Goal: Information Seeking & Learning: Compare options

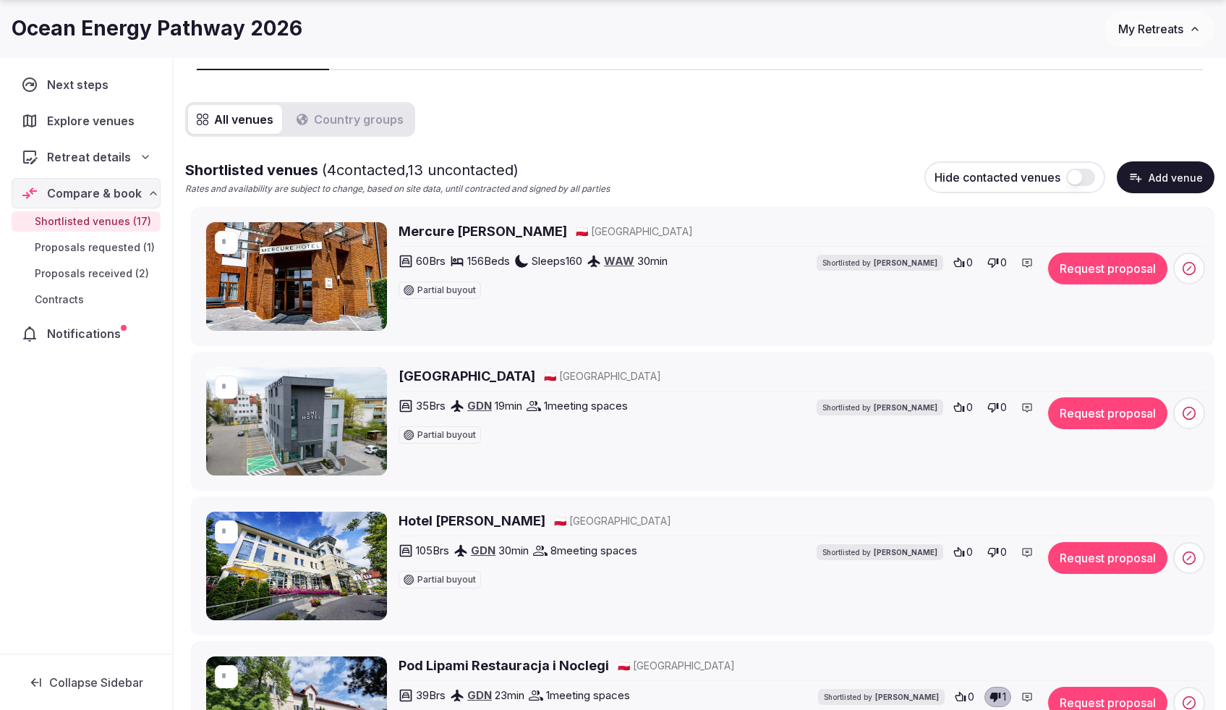
scroll to position [127, 0]
click at [991, 409] on icon at bounding box center [994, 407] width 12 height 12
click at [993, 262] on icon at bounding box center [994, 262] width 12 height 12
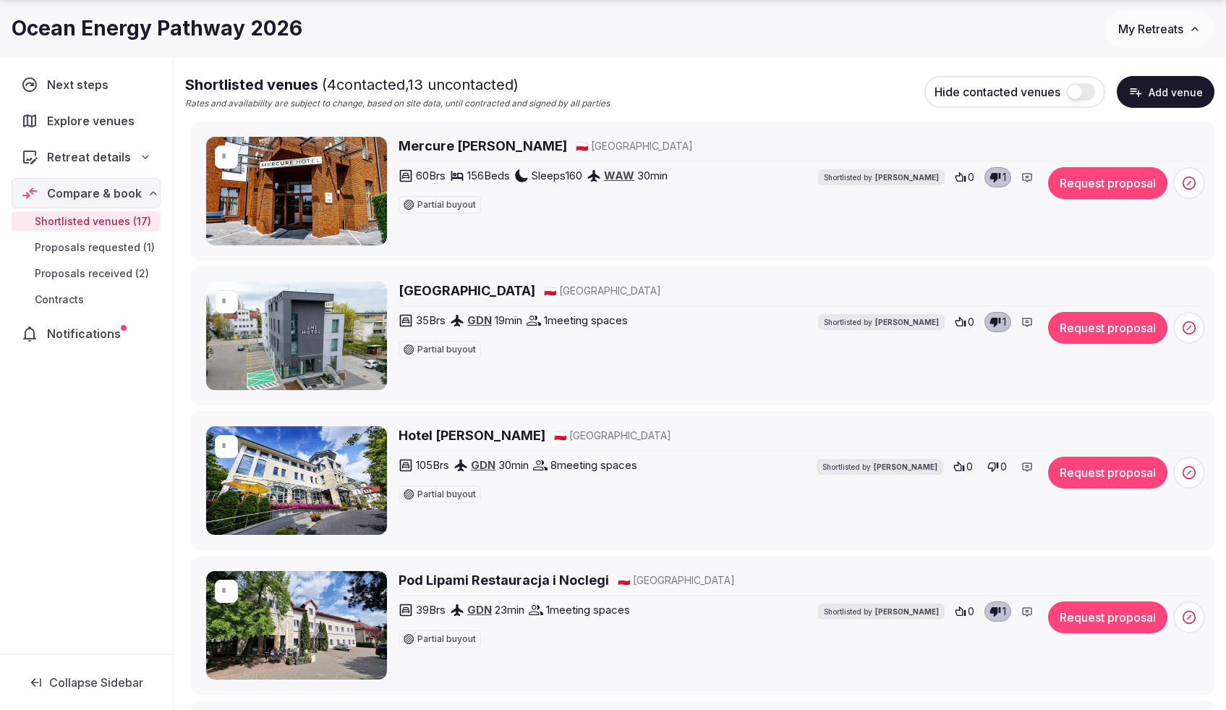
scroll to position [250, 0]
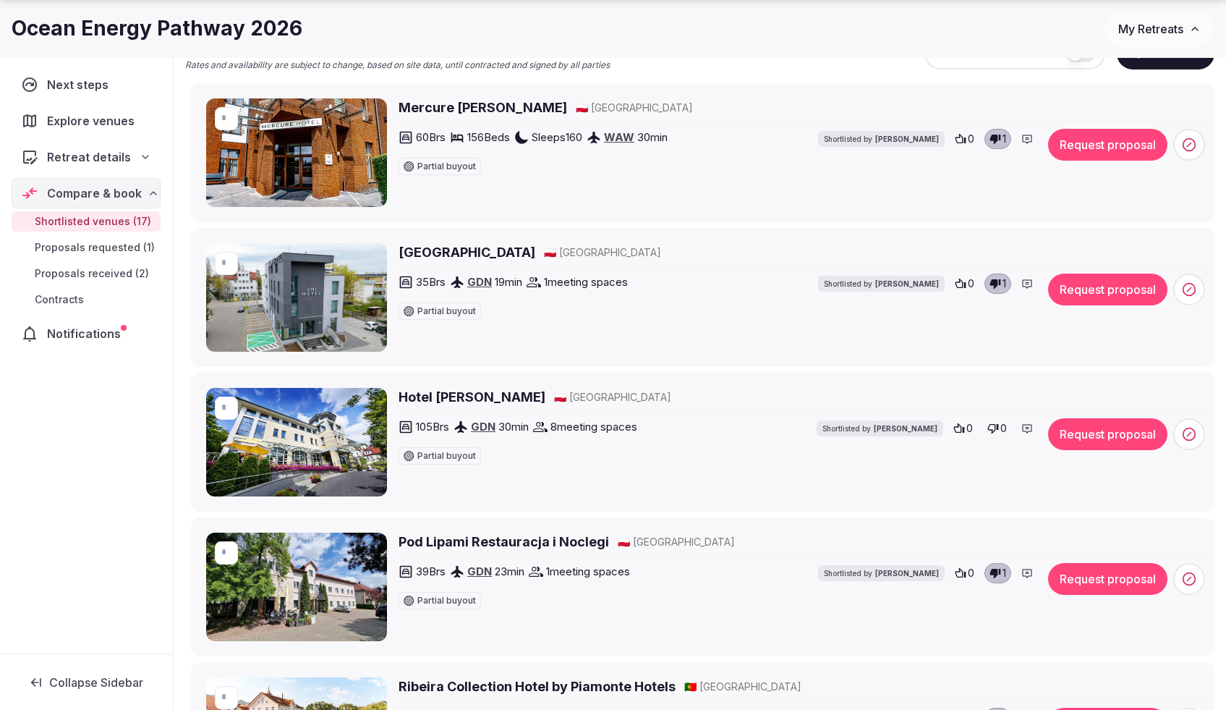
click at [999, 425] on button "0" at bounding box center [997, 428] width 28 height 20
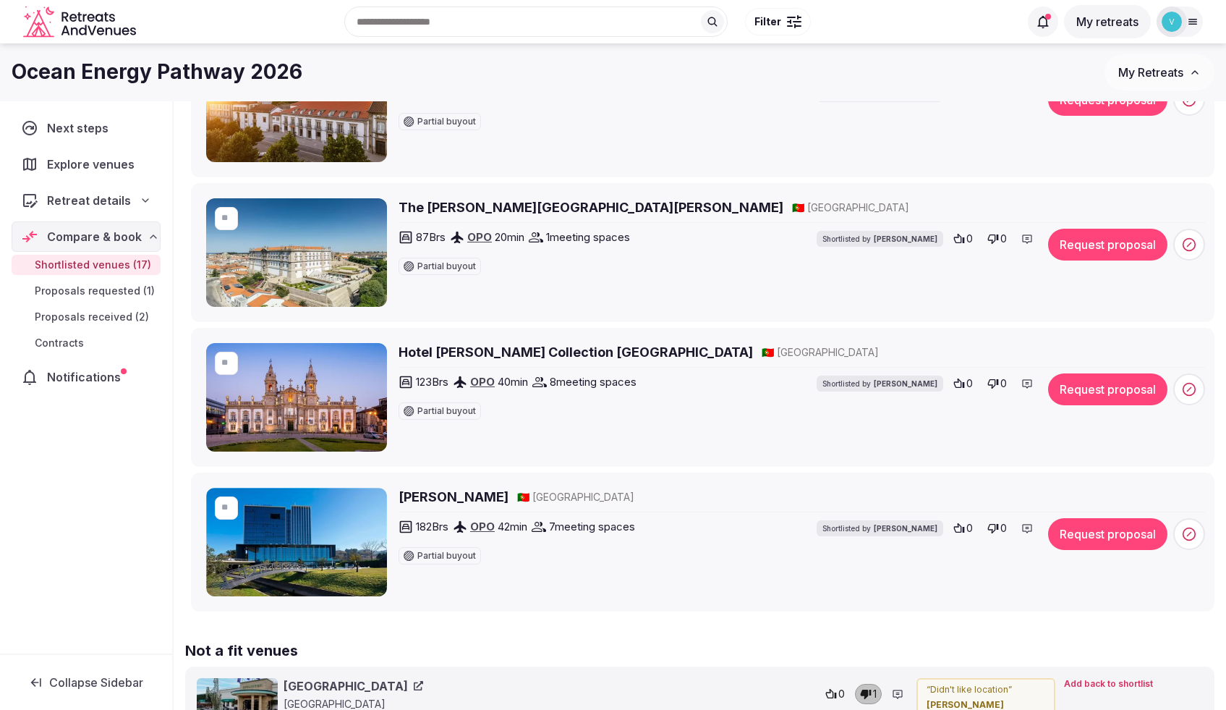
scroll to position [2175, 0]
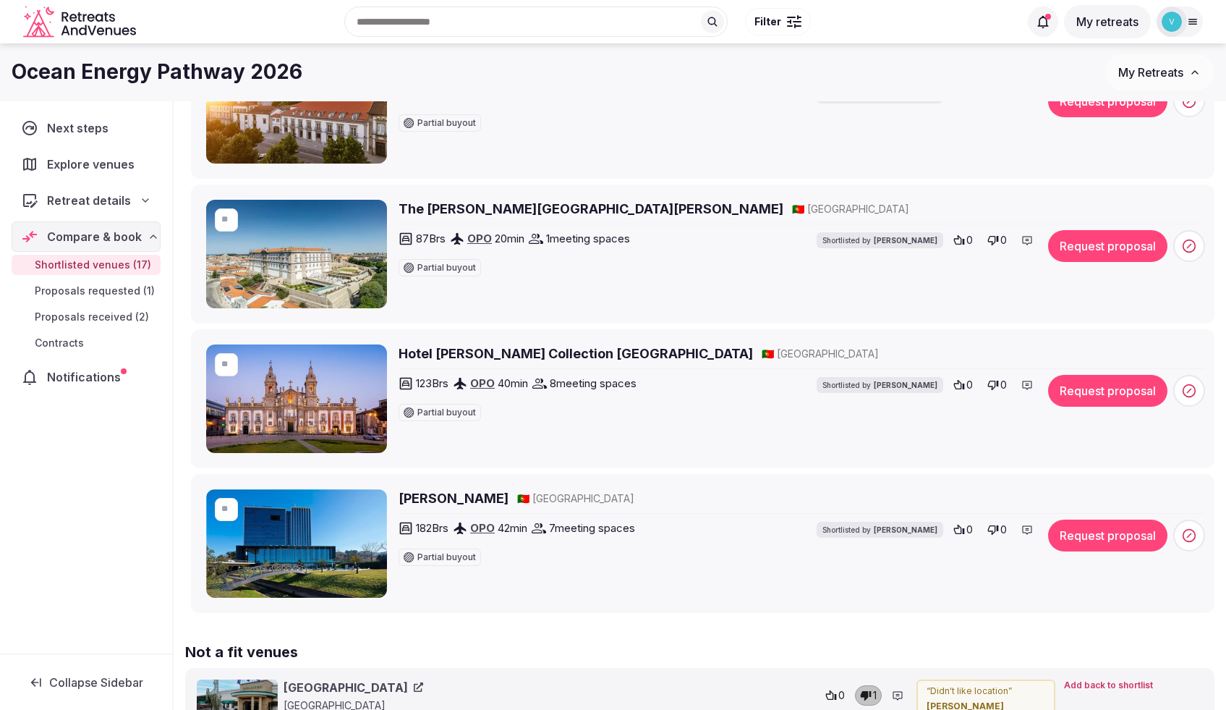
click at [531, 206] on h2 "The Lince Santa Clara Historic Hotel" at bounding box center [591, 209] width 385 height 18
click at [964, 241] on icon at bounding box center [959, 239] width 11 height 9
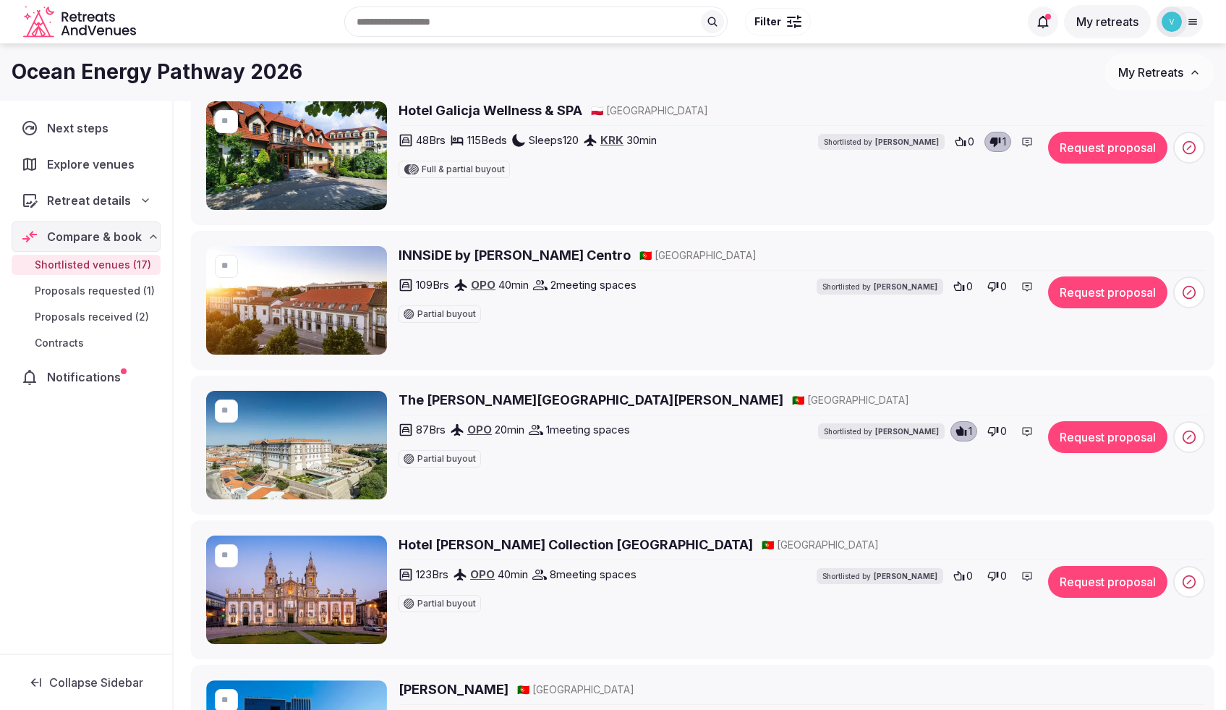
scroll to position [1898, 0]
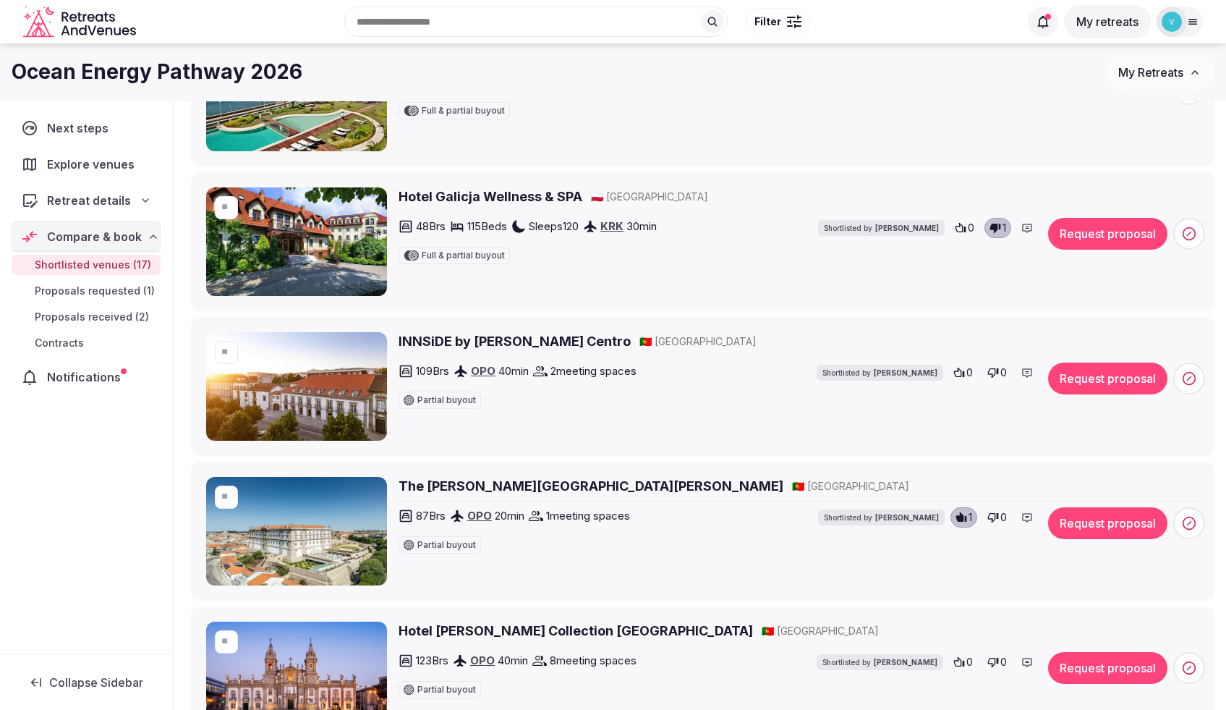
click at [530, 339] on h2 "INNSiDE by Meliá Braga Centro" at bounding box center [515, 341] width 232 height 18
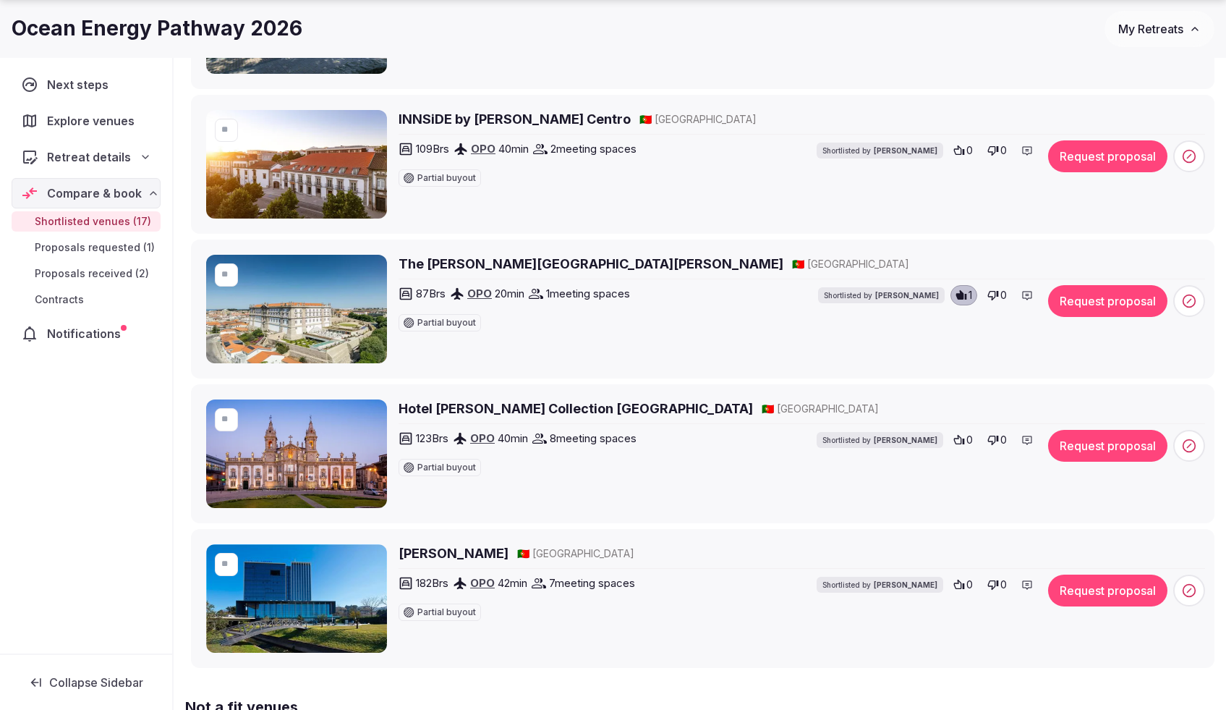
scroll to position [2253, 0]
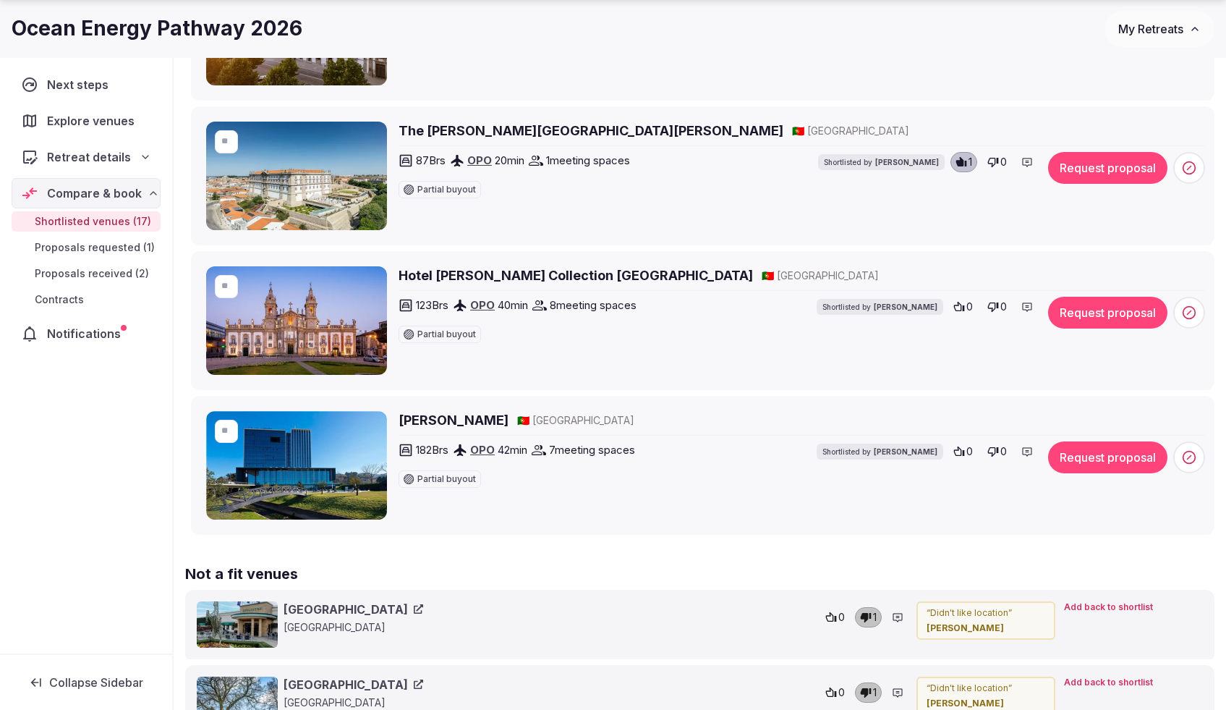
click at [1096, 162] on button "Request proposal" at bounding box center [1107, 168] width 119 height 32
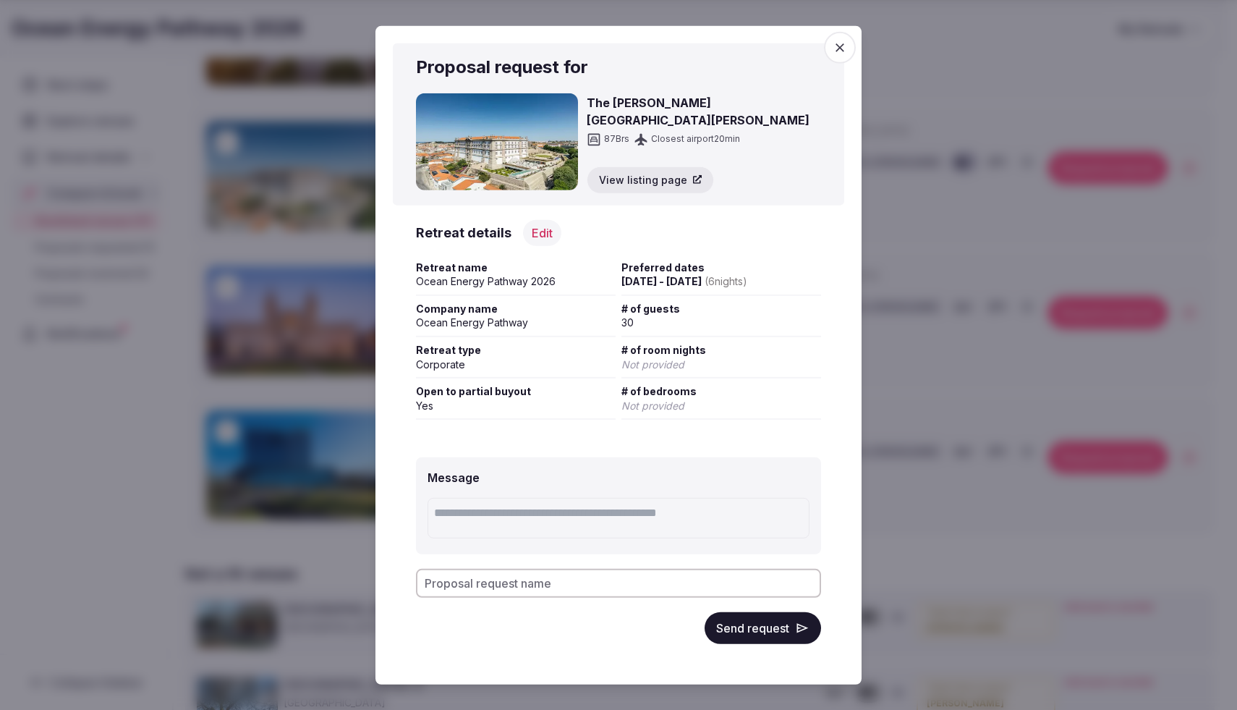
click at [770, 629] on button "Send request" at bounding box center [763, 628] width 116 height 32
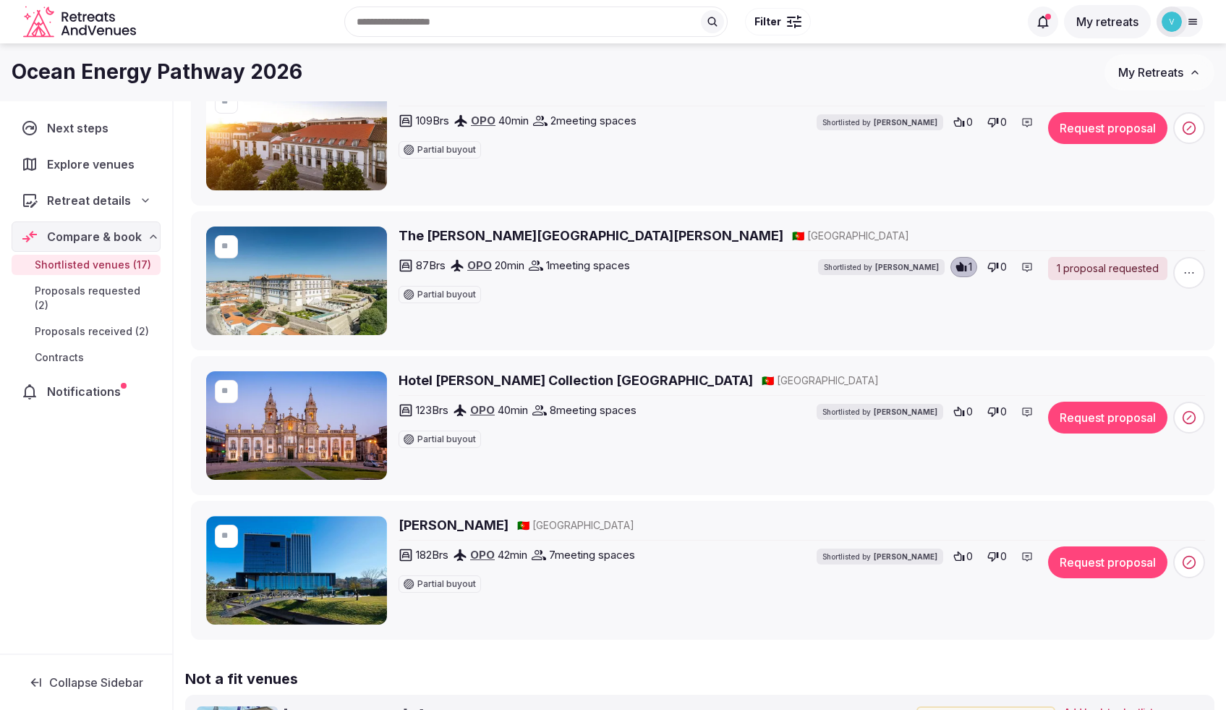
scroll to position [2007, 0]
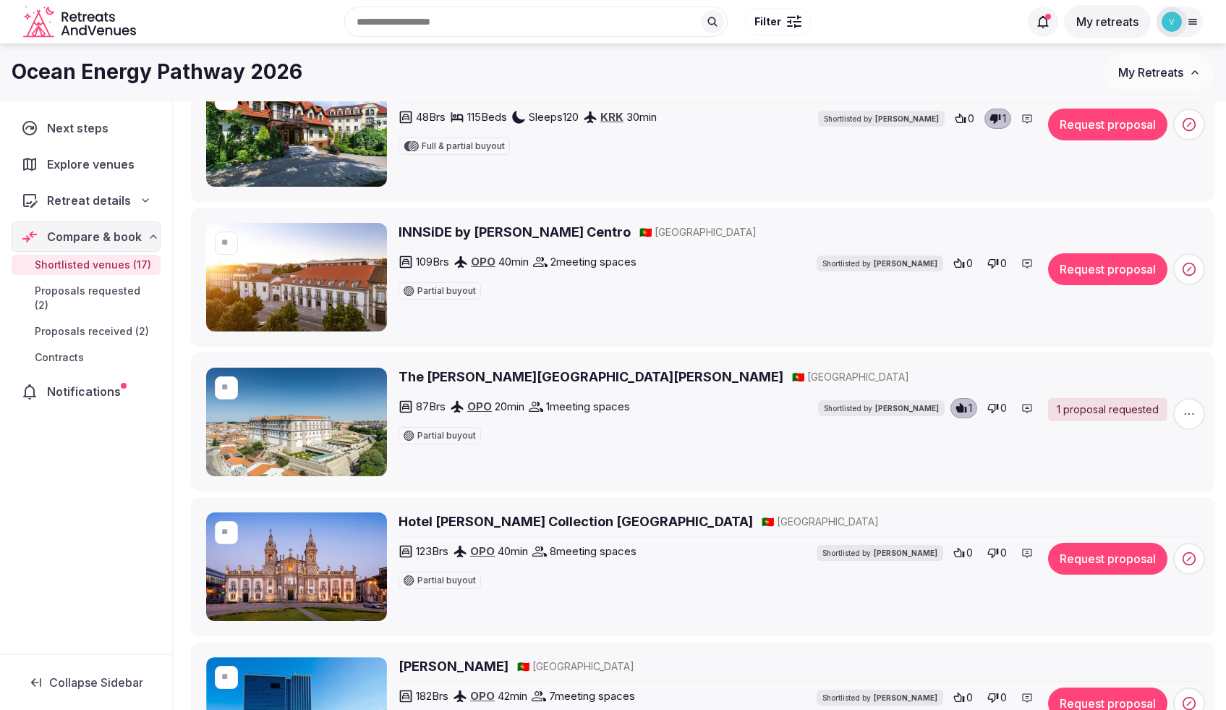
click at [564, 236] on h2 "INNSiDE by Meliá Braga Centro" at bounding box center [515, 232] width 232 height 18
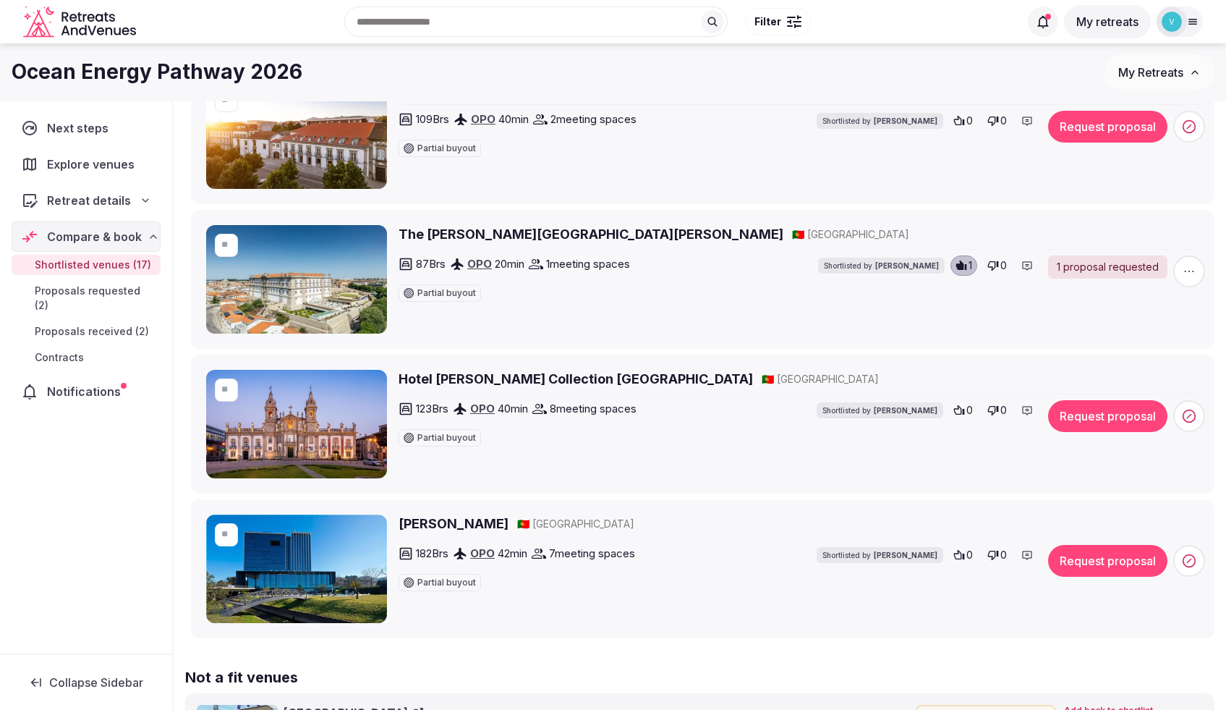
scroll to position [2149, 0]
click at [492, 381] on h2 "Hotel Vila Galé Collection Braga" at bounding box center [576, 379] width 355 height 18
click at [451, 522] on h2 "[PERSON_NAME]" at bounding box center [454, 524] width 110 height 18
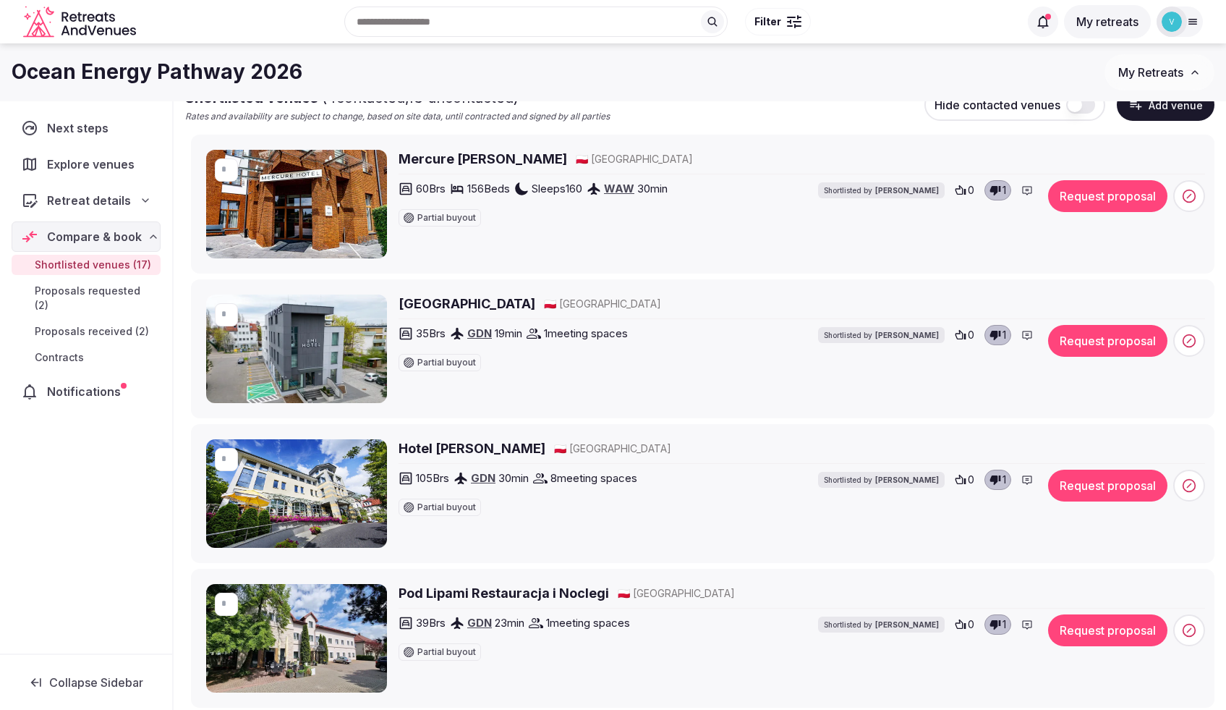
scroll to position [0, 0]
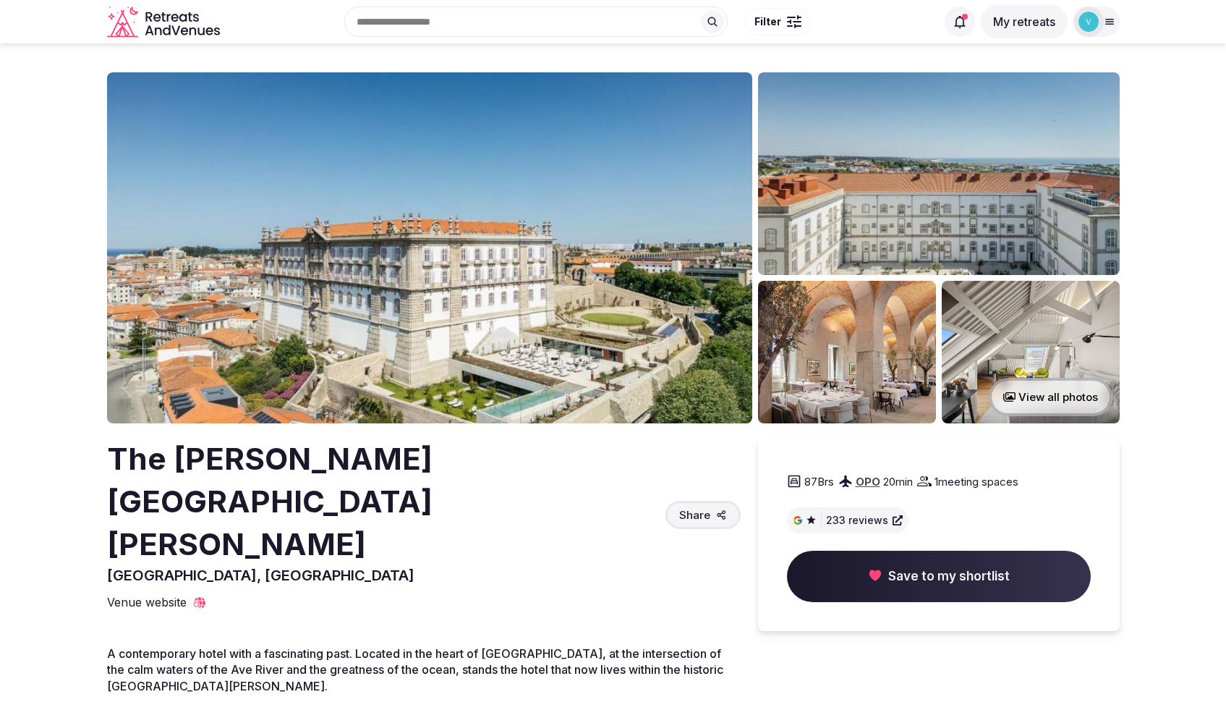
click at [1048, 397] on button "View all photos" at bounding box center [1051, 397] width 124 height 38
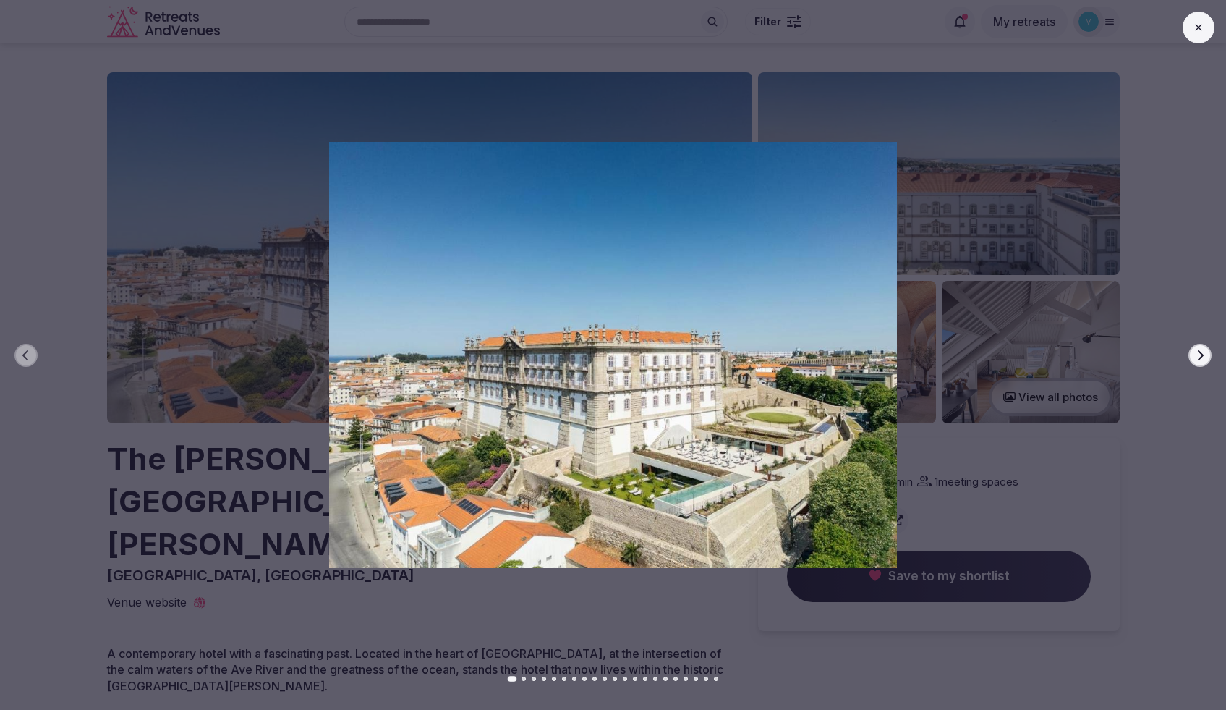
click at [1197, 354] on icon "button" at bounding box center [1201, 355] width 12 height 12
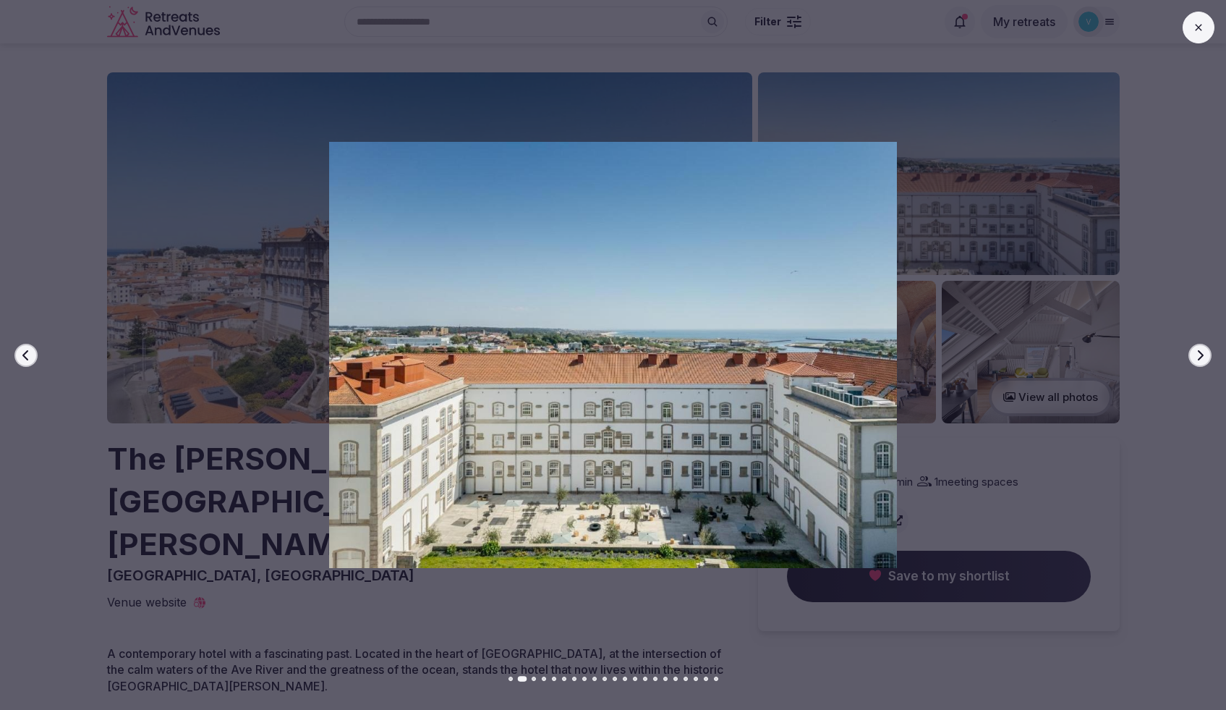
click at [1197, 354] on icon "button" at bounding box center [1201, 355] width 12 height 12
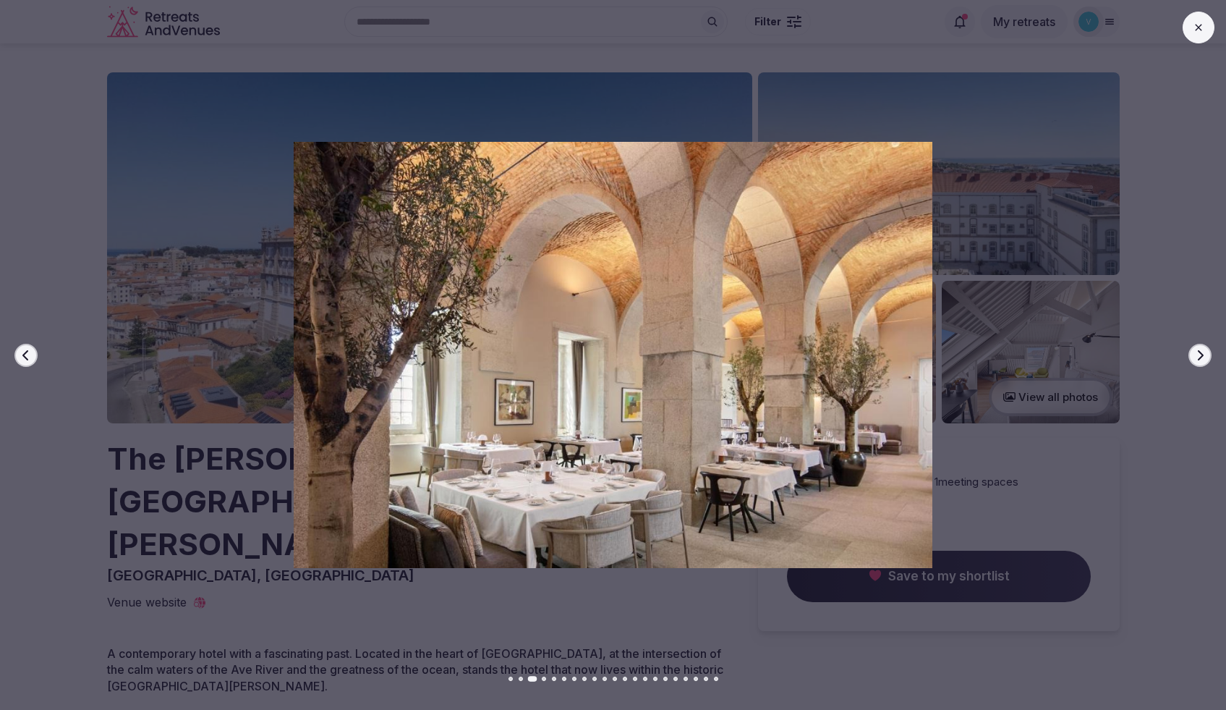
click at [1197, 354] on icon "button" at bounding box center [1201, 355] width 12 height 12
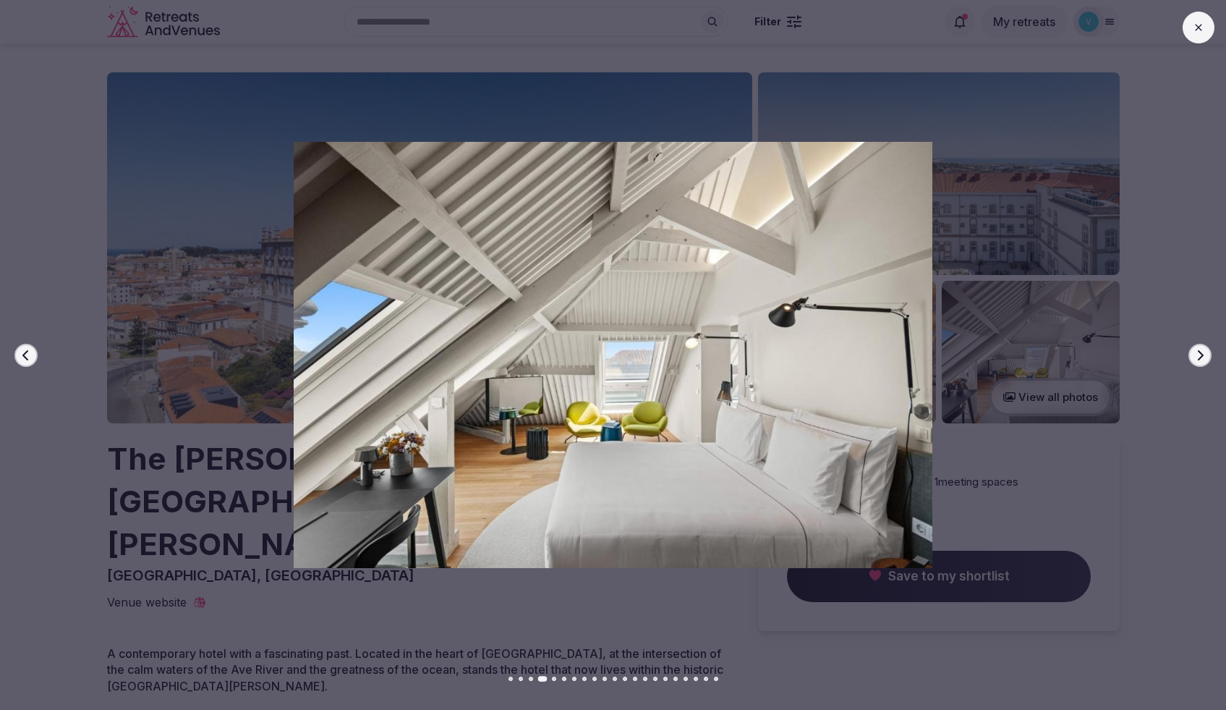
click at [1197, 354] on icon "button" at bounding box center [1201, 355] width 12 height 12
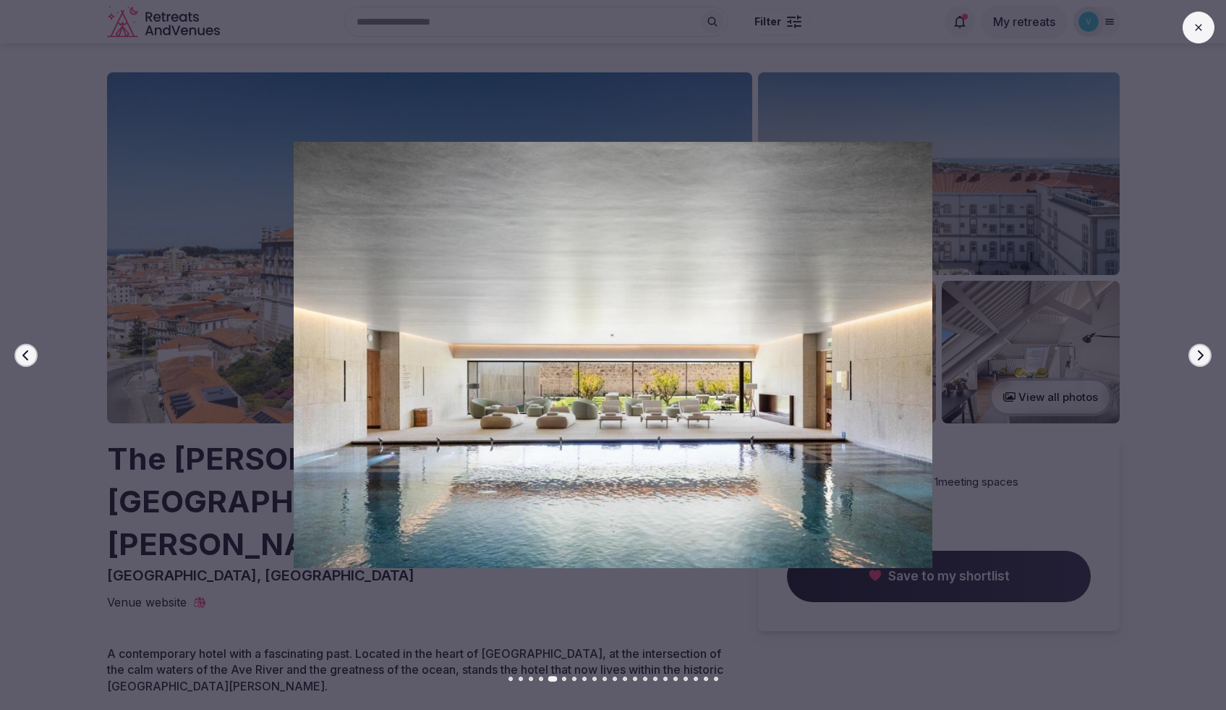
click at [1197, 354] on icon "button" at bounding box center [1201, 355] width 12 height 12
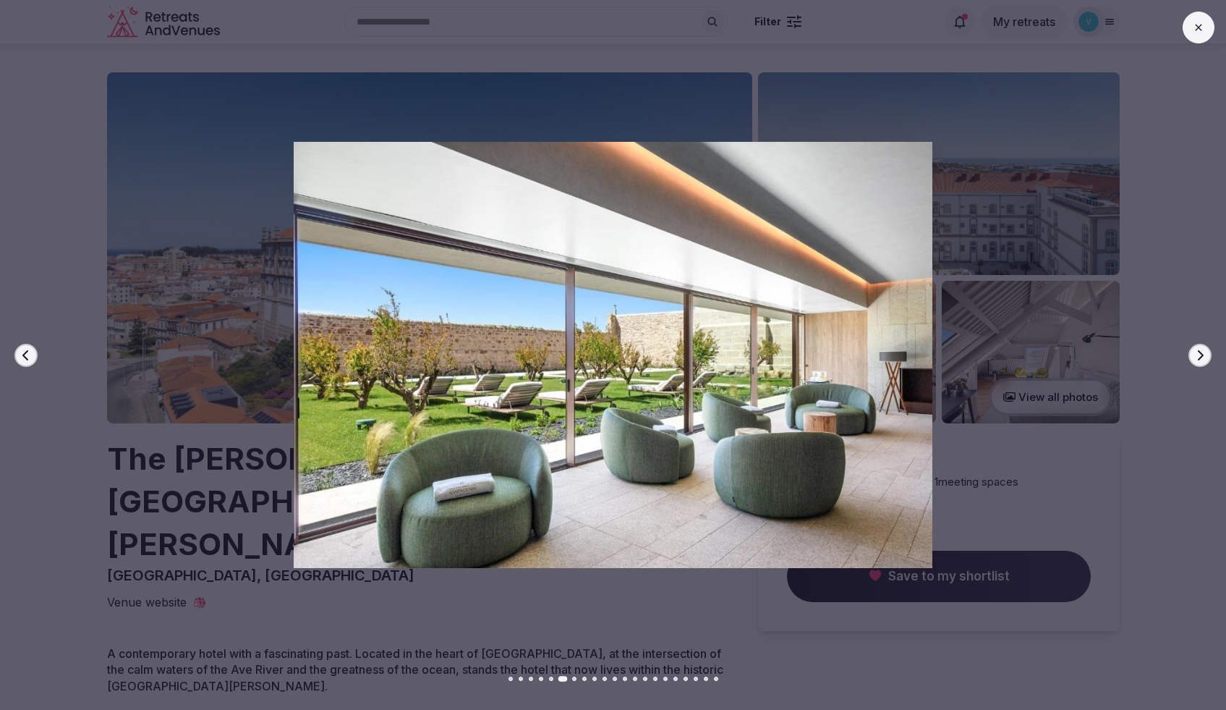
click at [1197, 354] on icon "button" at bounding box center [1201, 355] width 12 height 12
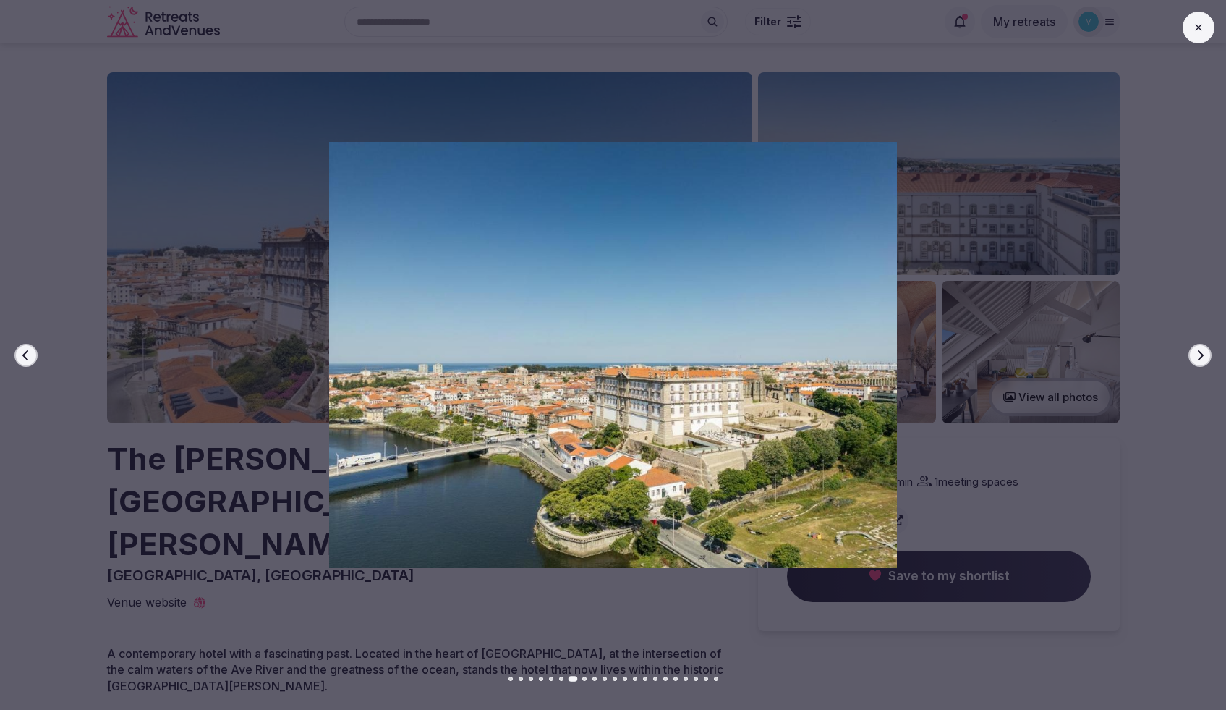
click at [1197, 354] on icon "button" at bounding box center [1201, 355] width 12 height 12
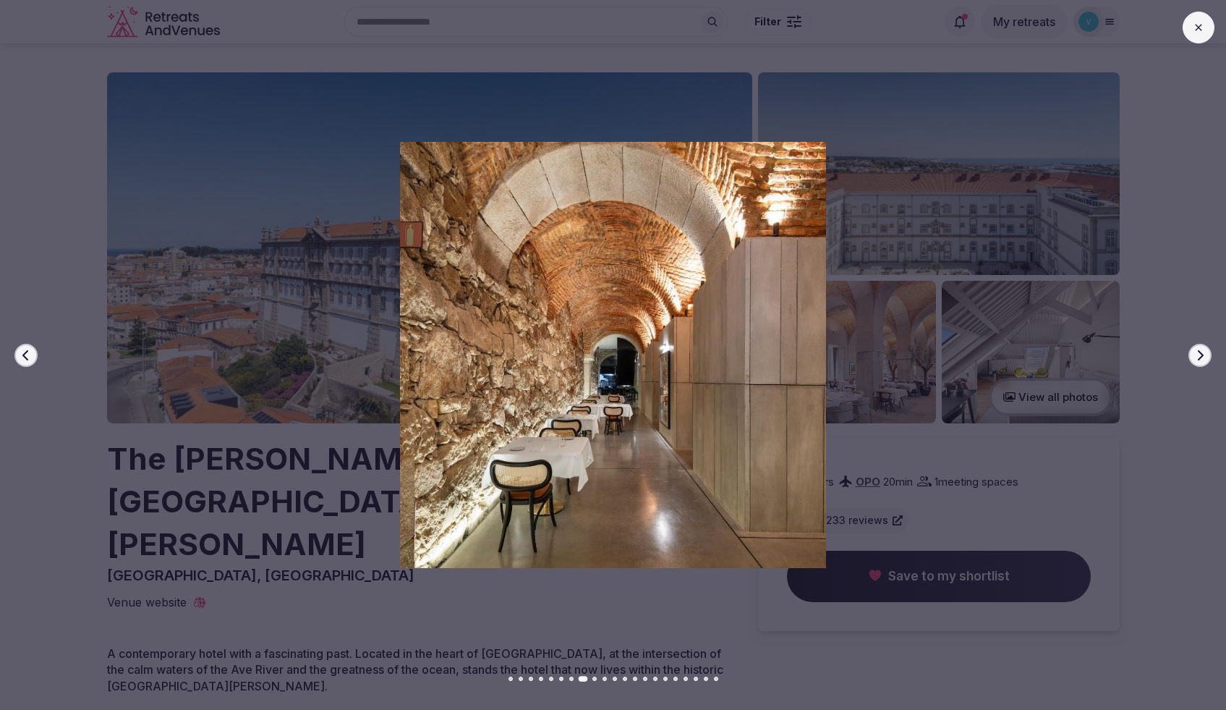
click at [1197, 354] on icon "button" at bounding box center [1201, 355] width 12 height 12
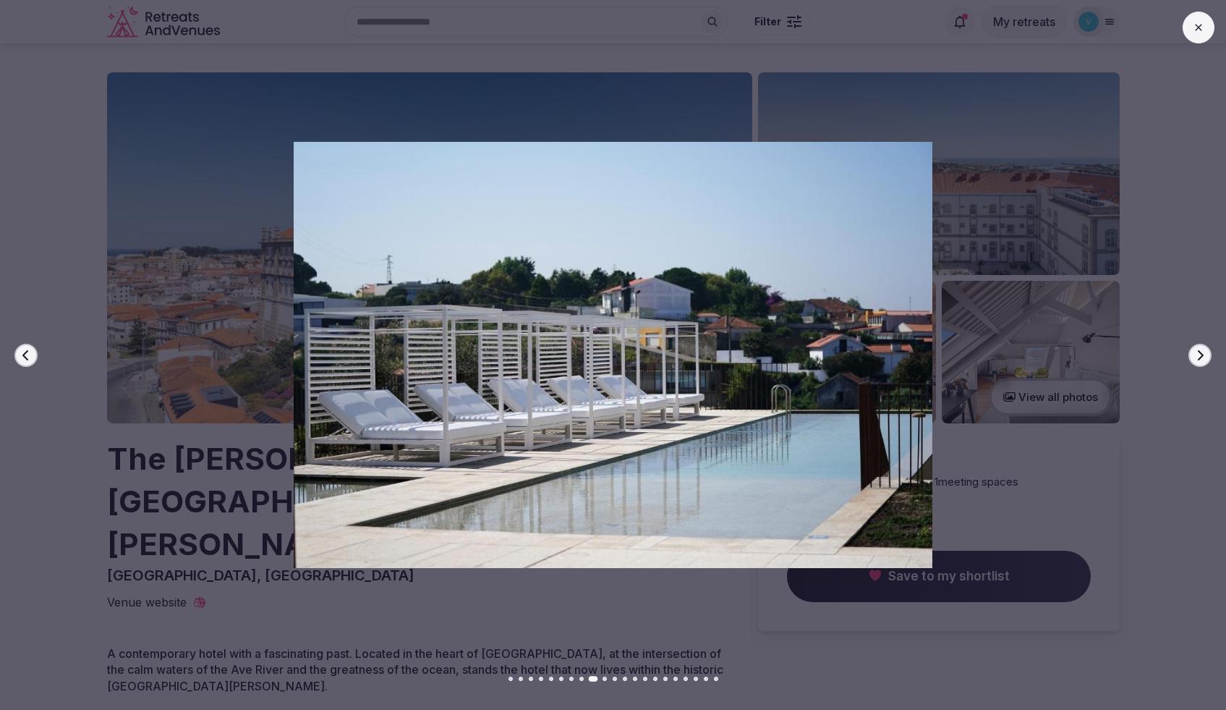
click at [1197, 354] on icon "button" at bounding box center [1201, 355] width 12 height 12
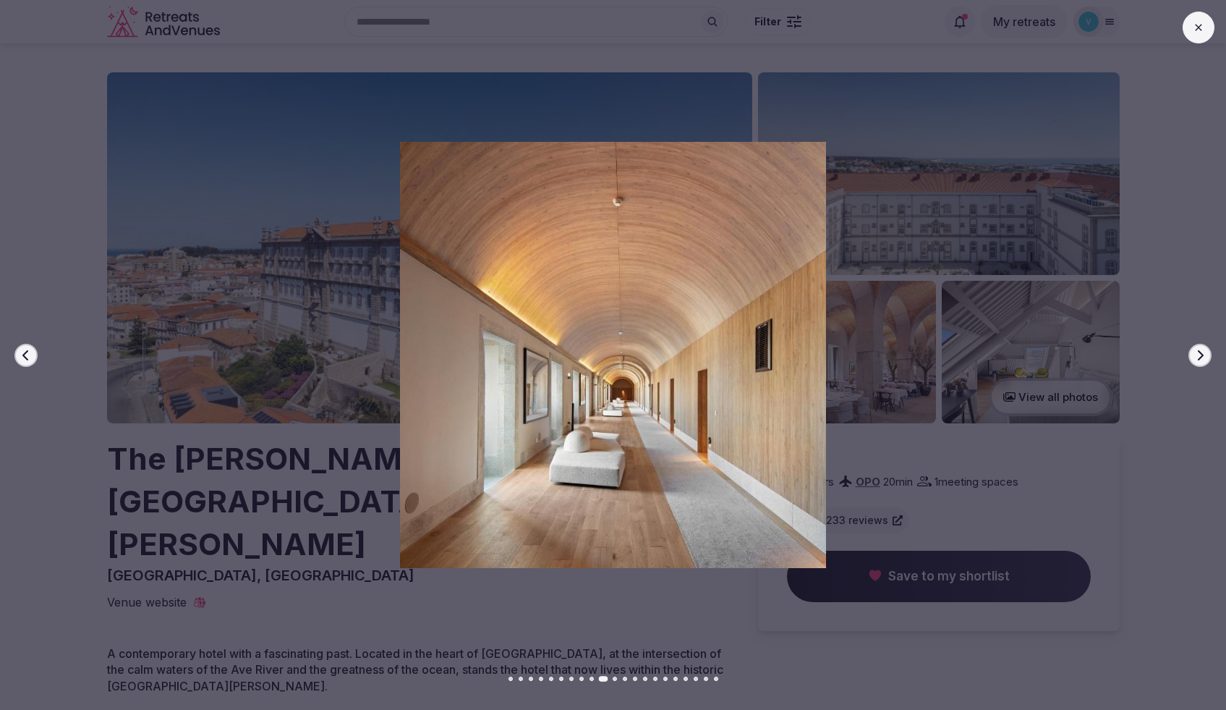
click at [1197, 354] on icon "button" at bounding box center [1201, 355] width 12 height 12
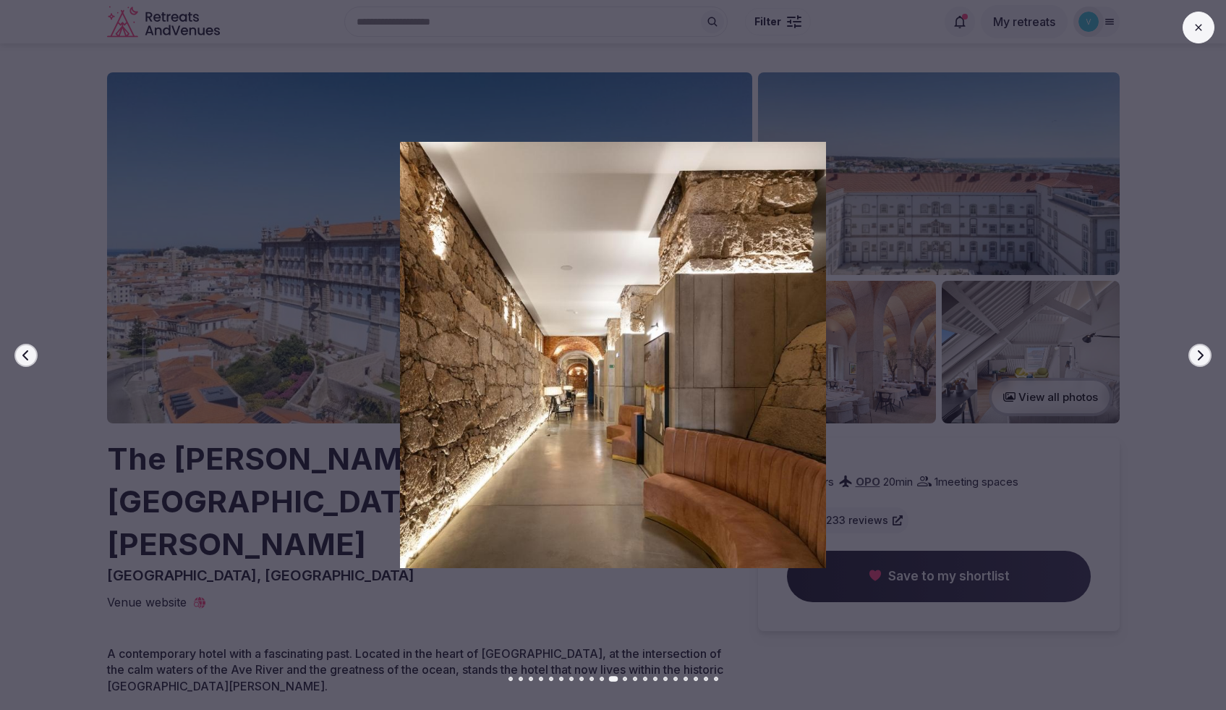
click at [1197, 354] on icon "button" at bounding box center [1201, 355] width 12 height 12
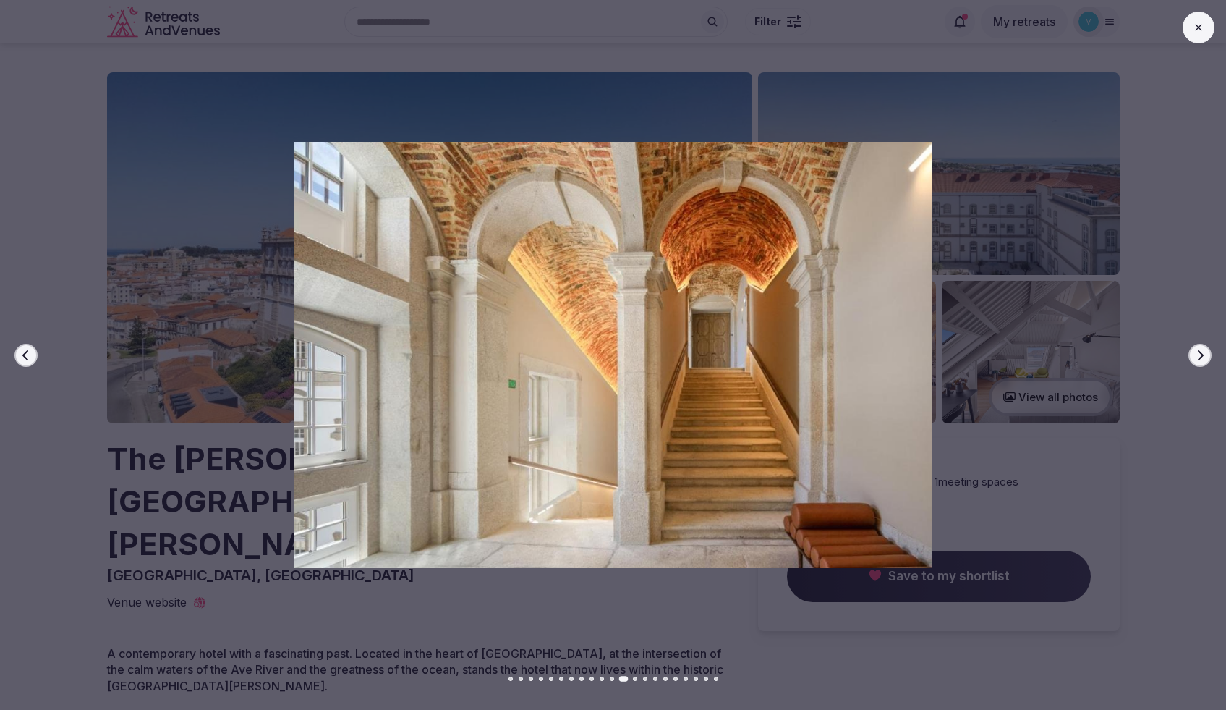
click at [1197, 354] on icon "button" at bounding box center [1201, 355] width 12 height 12
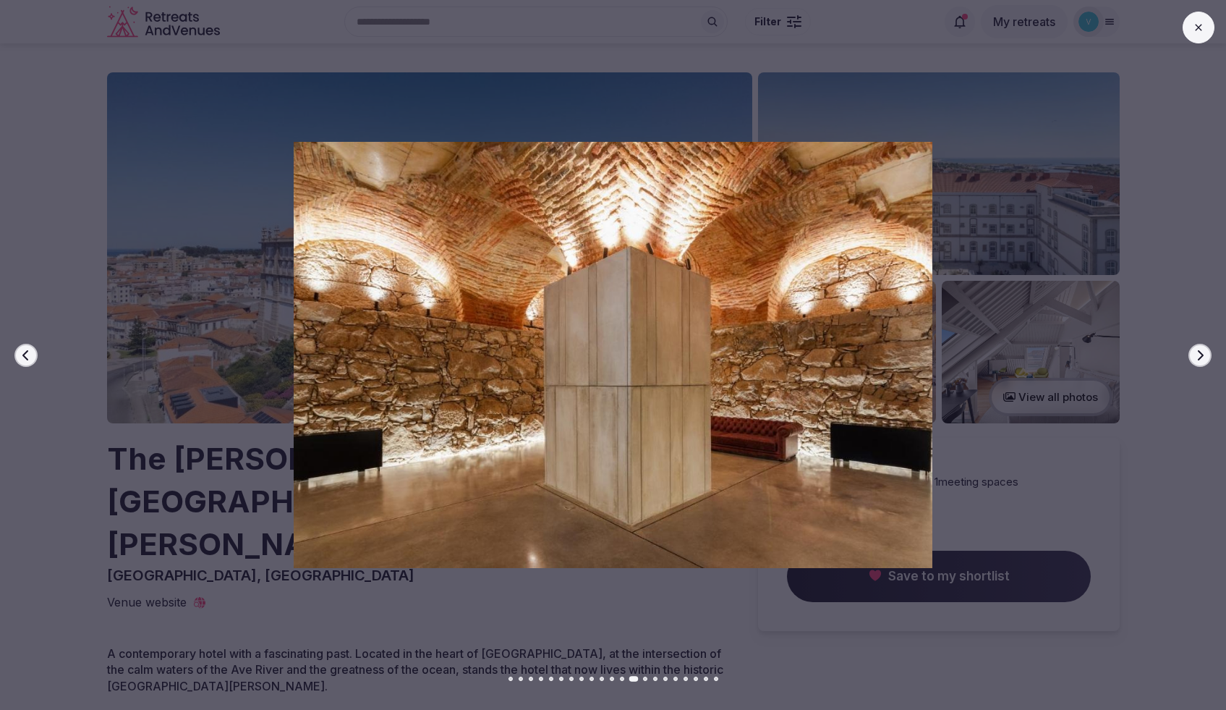
click at [1197, 354] on icon "button" at bounding box center [1201, 355] width 12 height 12
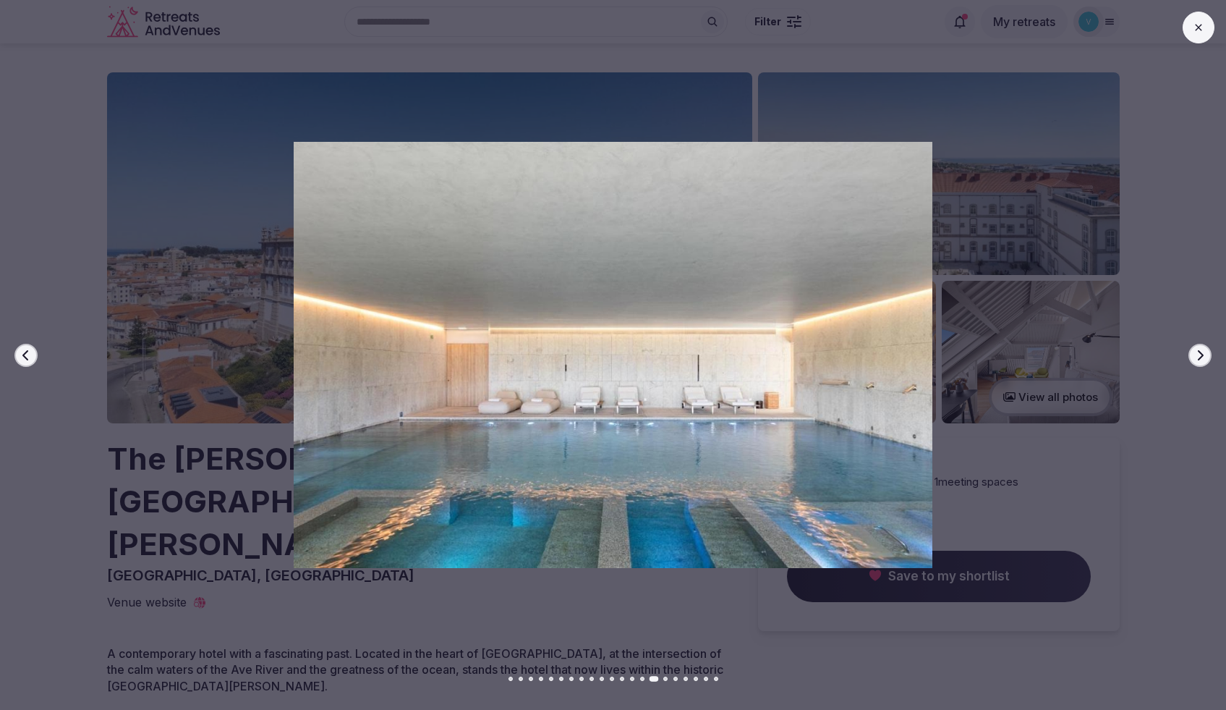
click at [1197, 30] on icon at bounding box center [1199, 28] width 12 height 12
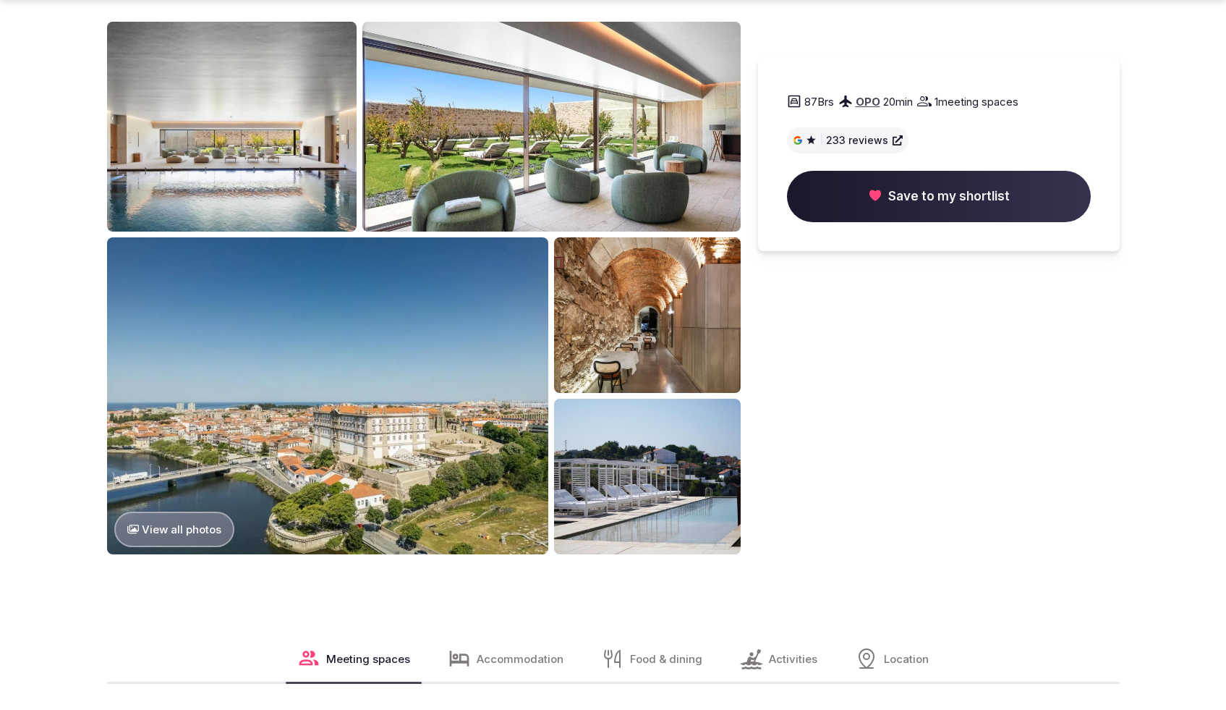
scroll to position [1305, 0]
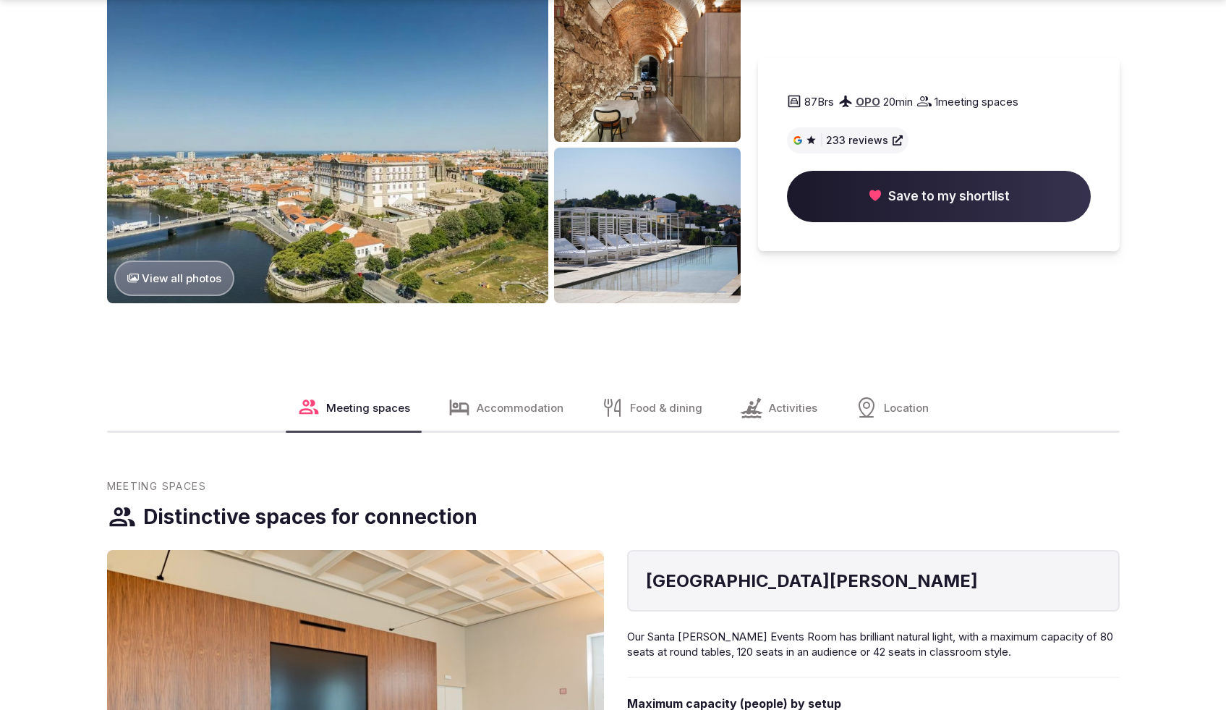
click at [880, 384] on div "Location" at bounding box center [892, 407] width 97 height 46
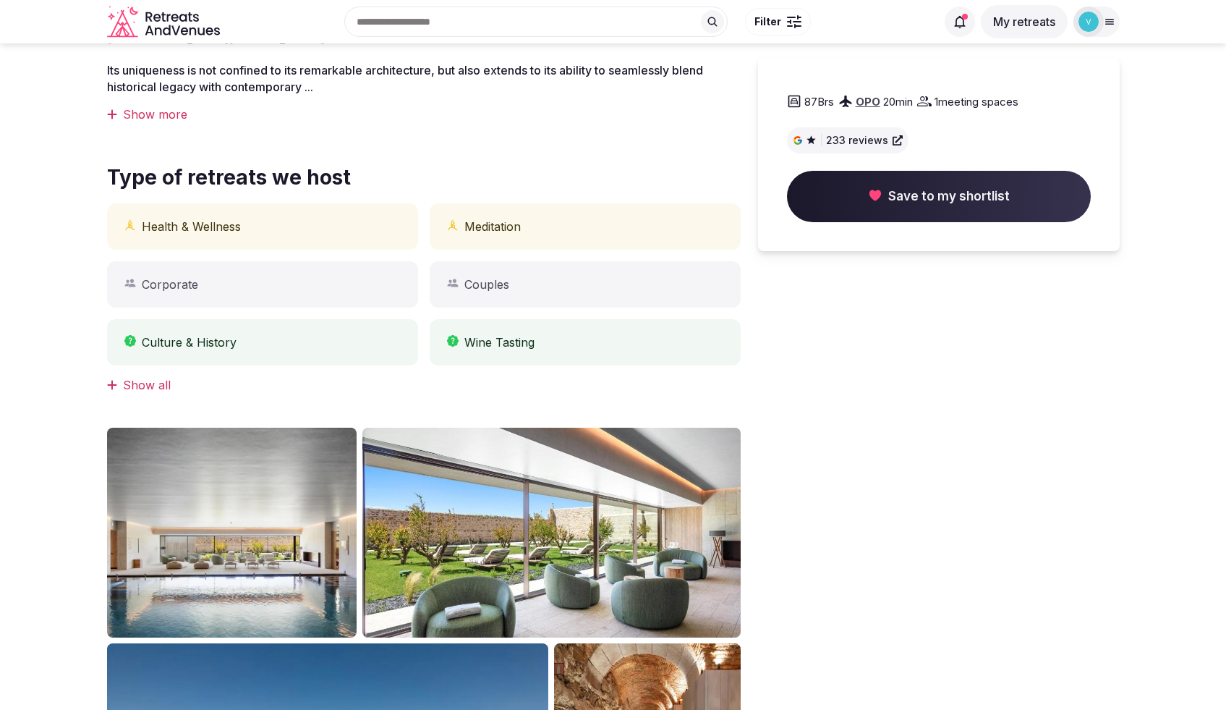
scroll to position [340, 0]
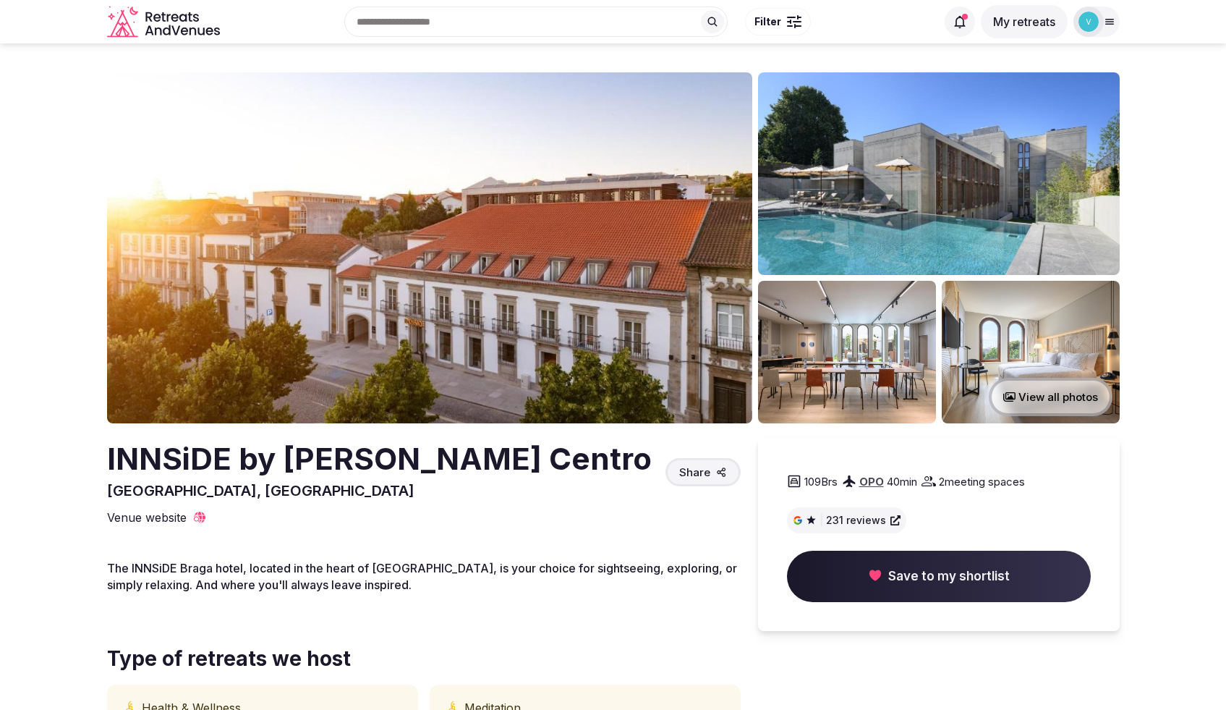
click at [1017, 397] on button "View all photos" at bounding box center [1051, 397] width 124 height 38
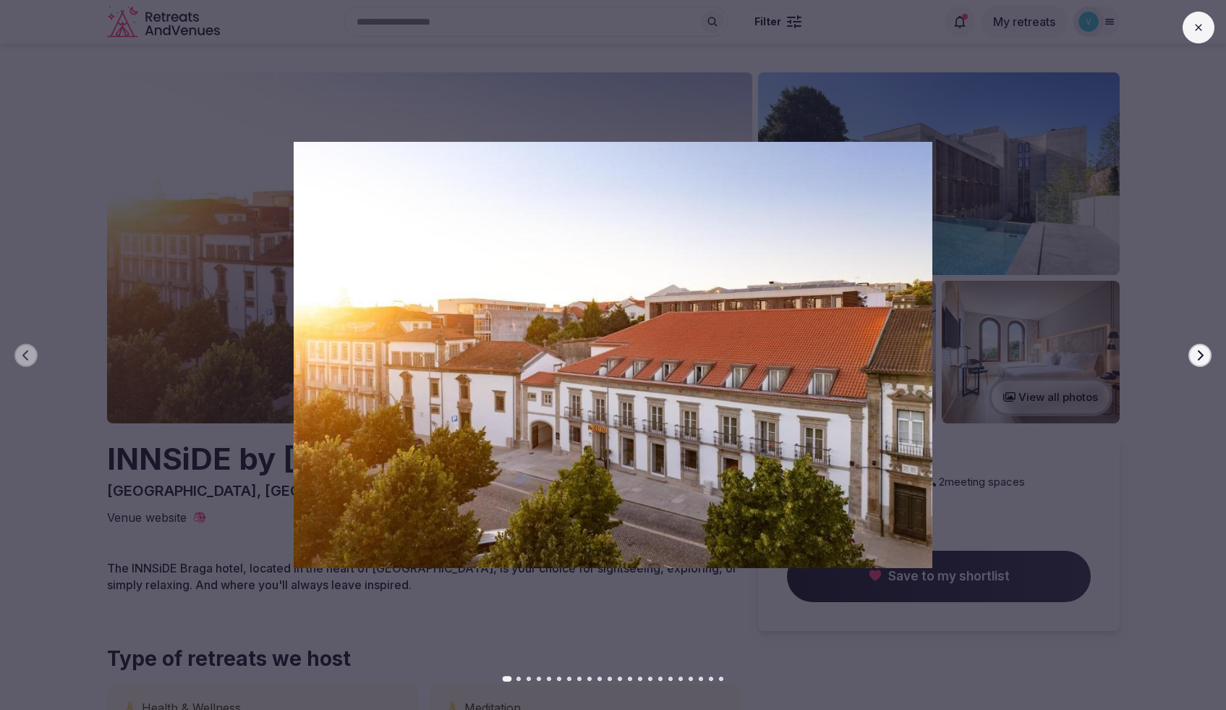
click at [1203, 354] on icon "button" at bounding box center [1201, 355] width 12 height 12
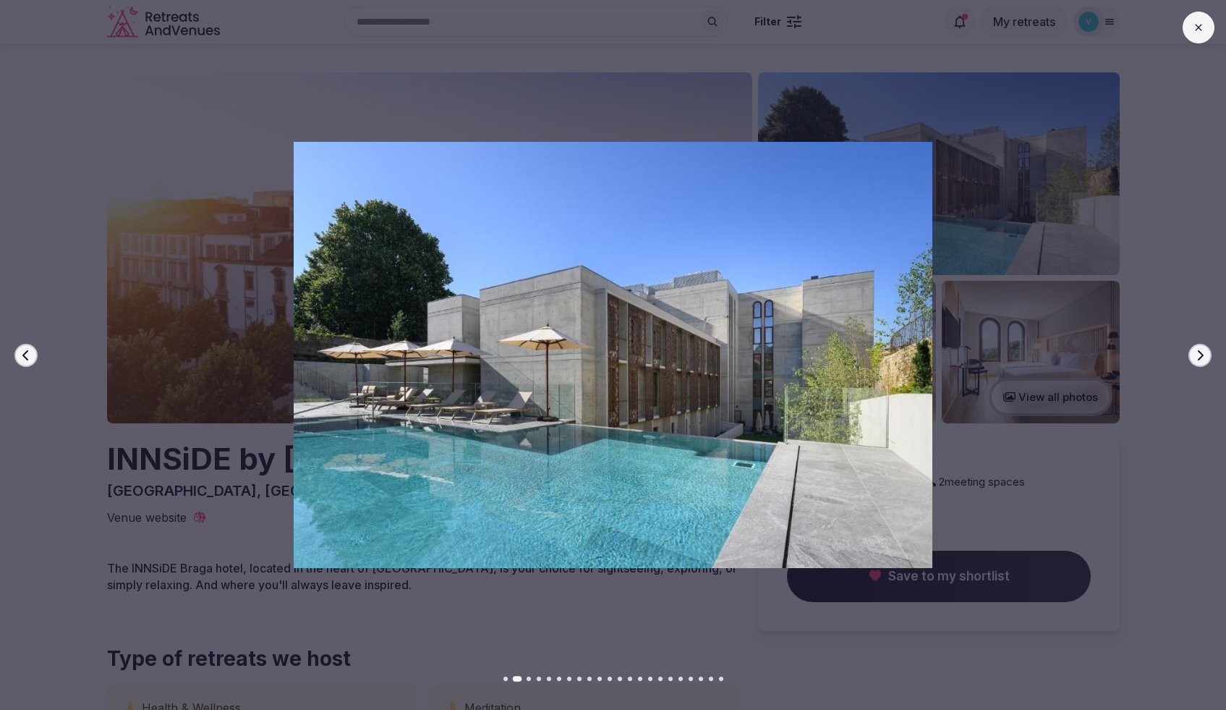
click at [1203, 354] on icon "button" at bounding box center [1201, 354] width 6 height 10
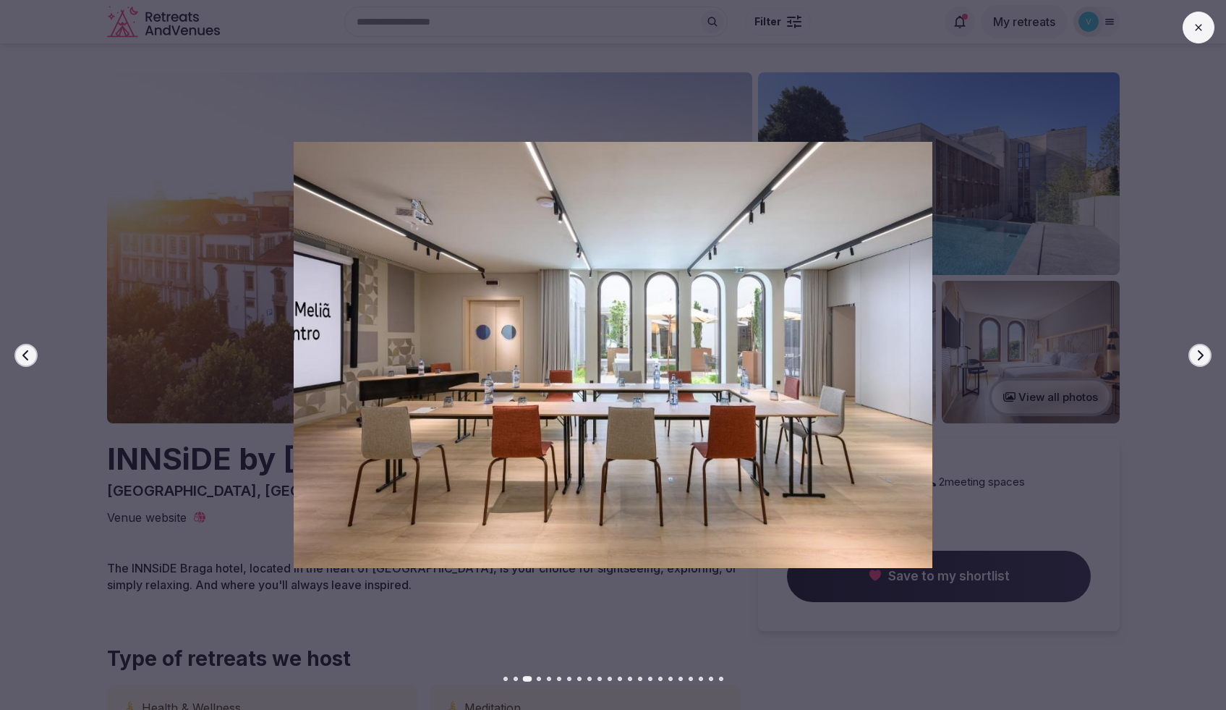
click at [1203, 354] on icon "button" at bounding box center [1201, 354] width 6 height 10
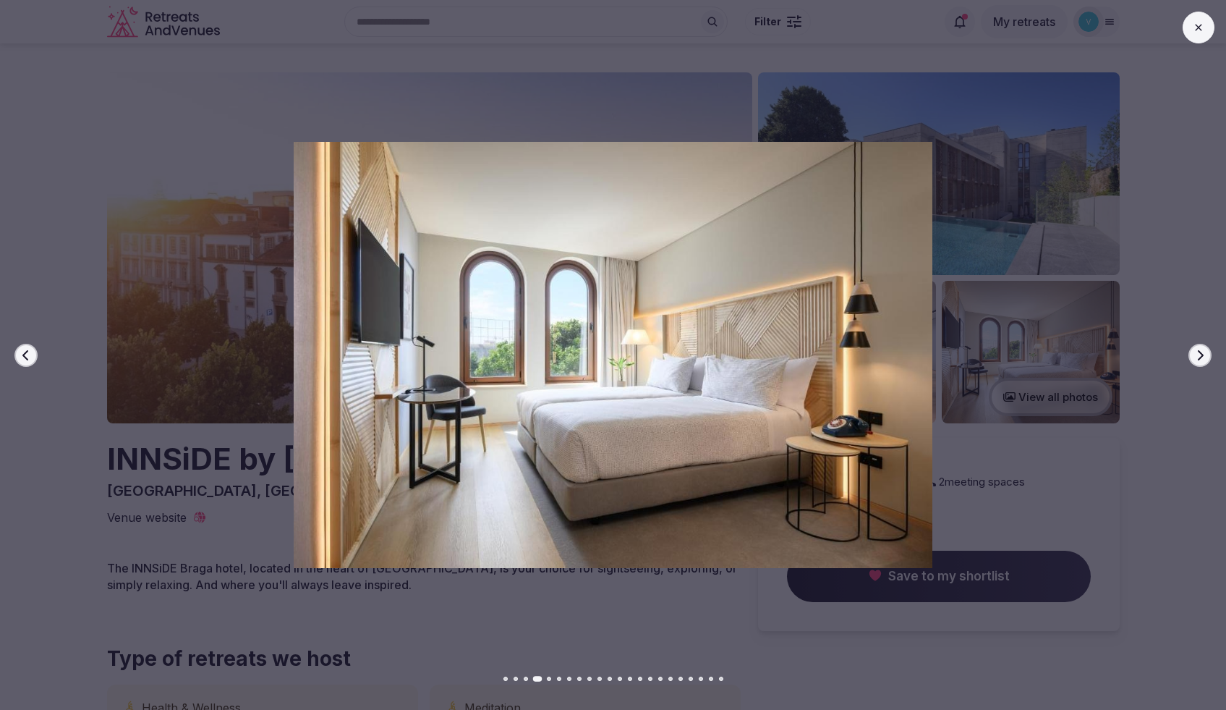
click at [1203, 354] on icon "button" at bounding box center [1201, 354] width 6 height 10
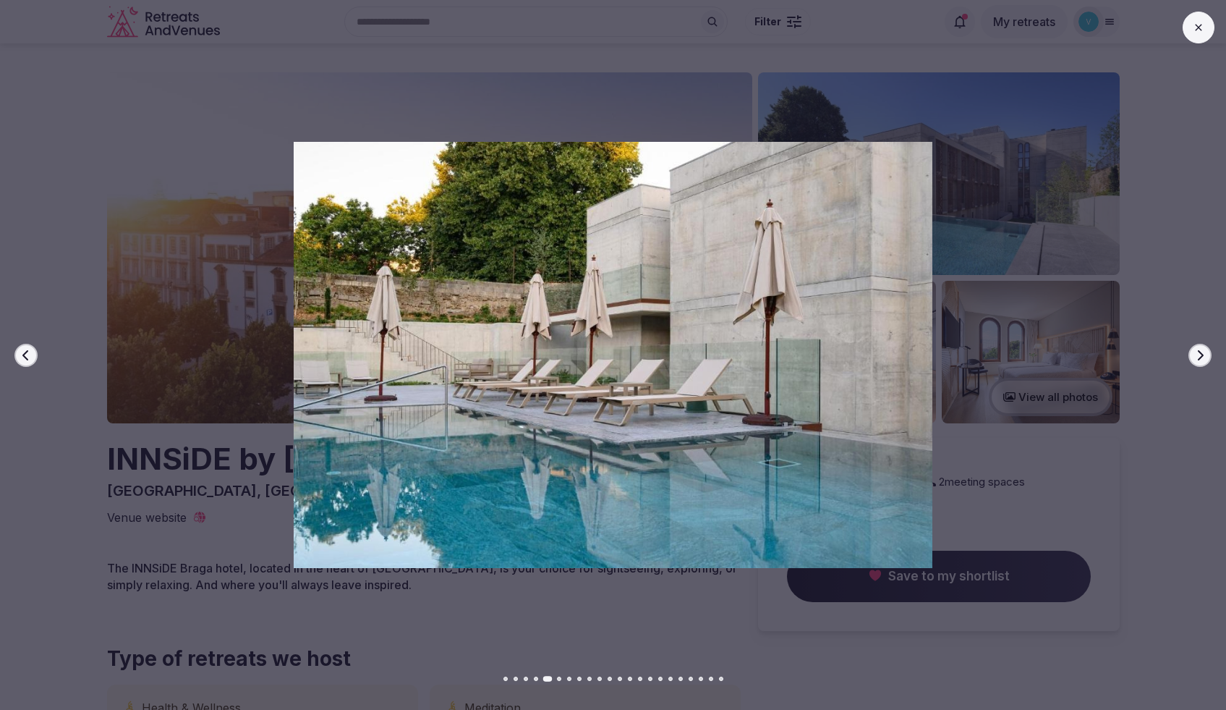
click at [1203, 354] on icon "button" at bounding box center [1201, 354] width 6 height 10
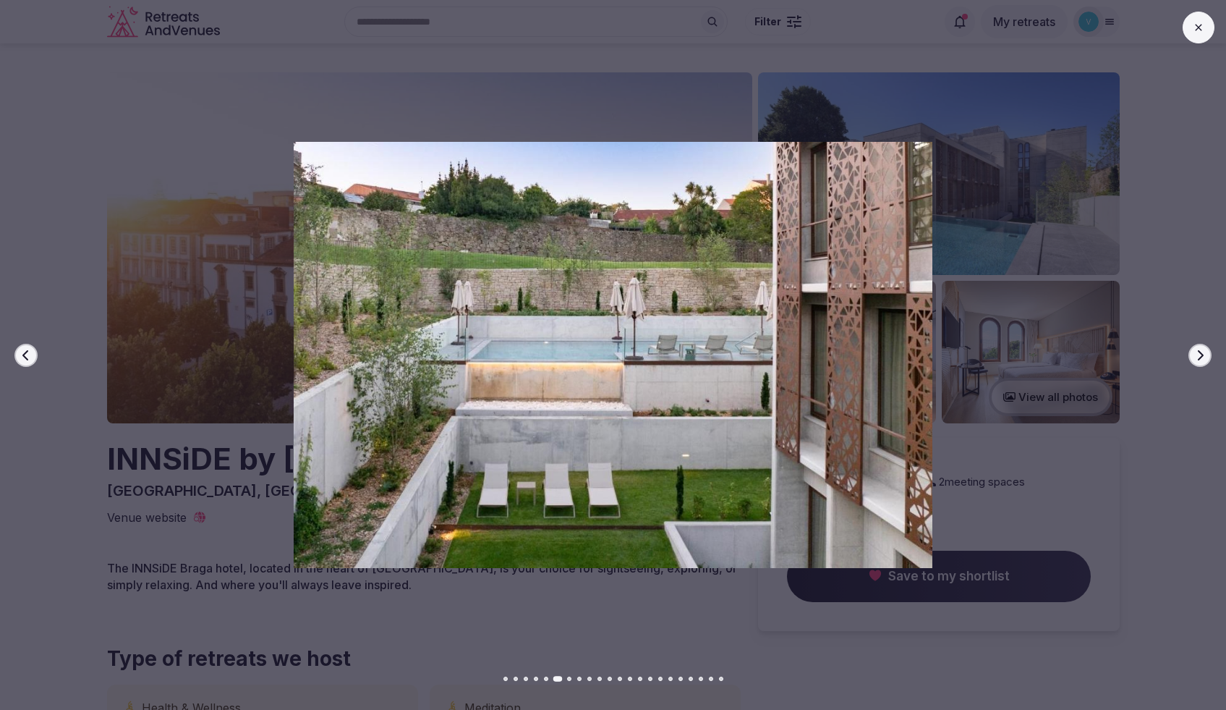
click at [1203, 354] on icon "button" at bounding box center [1201, 354] width 6 height 10
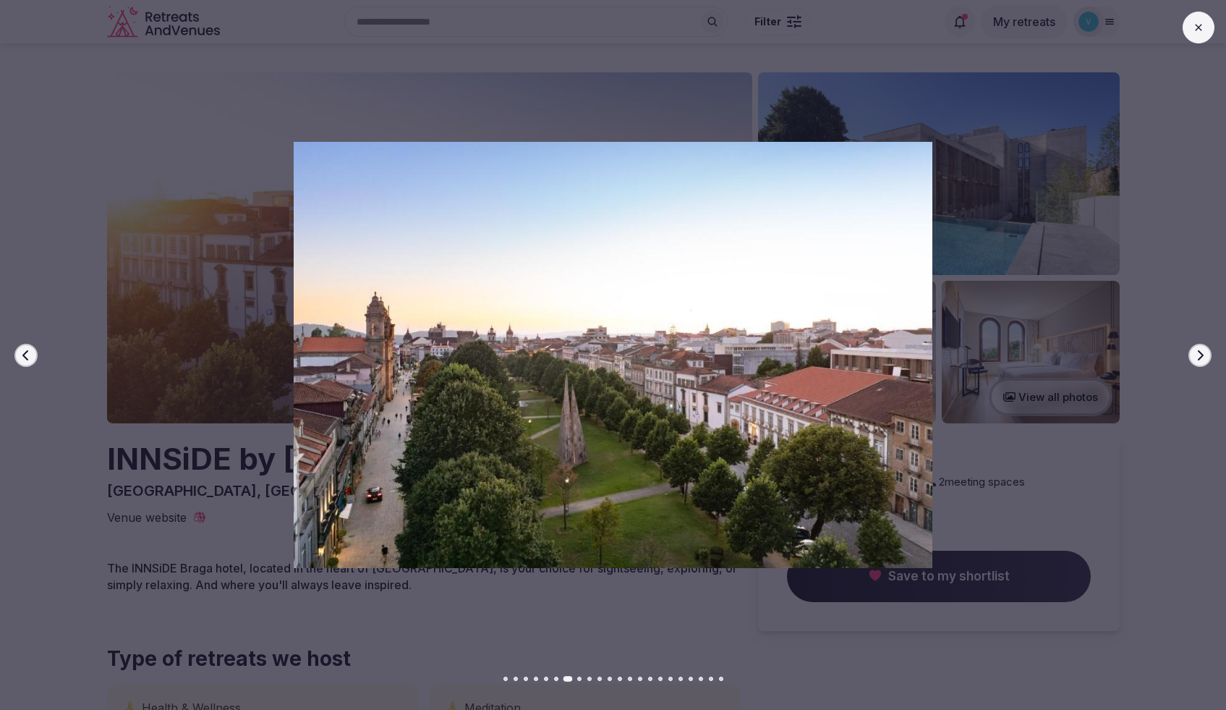
click at [1203, 354] on icon "button" at bounding box center [1201, 354] width 6 height 10
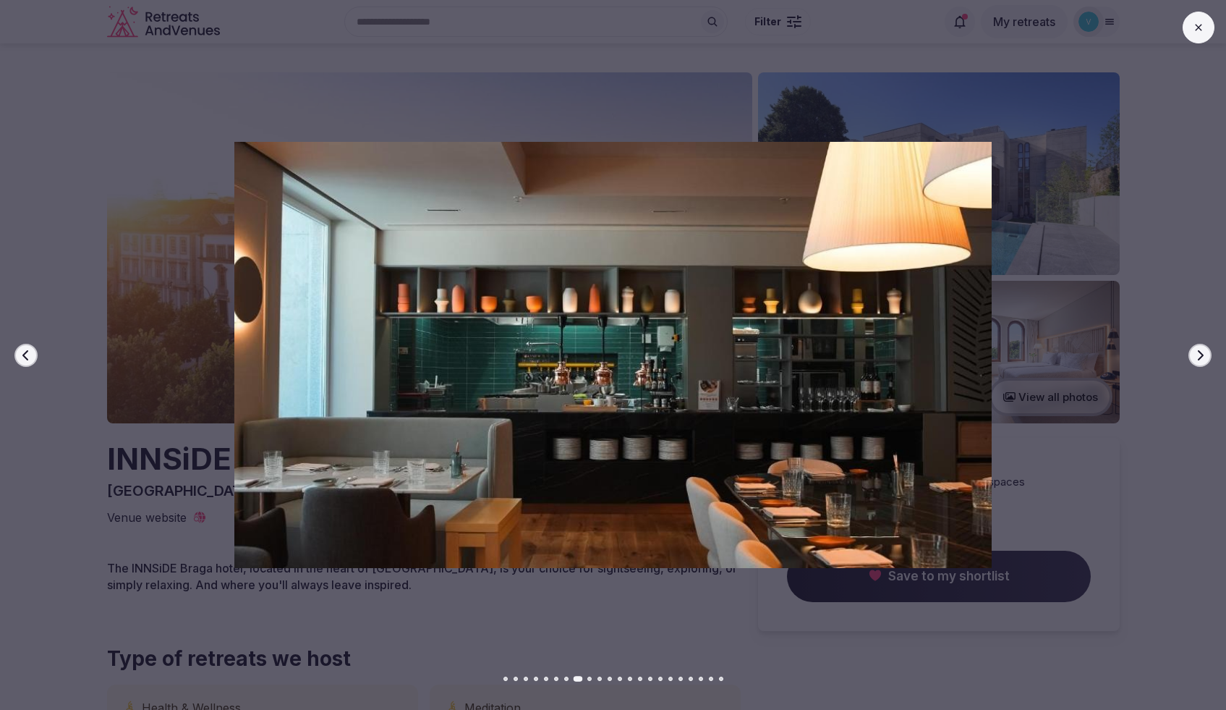
click at [1203, 354] on icon "button" at bounding box center [1201, 354] width 6 height 10
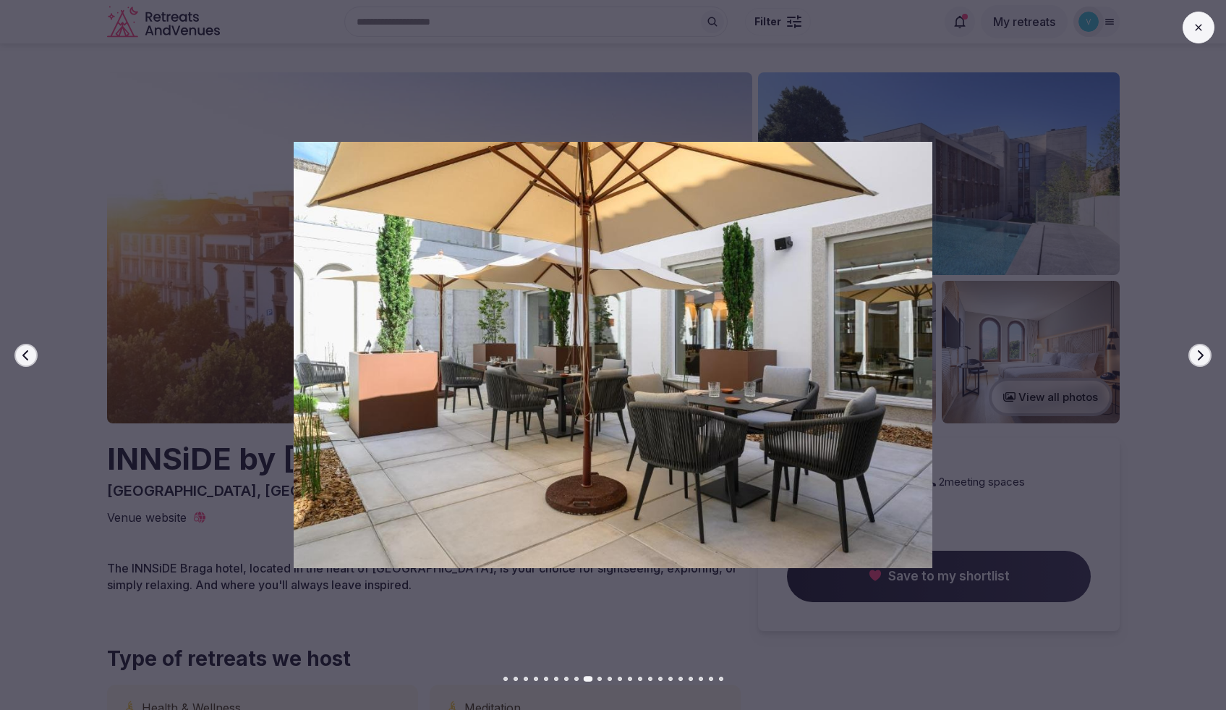
click at [1203, 354] on icon "button" at bounding box center [1201, 354] width 6 height 10
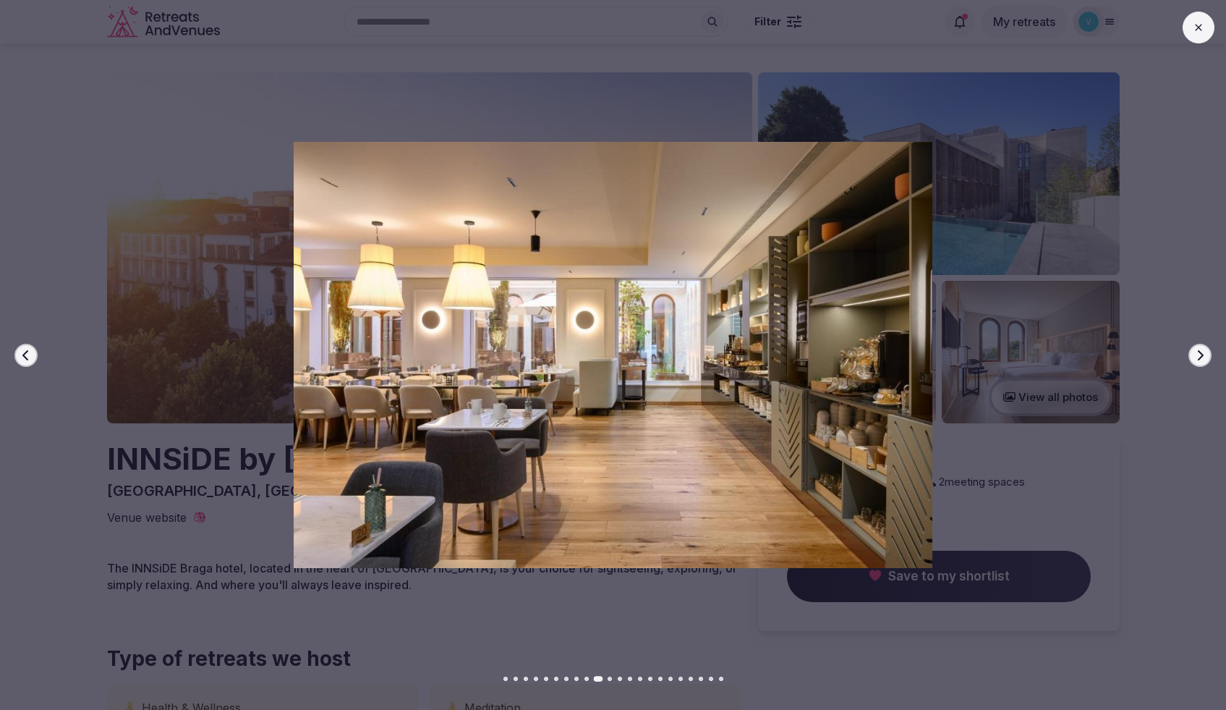
click at [1203, 354] on icon "button" at bounding box center [1201, 354] width 6 height 10
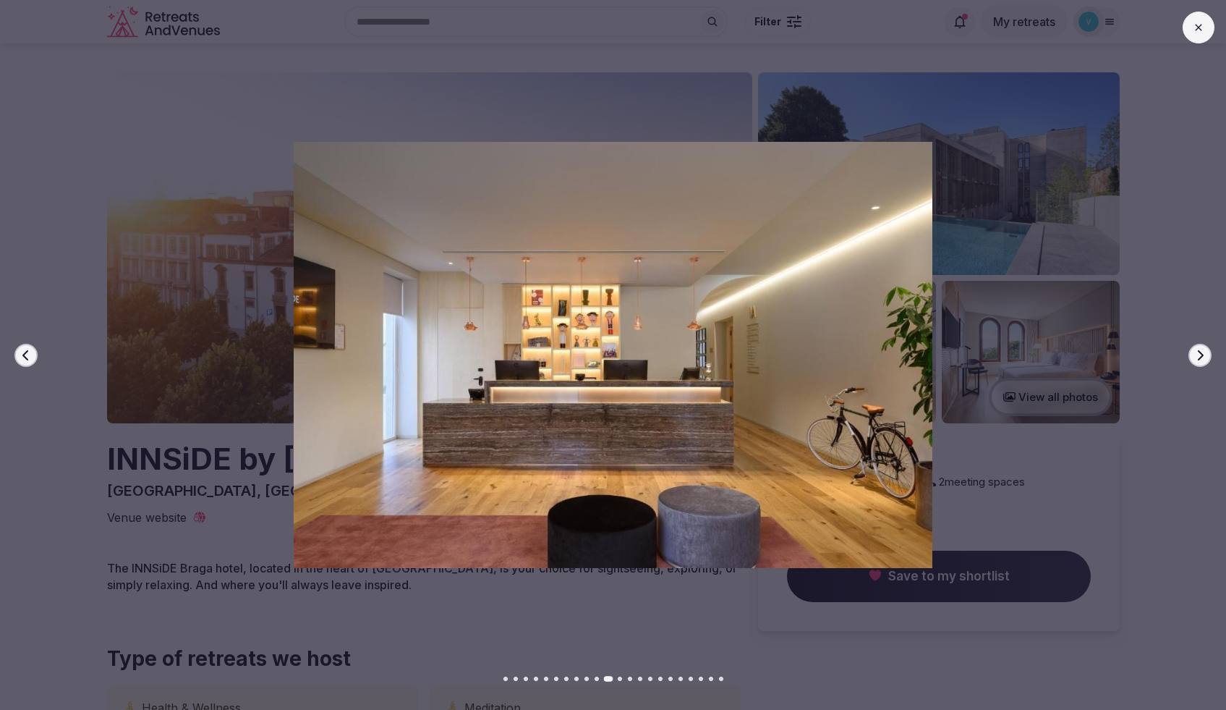
click at [1203, 354] on icon "button" at bounding box center [1201, 354] width 6 height 10
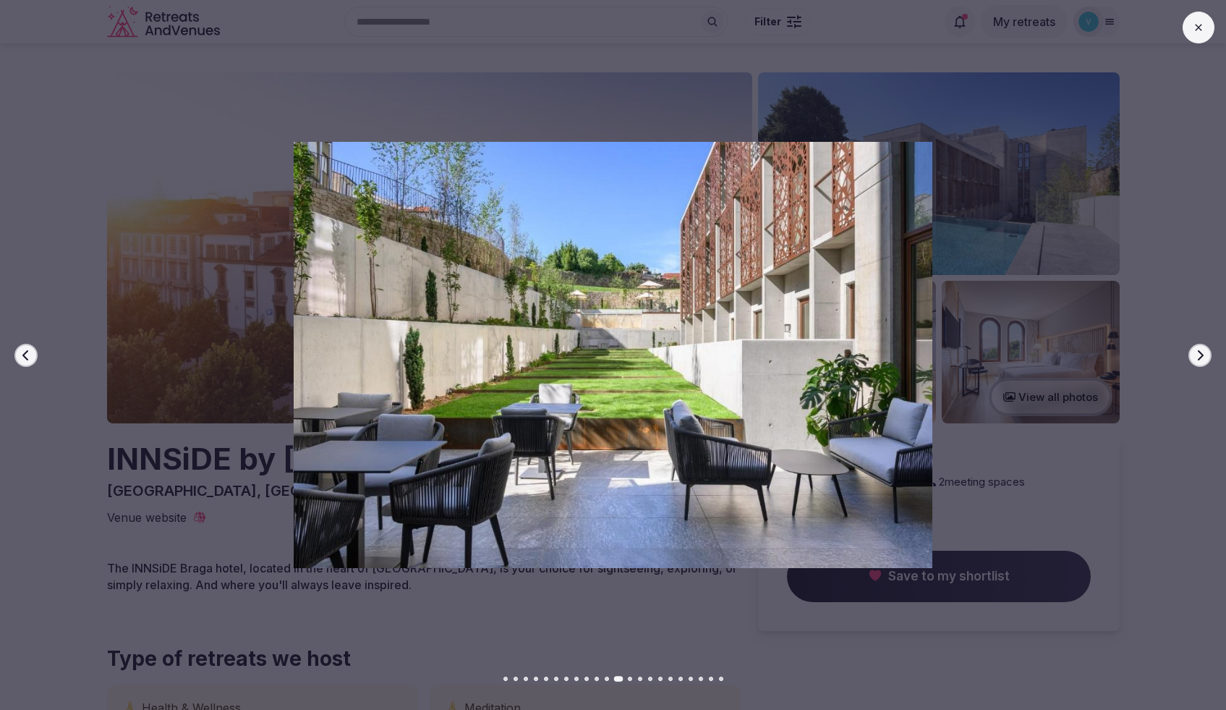
click at [1203, 354] on icon "button" at bounding box center [1201, 354] width 6 height 10
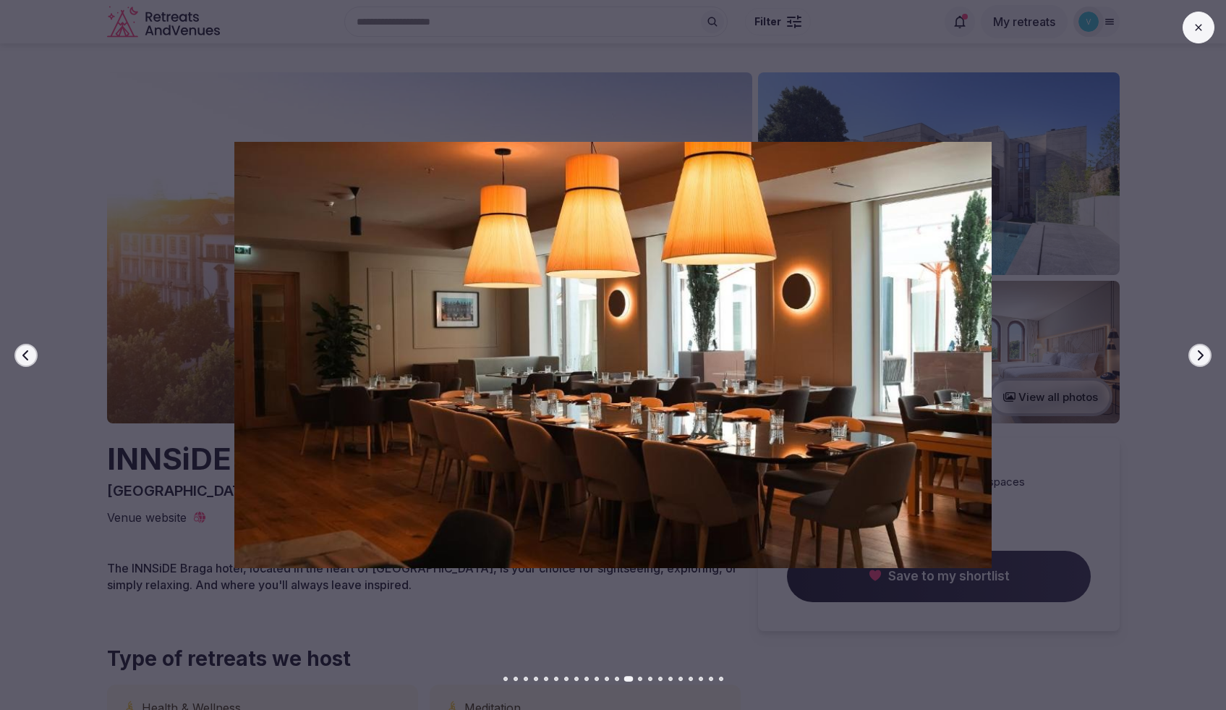
click at [1203, 354] on icon "button" at bounding box center [1201, 354] width 6 height 10
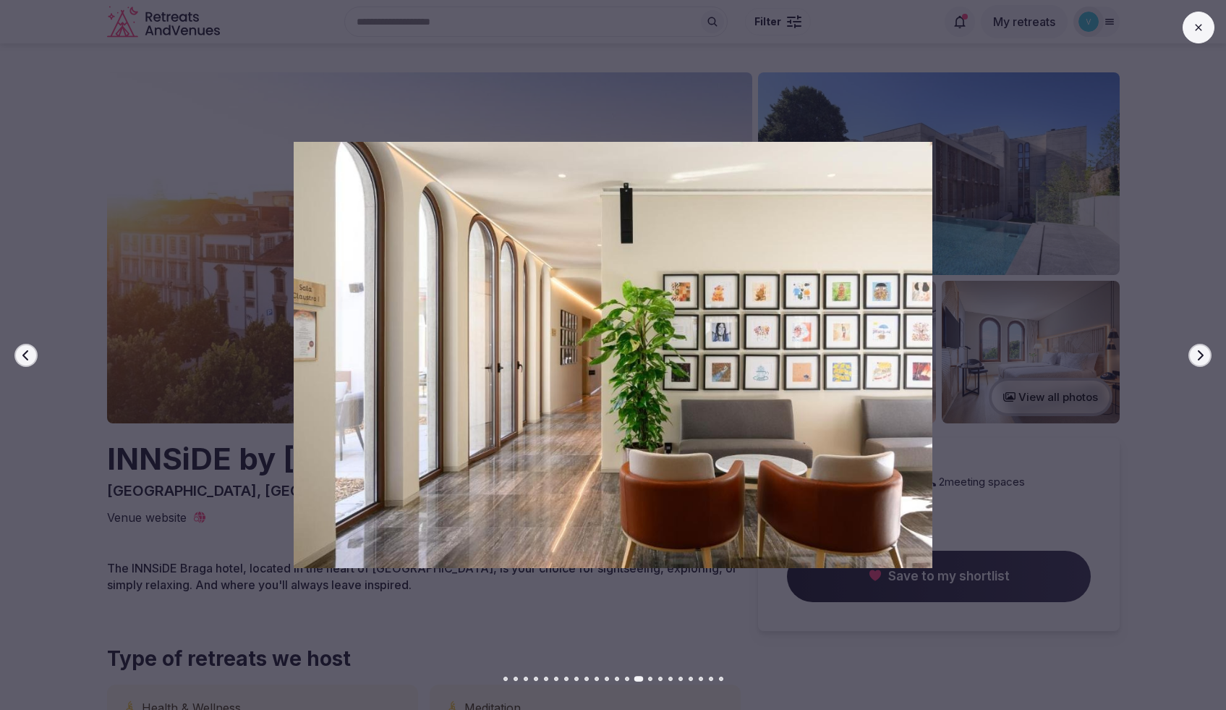
click at [1203, 354] on icon "button" at bounding box center [1201, 354] width 6 height 10
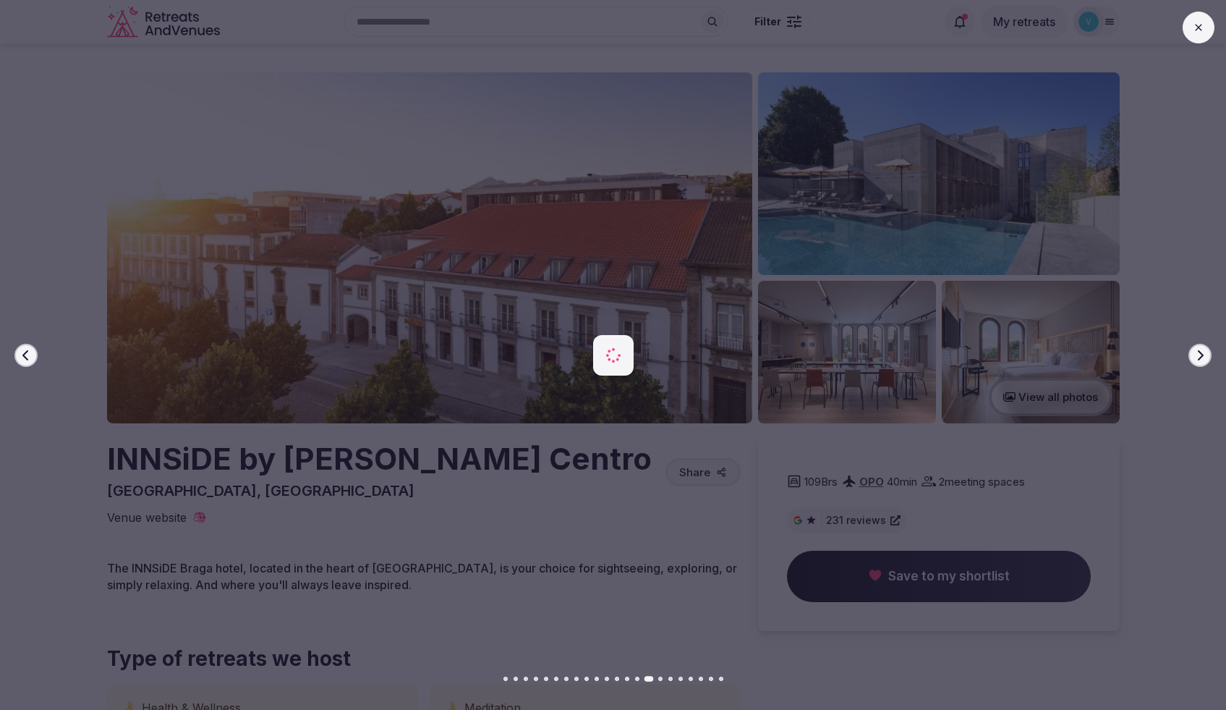
click at [1203, 354] on icon "button" at bounding box center [1201, 354] width 6 height 10
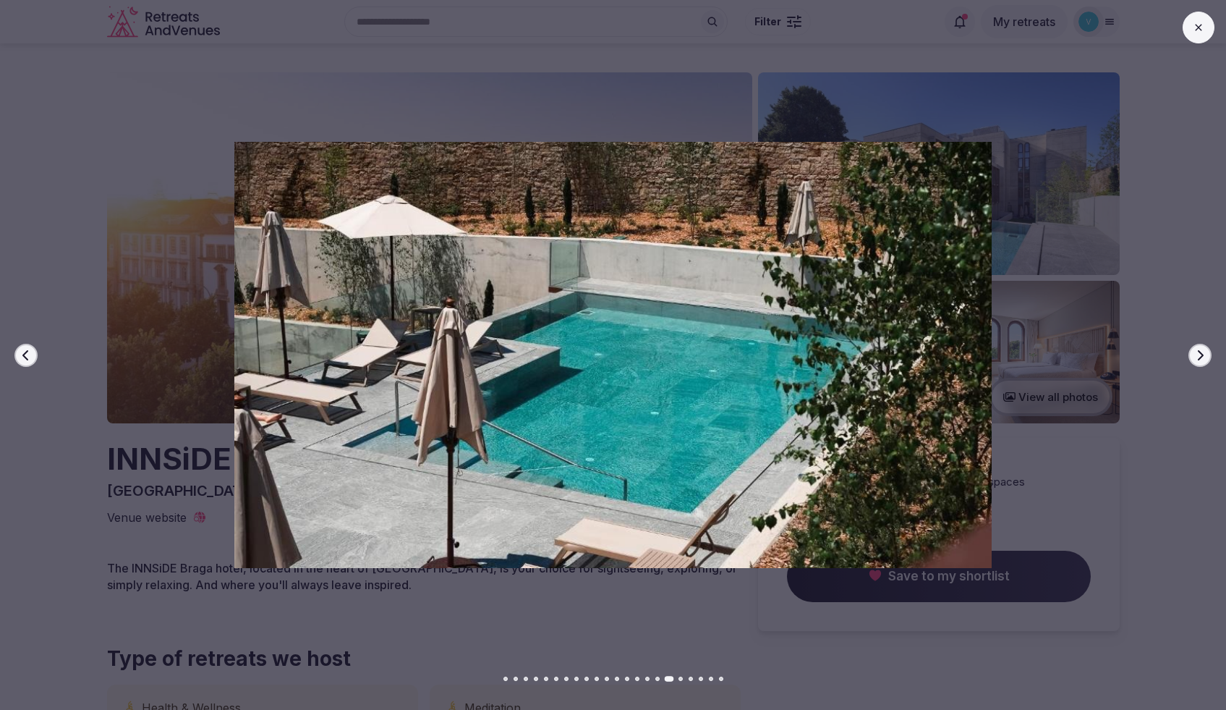
click at [1203, 354] on icon "button" at bounding box center [1201, 354] width 6 height 10
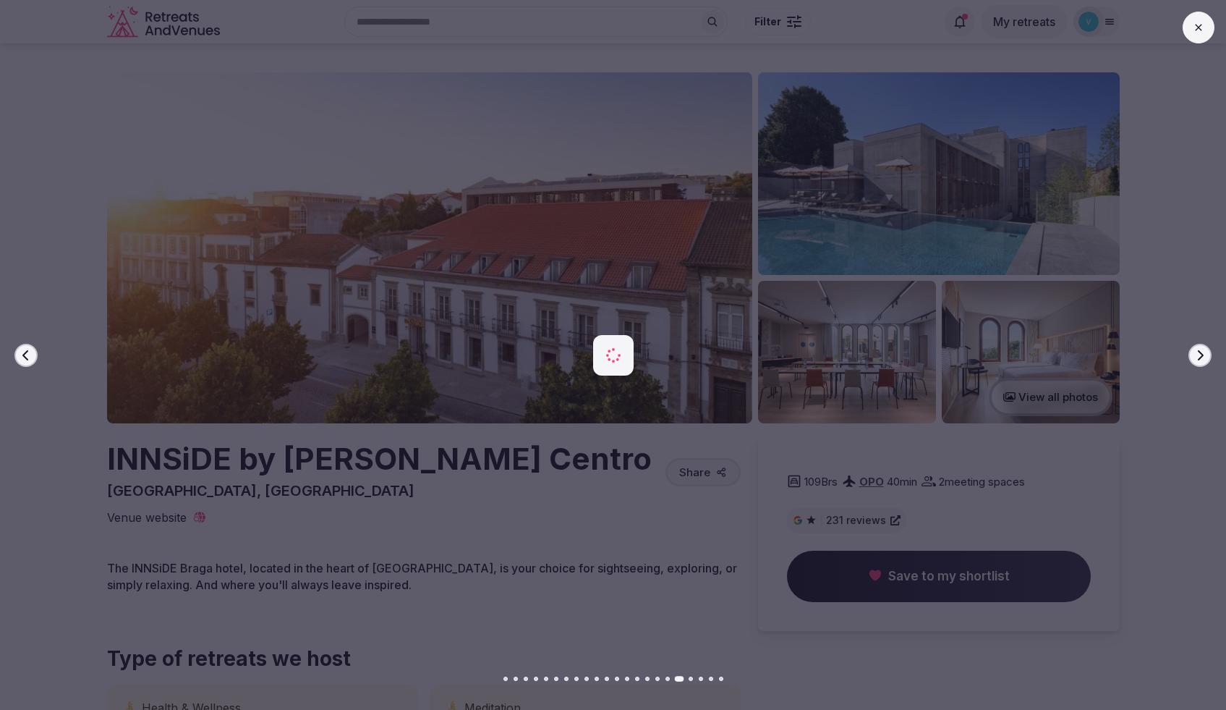
click at [1203, 354] on icon "button" at bounding box center [1201, 354] width 6 height 10
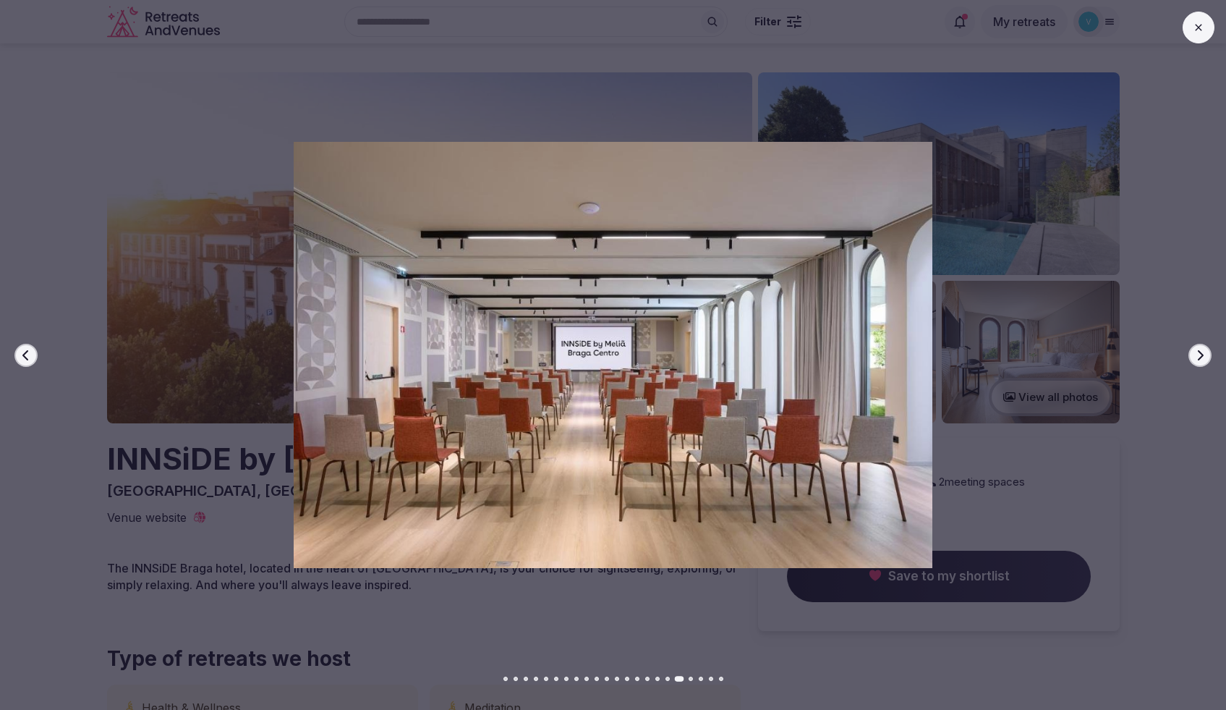
click at [1203, 354] on icon "button" at bounding box center [1201, 354] width 6 height 10
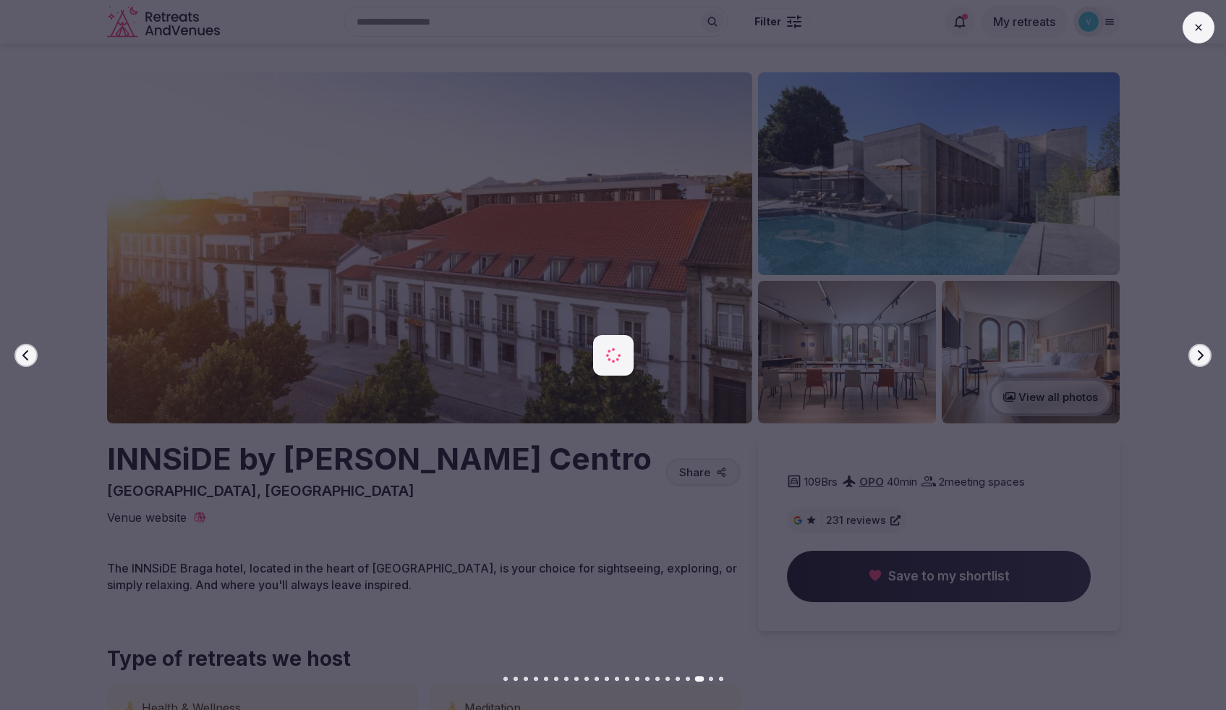
click at [1203, 354] on icon "button" at bounding box center [1201, 354] width 6 height 10
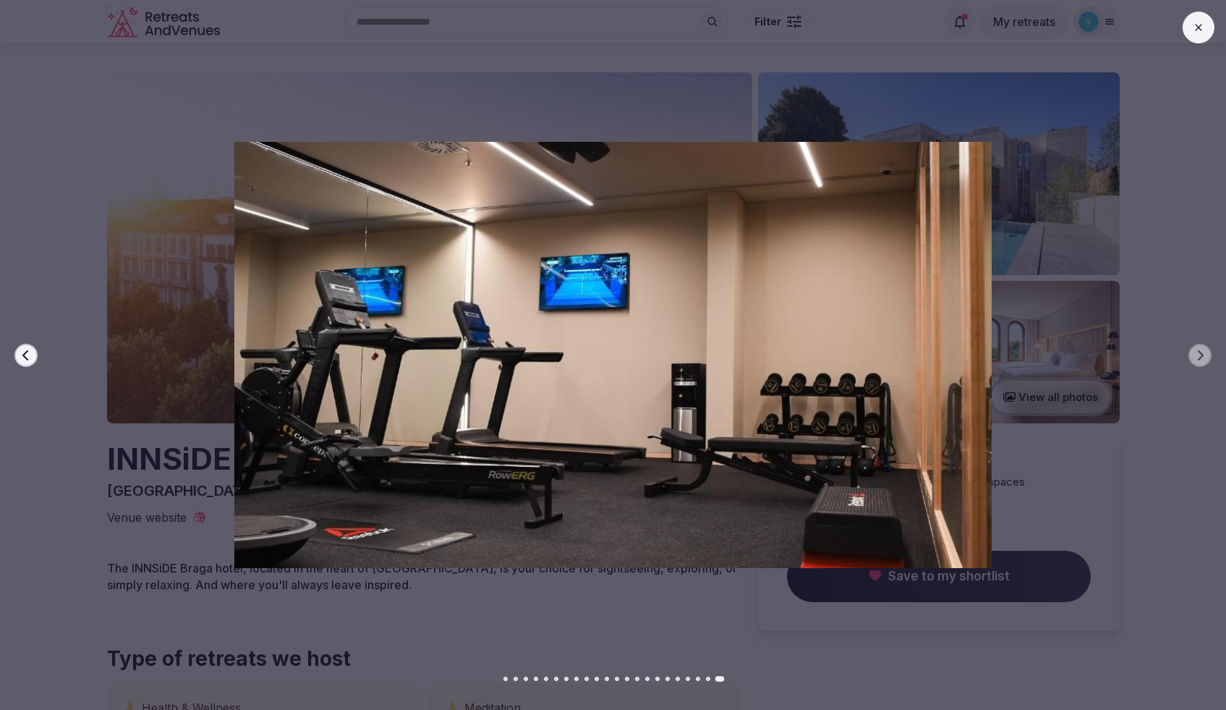
click at [1195, 31] on icon at bounding box center [1199, 28] width 12 height 12
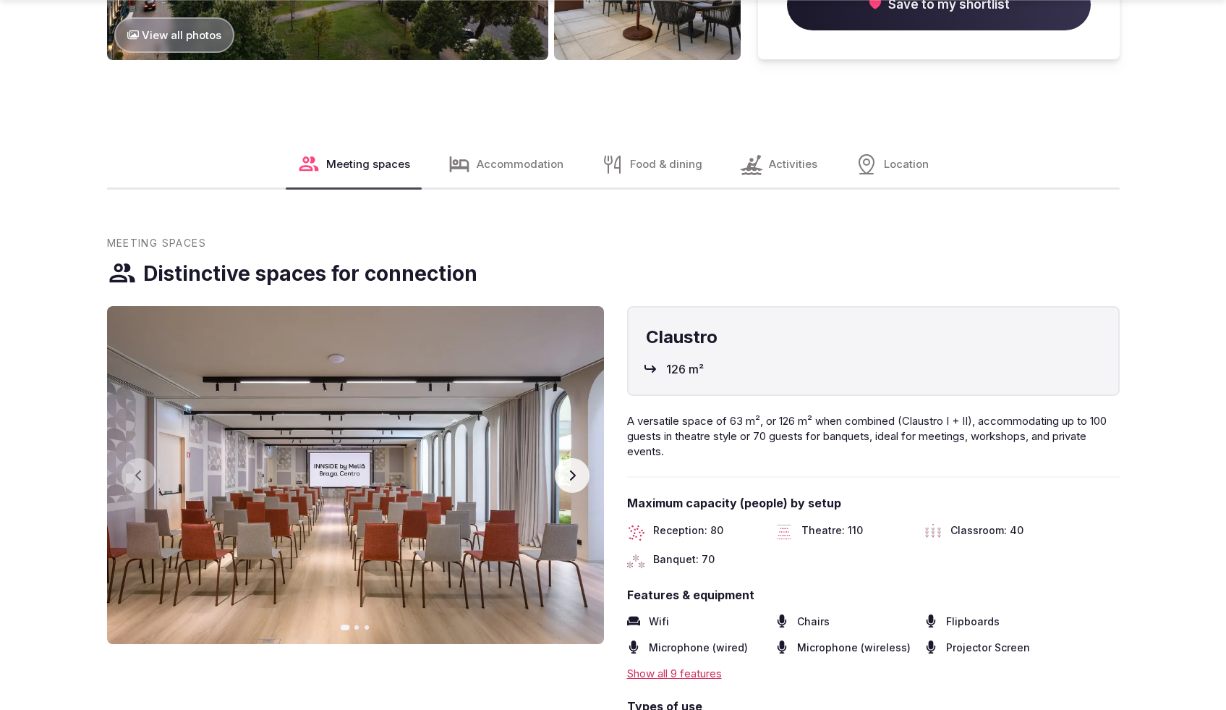
scroll to position [1501, 0]
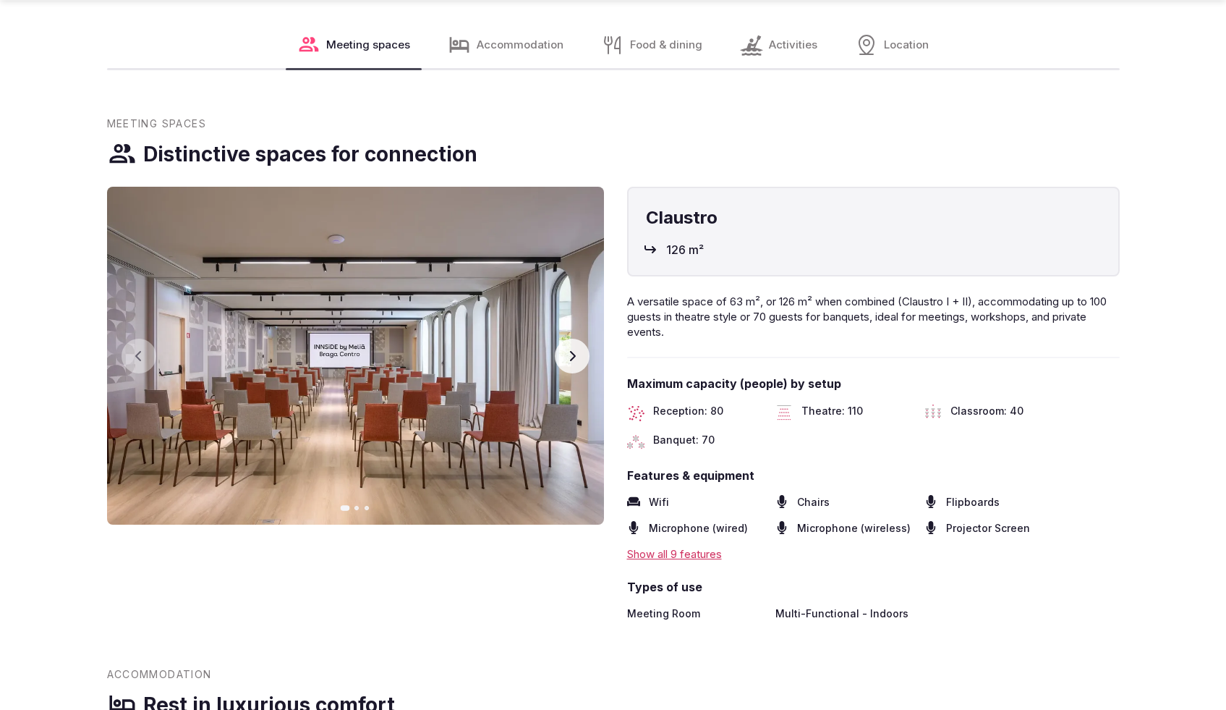
click at [899, 52] on span "Location" at bounding box center [906, 44] width 45 height 15
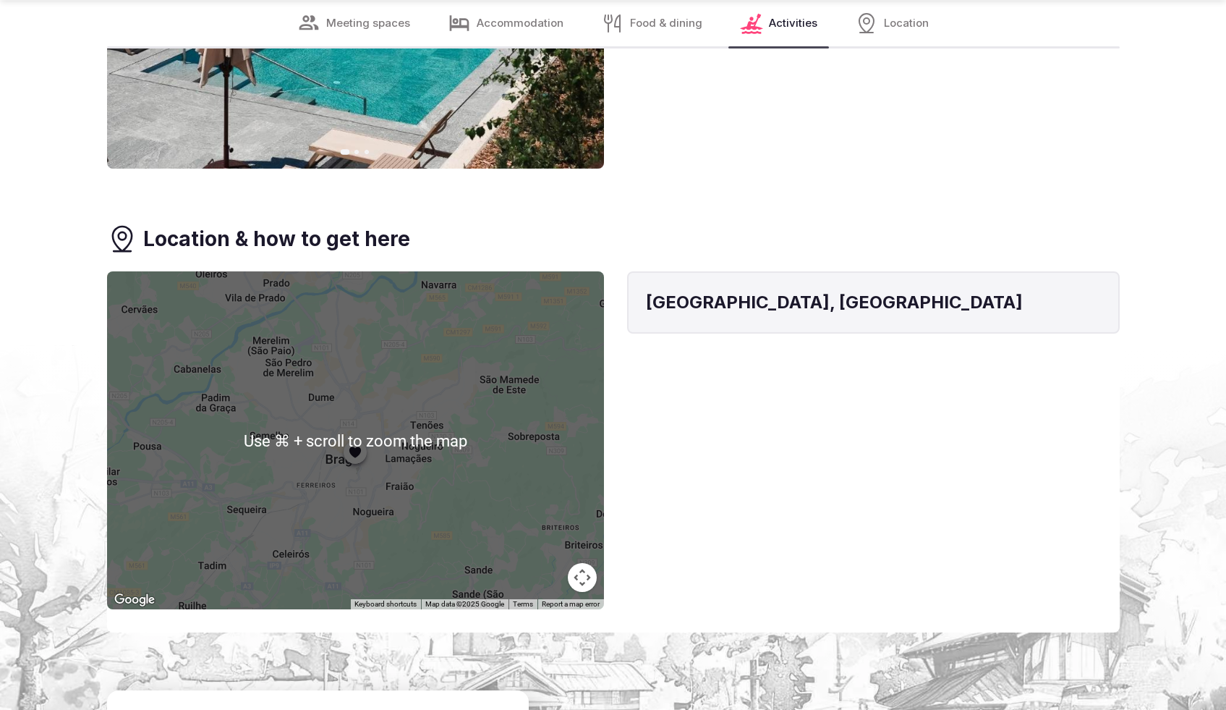
scroll to position [3603, 0]
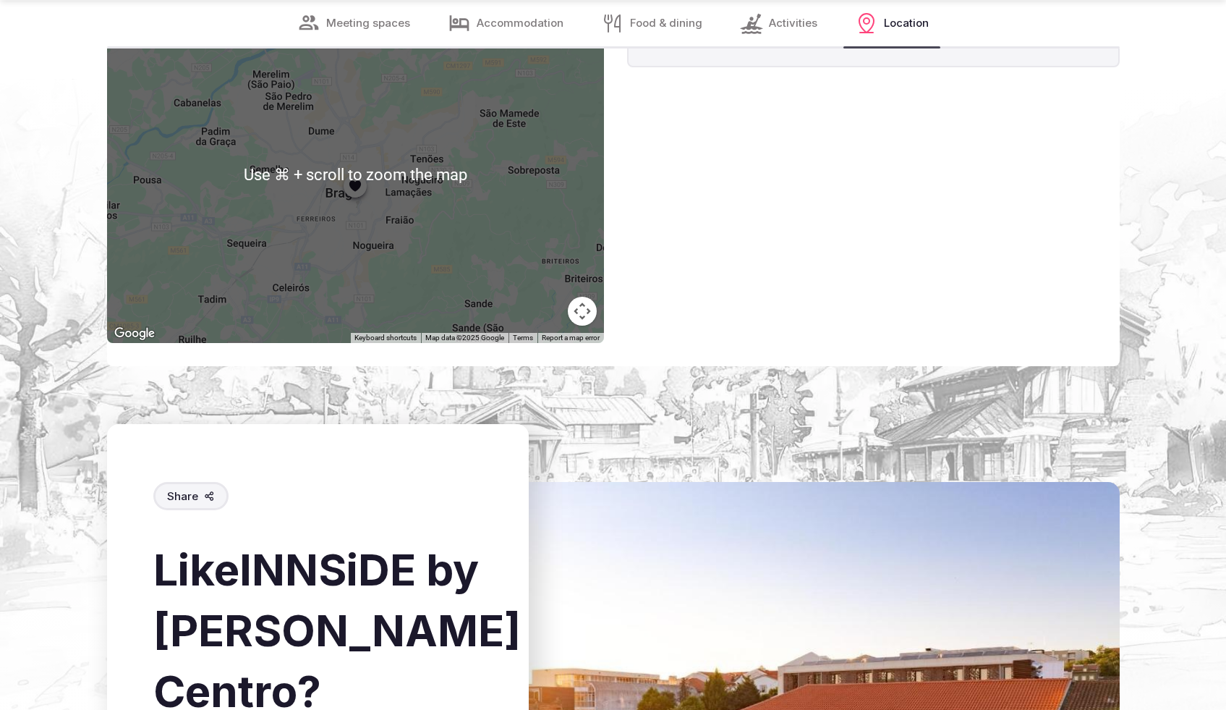
click at [585, 319] on button "Map camera controls" at bounding box center [582, 311] width 29 height 29
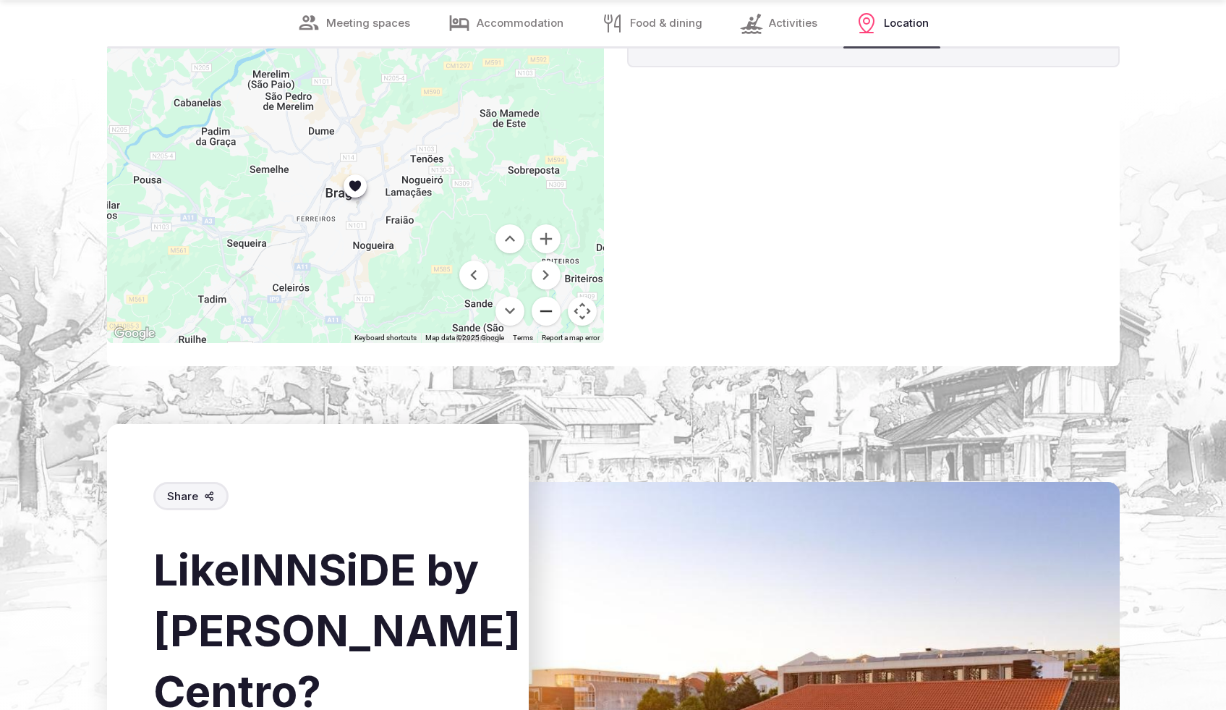
click at [537, 317] on button "Zoom out" at bounding box center [546, 311] width 29 height 29
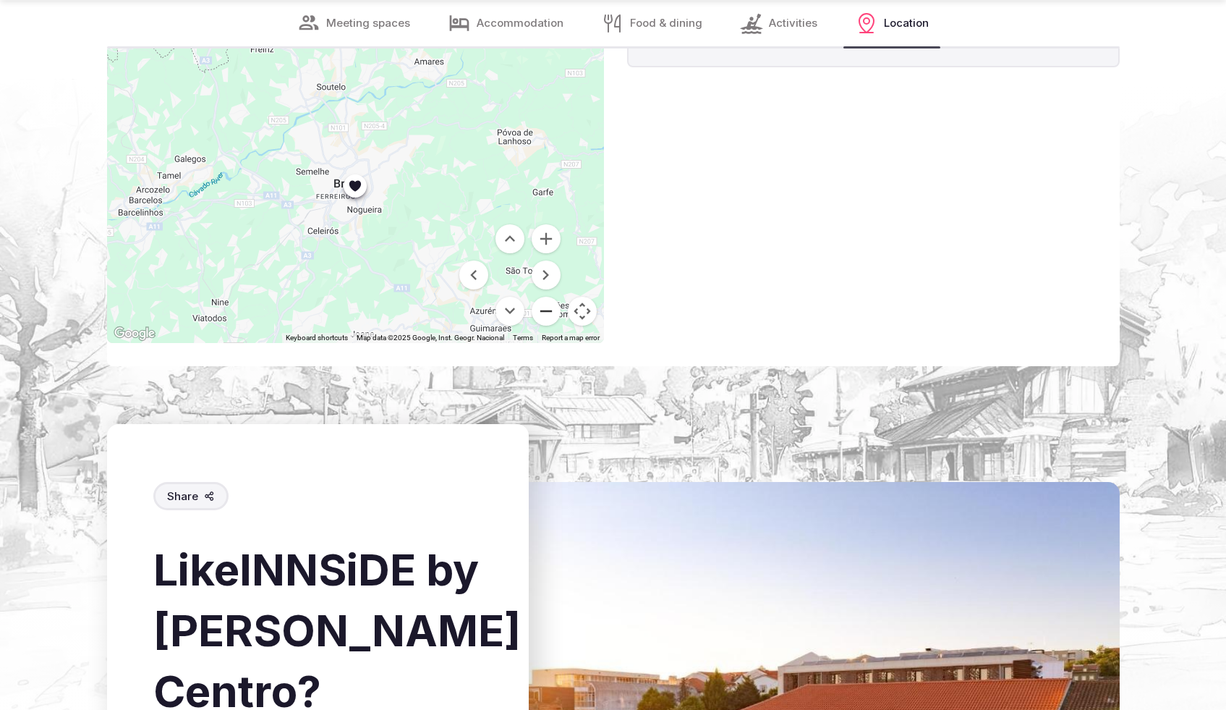
click at [541, 315] on button "Zoom out" at bounding box center [546, 311] width 29 height 29
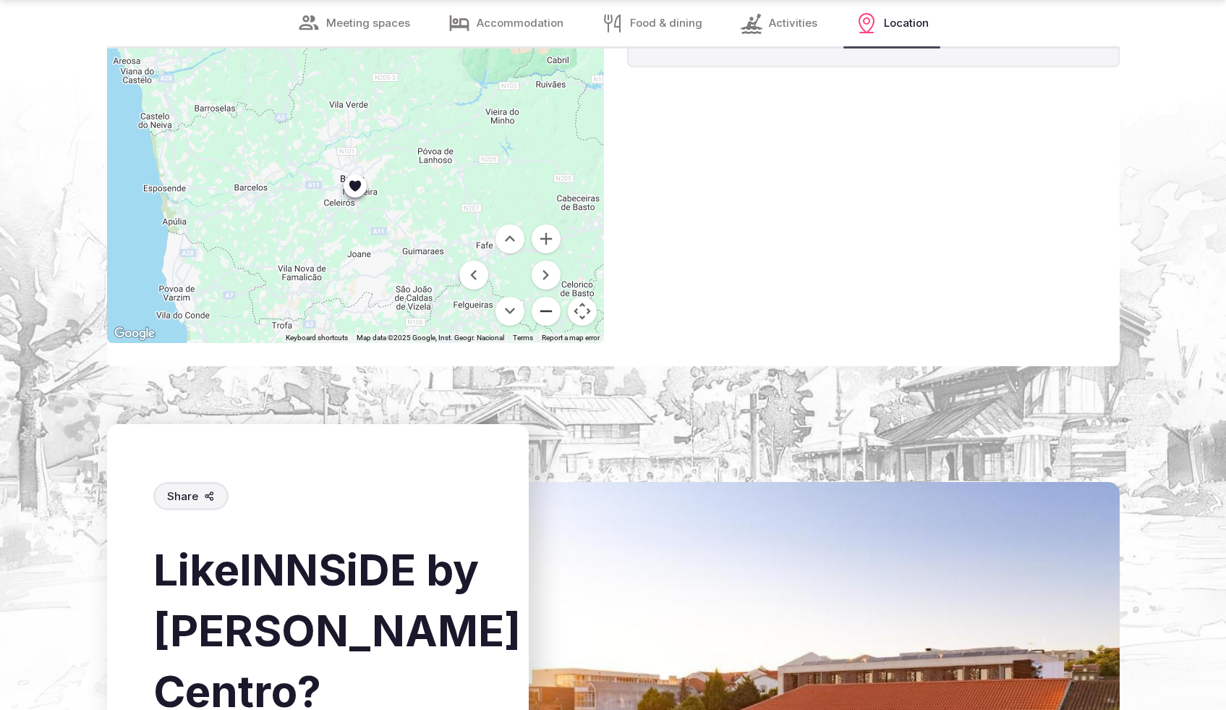
click at [541, 315] on button "Zoom out" at bounding box center [546, 311] width 29 height 29
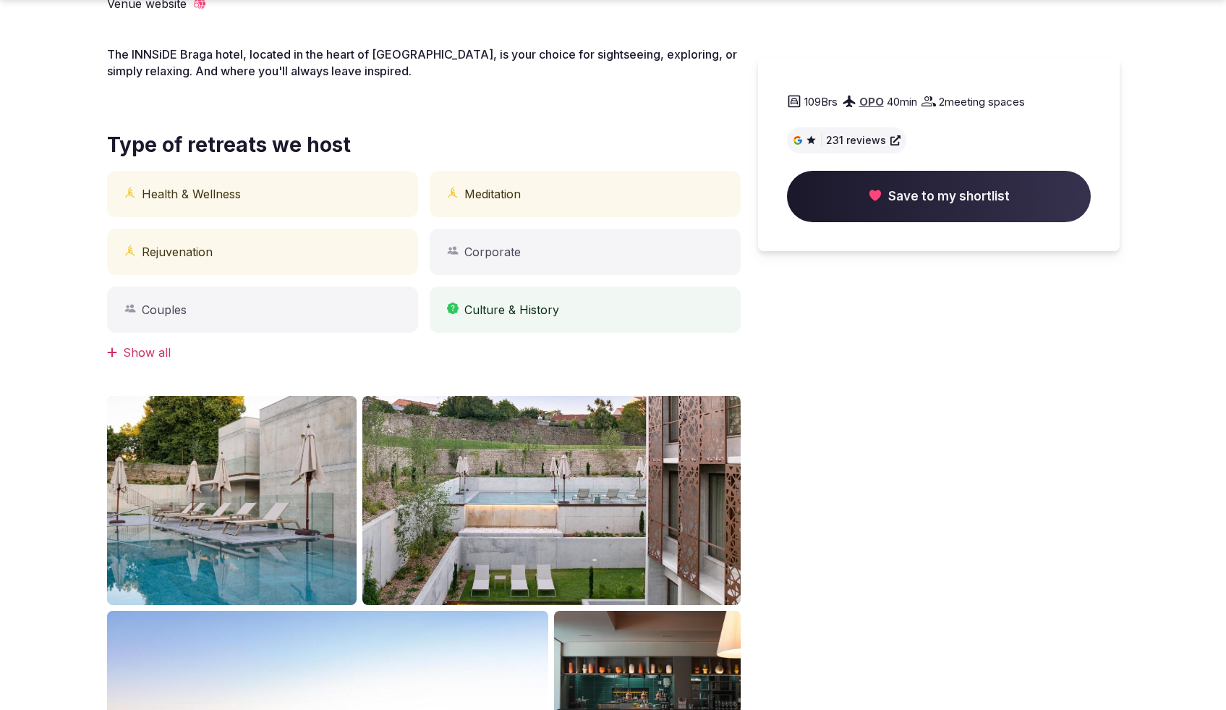
scroll to position [548, 0]
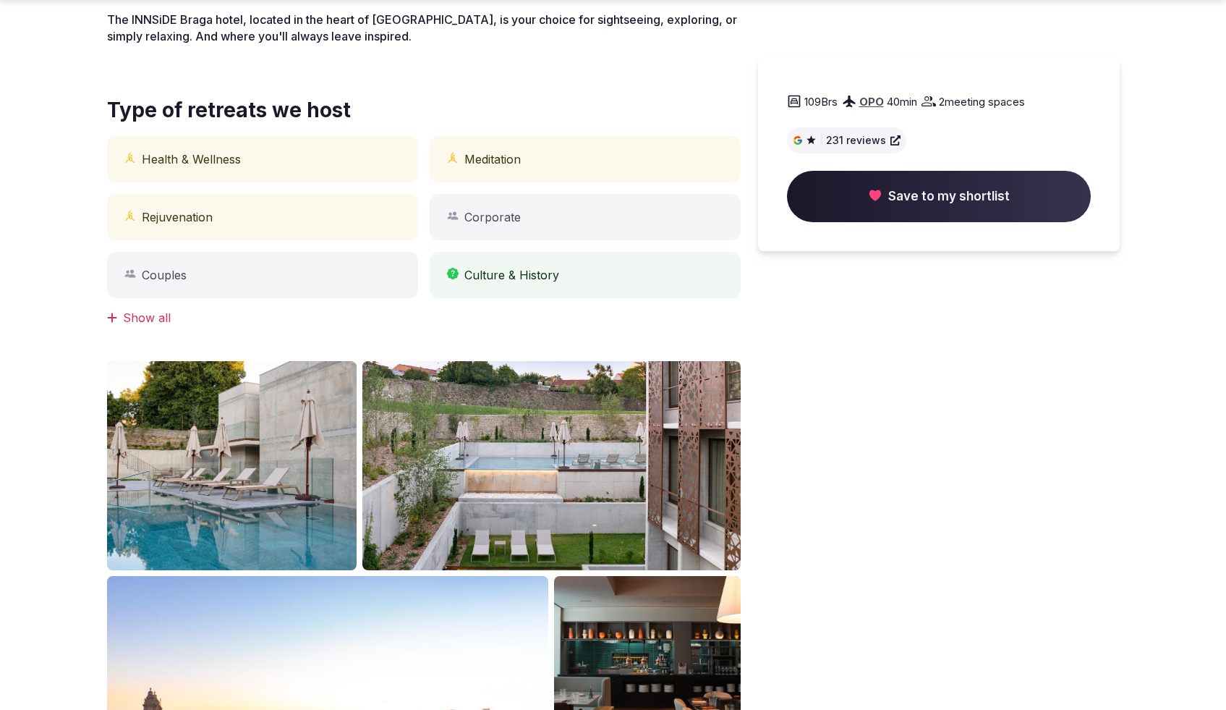
click at [543, 472] on img at bounding box center [551, 466] width 378 height 210
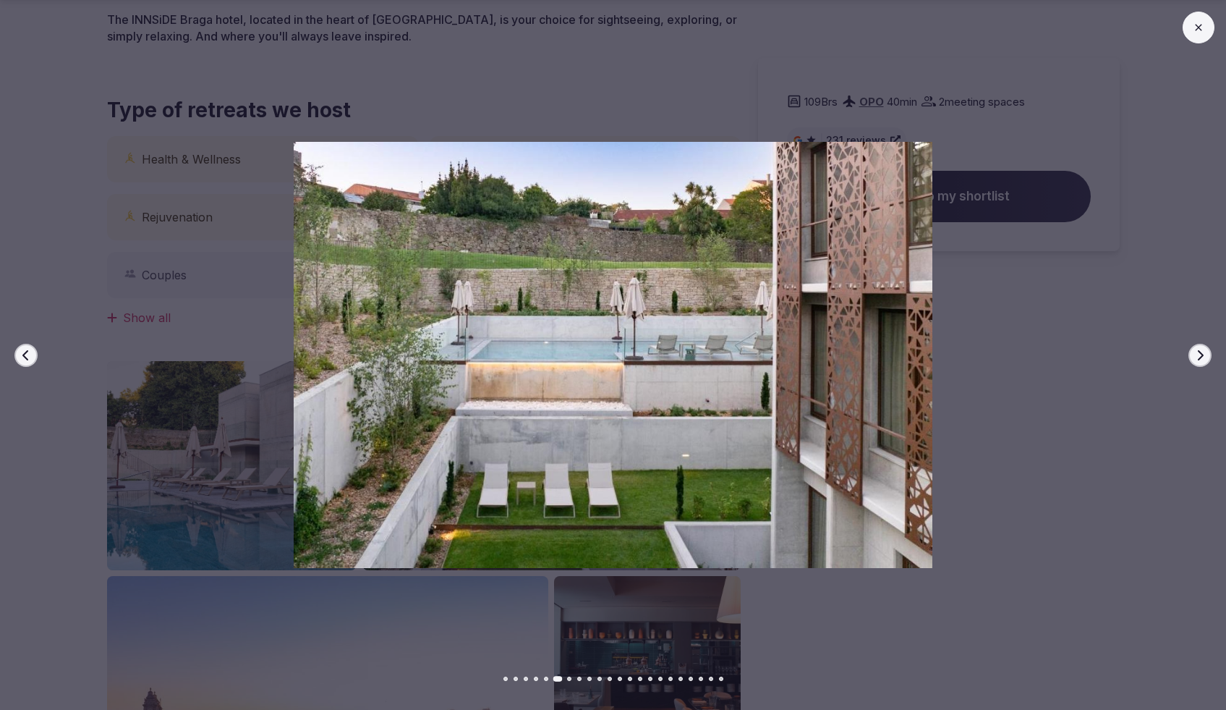
click at [1195, 34] on button at bounding box center [1199, 28] width 32 height 32
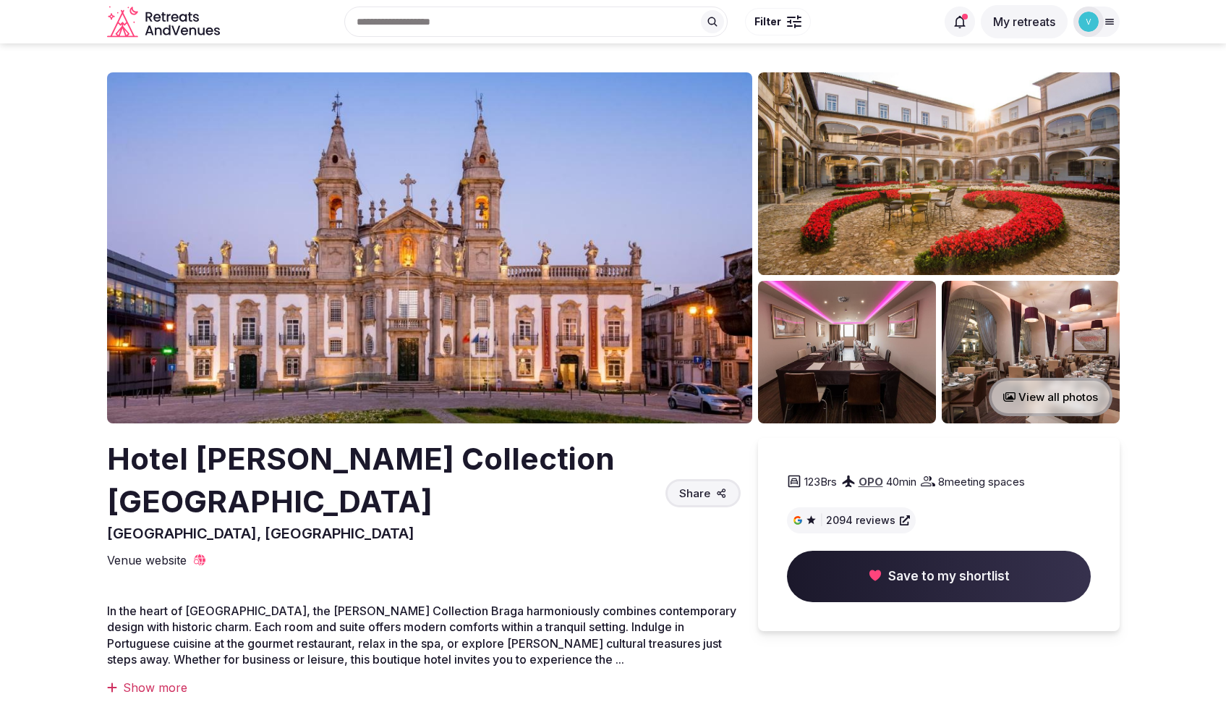
click at [1009, 398] on icon "View all photos" at bounding box center [1010, 396] width 12 height 9
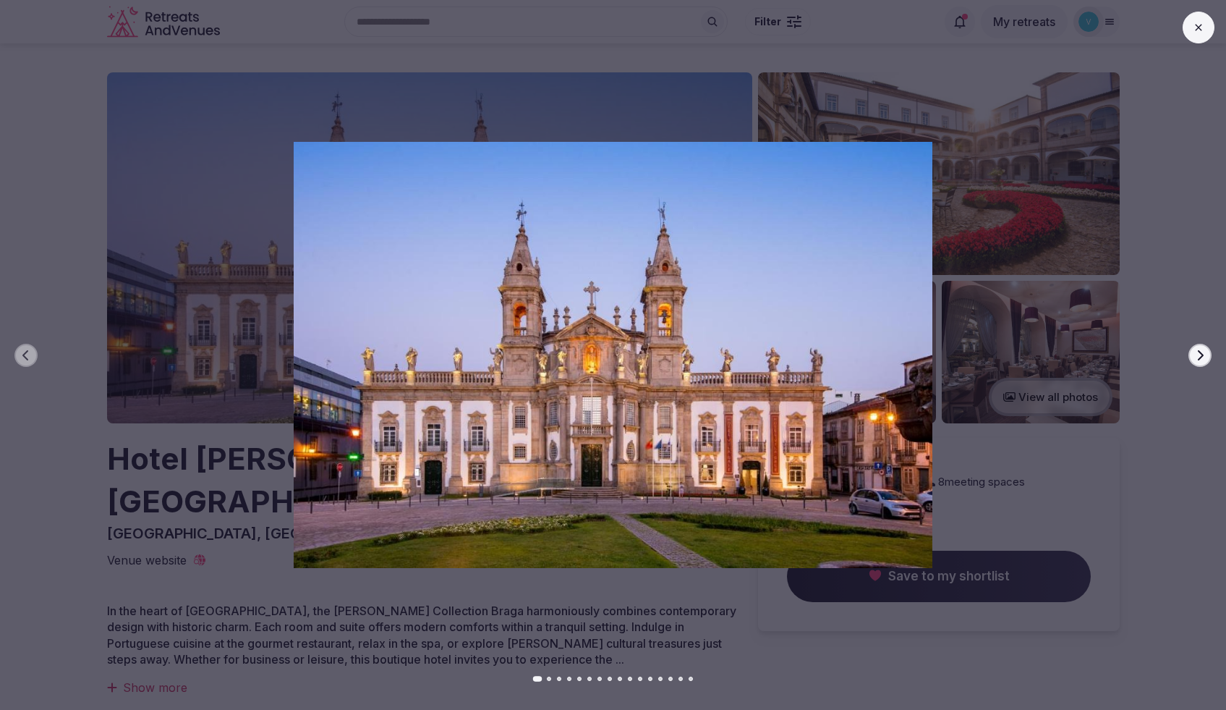
click at [1197, 353] on icon "button" at bounding box center [1201, 355] width 12 height 12
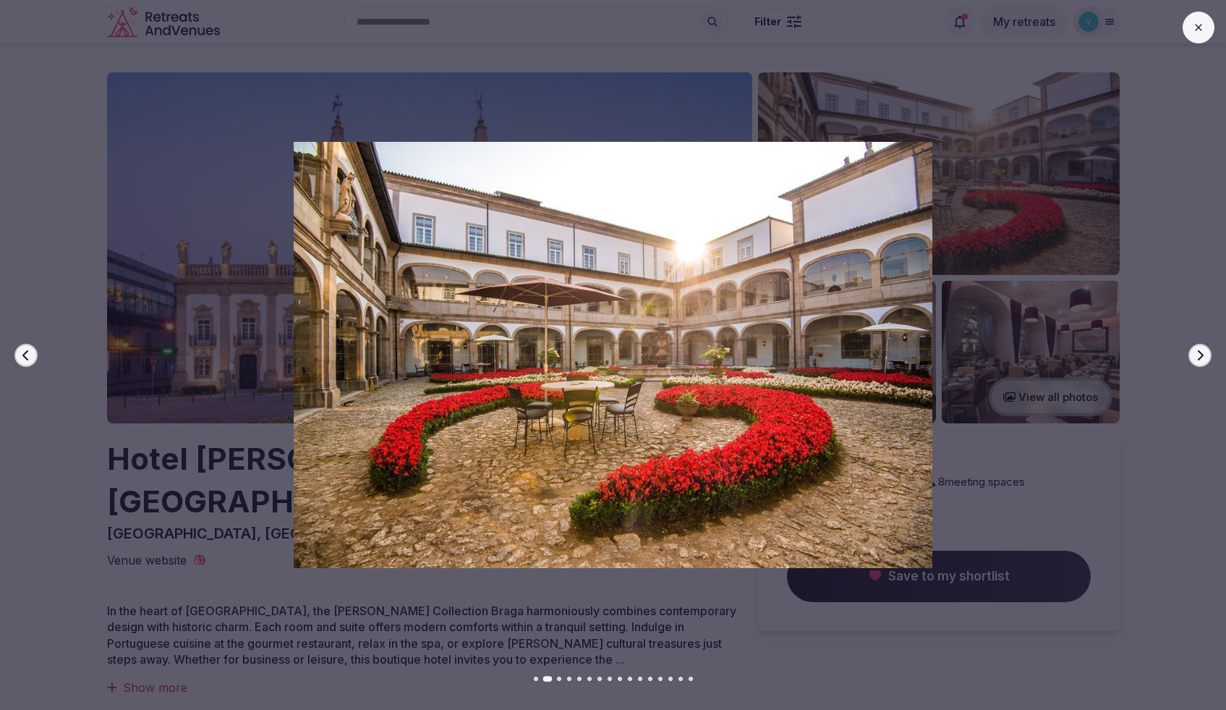
click at [1197, 353] on icon "button" at bounding box center [1201, 355] width 12 height 12
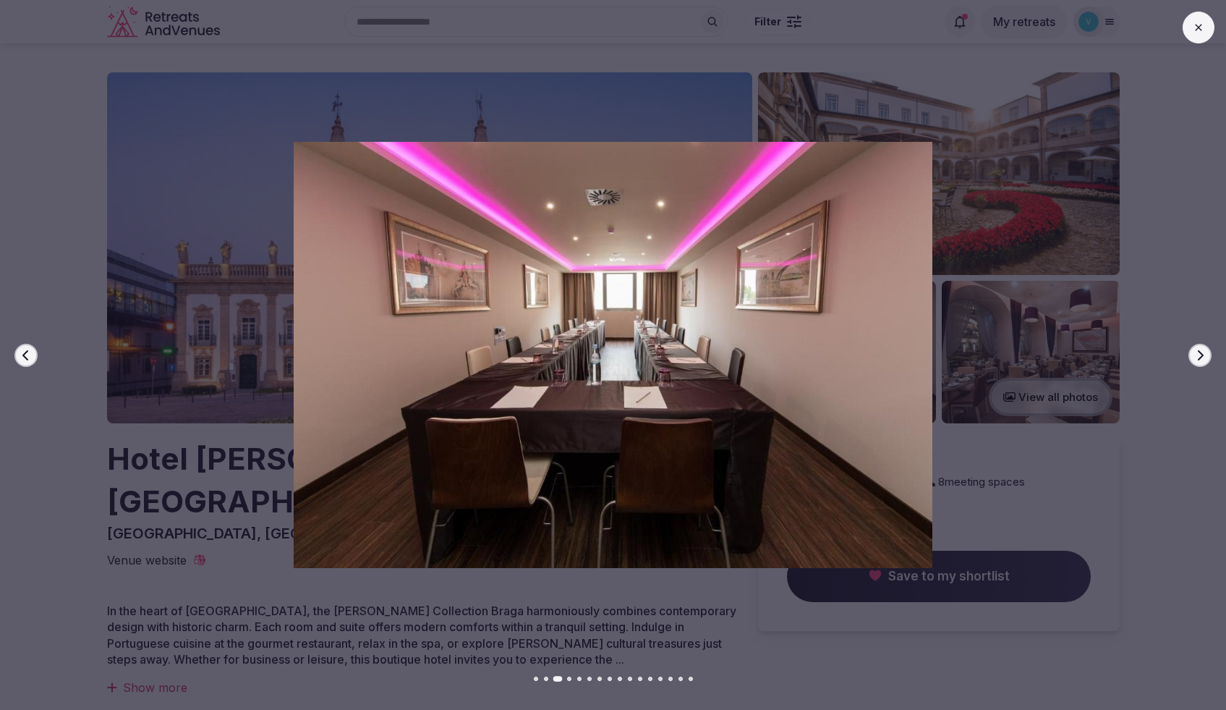
click at [1197, 353] on icon "button" at bounding box center [1201, 355] width 12 height 12
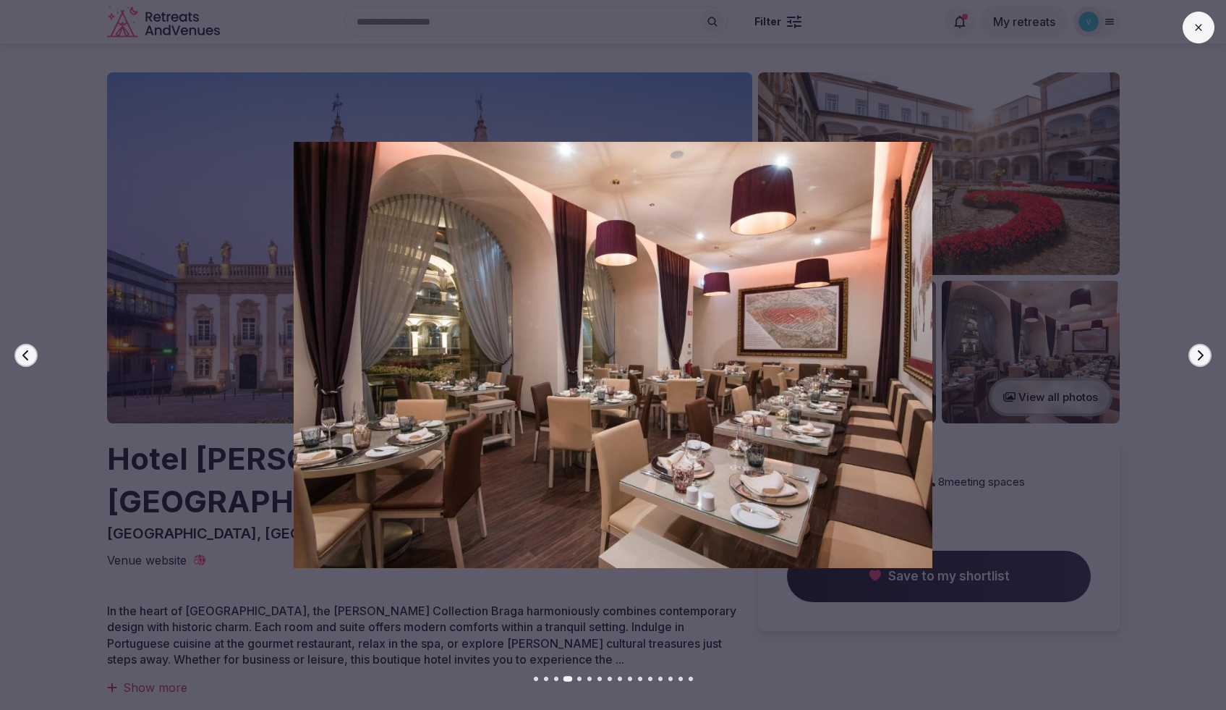
click at [1197, 353] on icon "button" at bounding box center [1201, 355] width 12 height 12
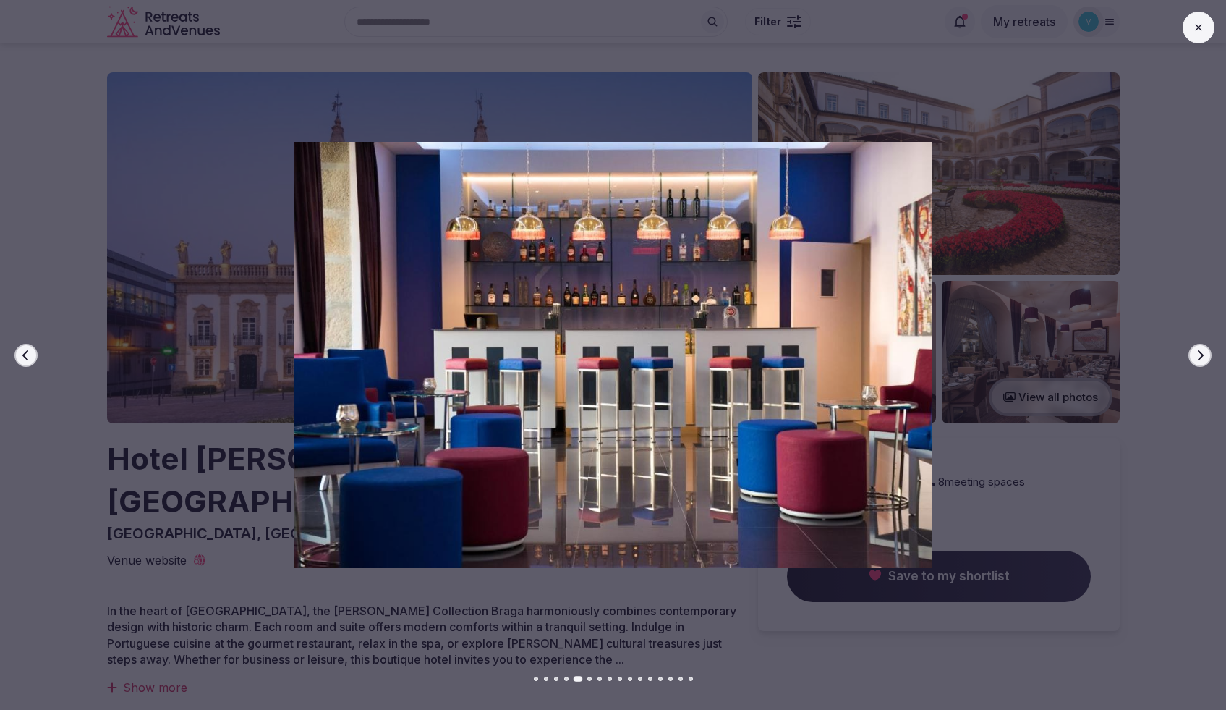
click at [1197, 353] on icon "button" at bounding box center [1201, 355] width 12 height 12
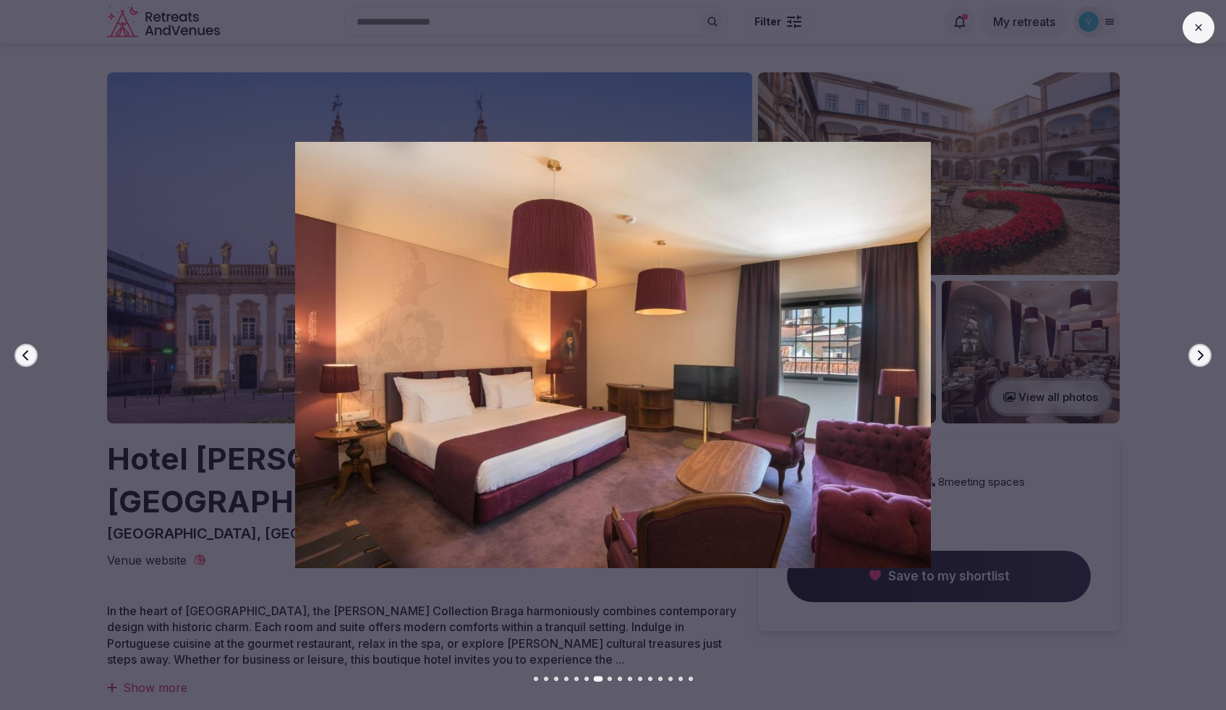
click at [1197, 353] on icon "button" at bounding box center [1201, 355] width 12 height 12
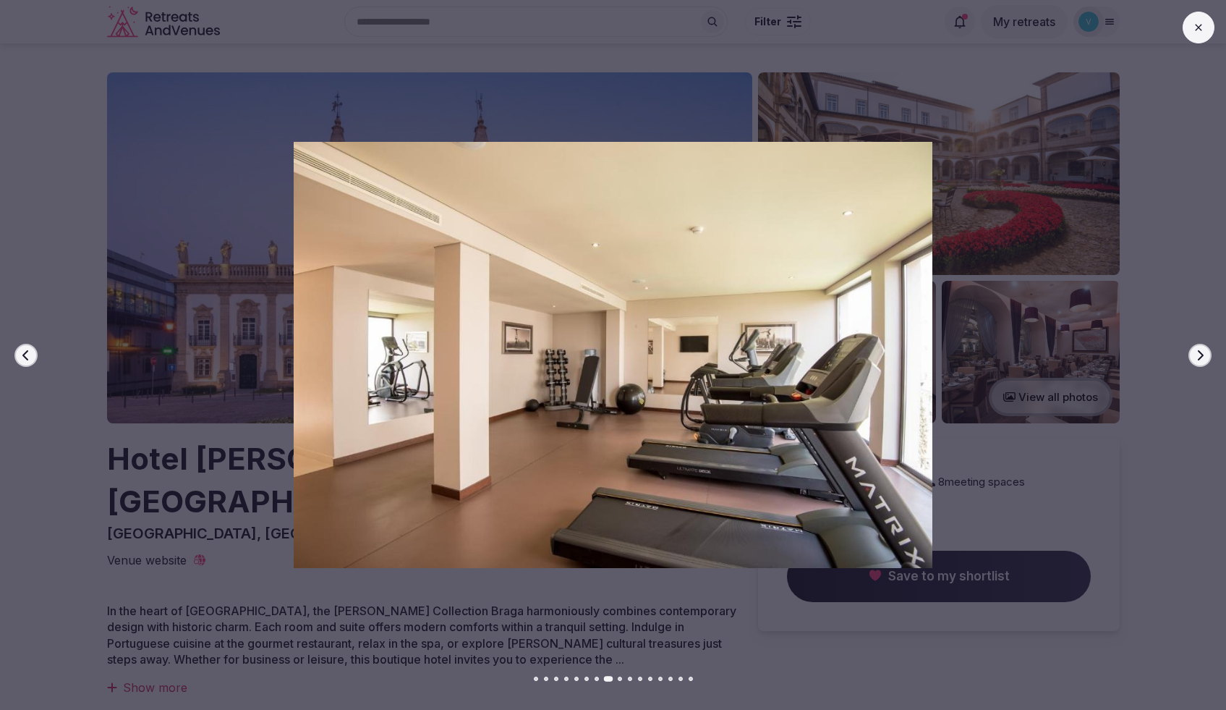
click at [1197, 353] on icon "button" at bounding box center [1201, 355] width 12 height 12
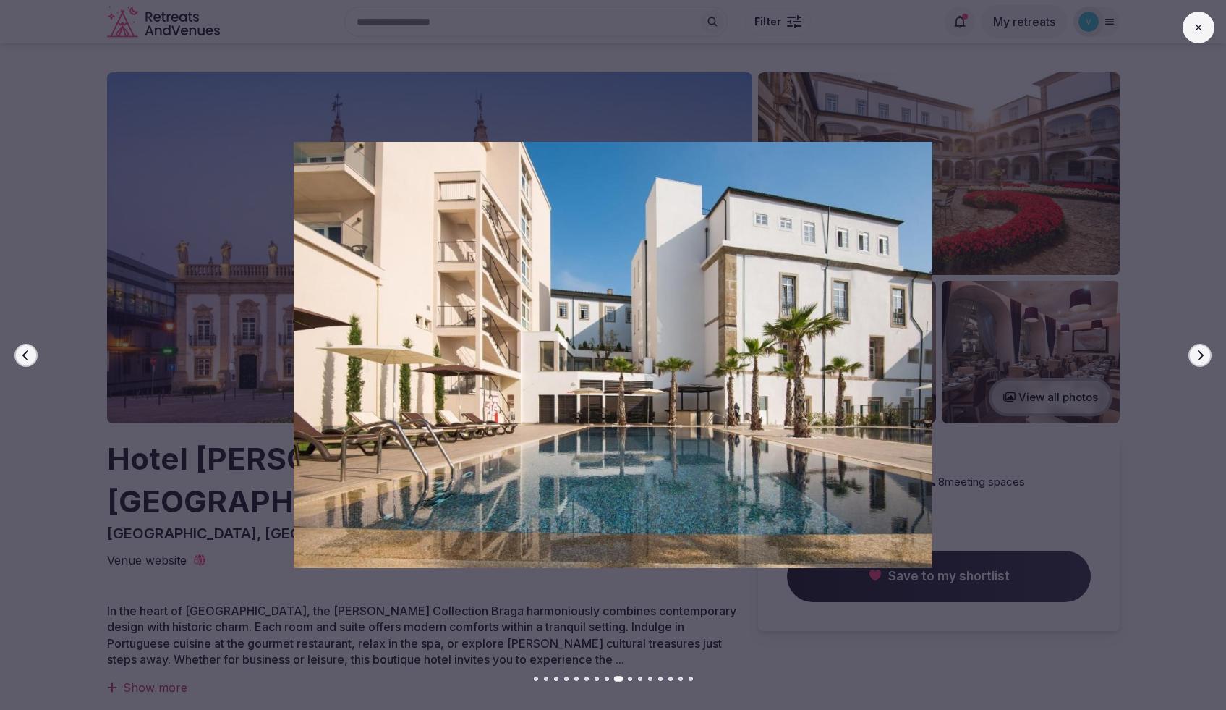
click at [1197, 353] on icon "button" at bounding box center [1201, 355] width 12 height 12
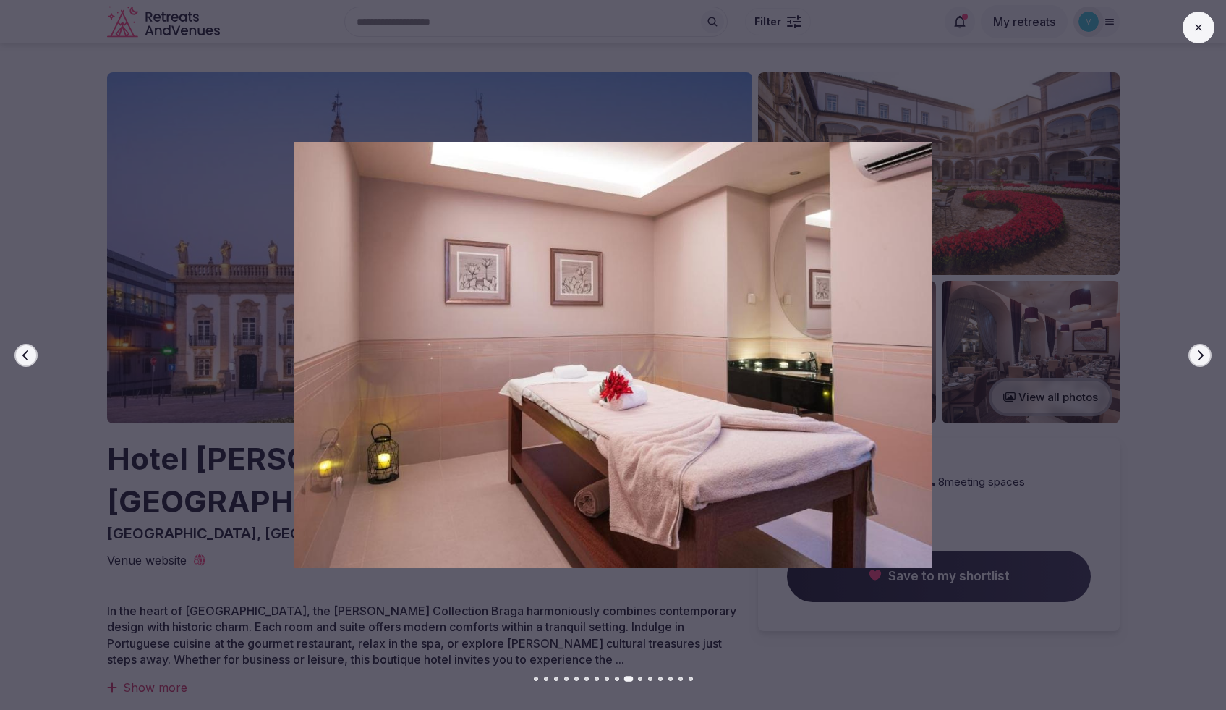
click at [1197, 353] on icon "button" at bounding box center [1201, 355] width 12 height 12
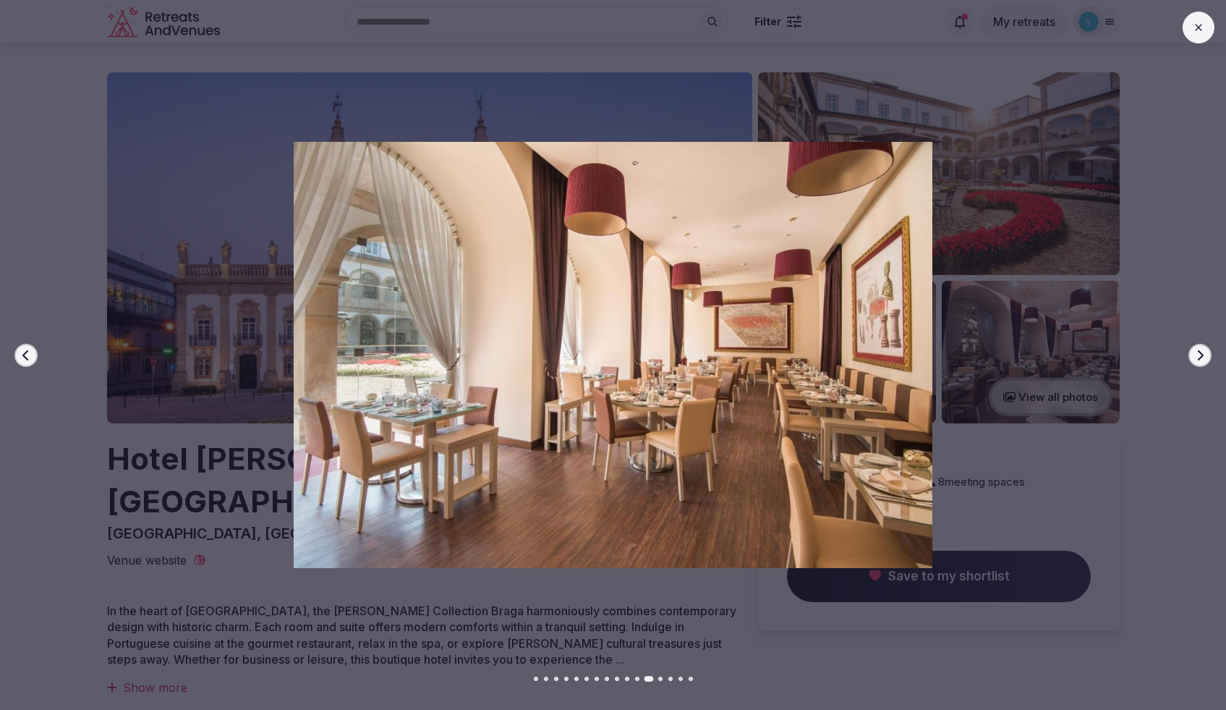
click at [1197, 353] on icon "button" at bounding box center [1201, 355] width 12 height 12
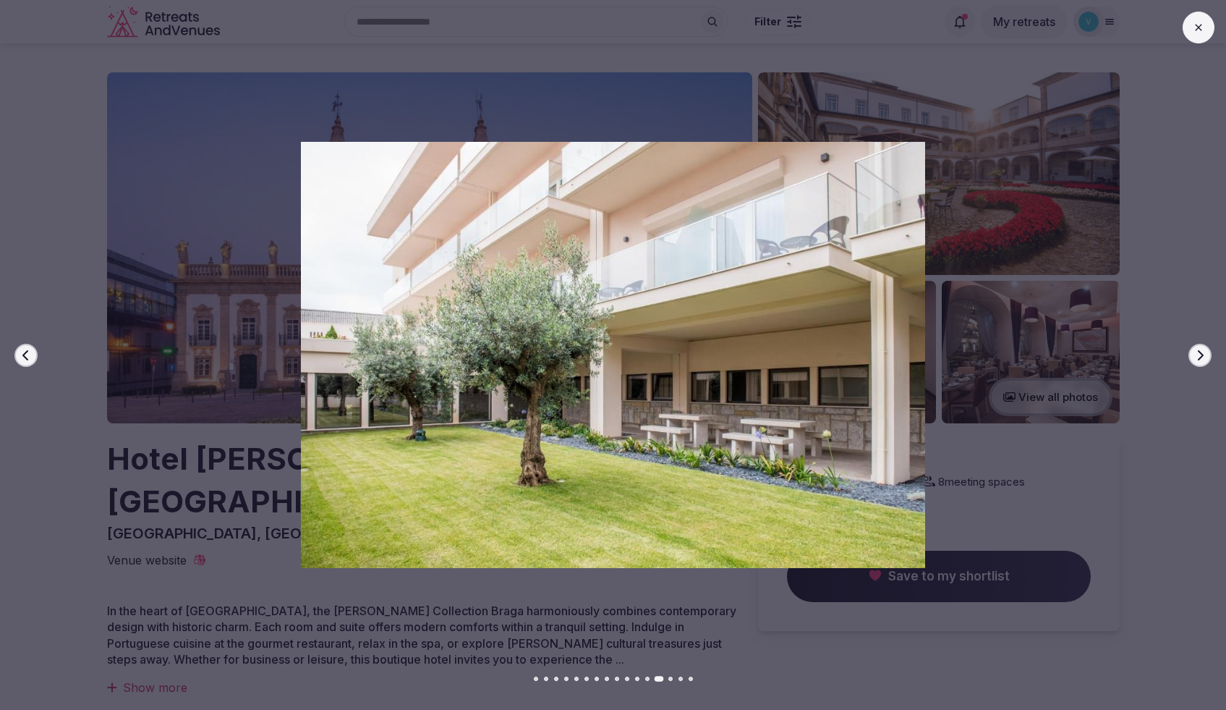
click at [1197, 353] on icon "button" at bounding box center [1201, 355] width 12 height 12
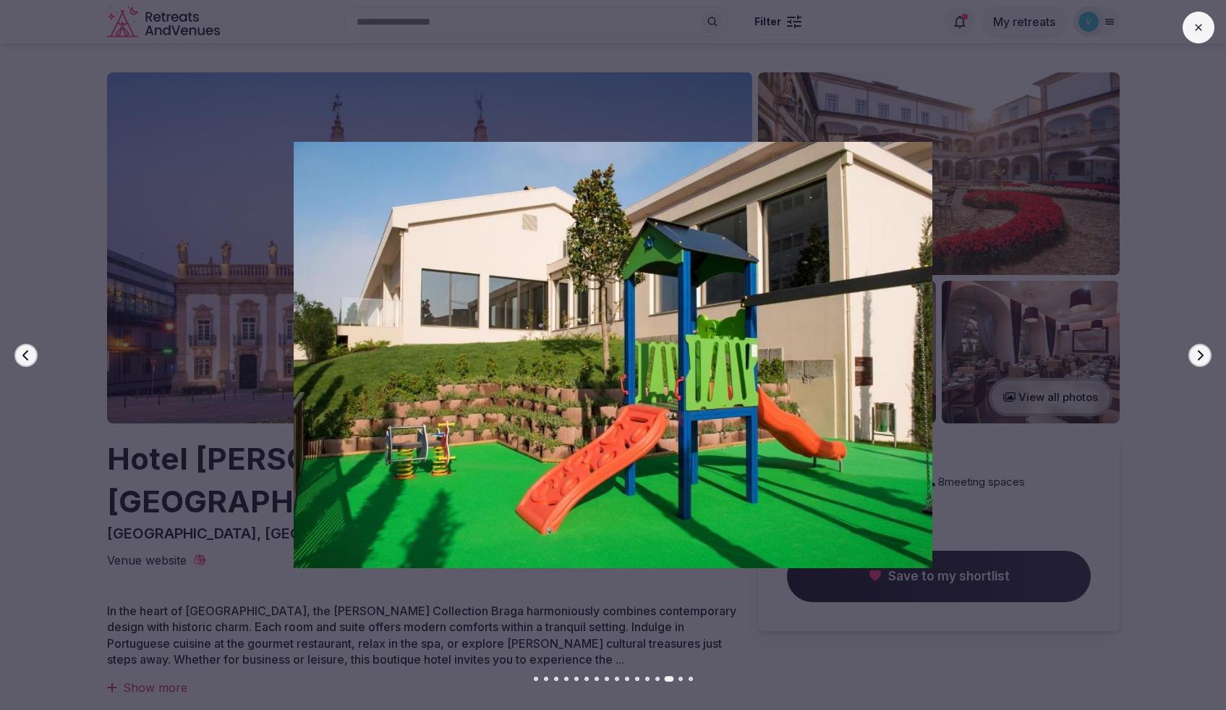
click at [1197, 353] on icon "button" at bounding box center [1201, 355] width 12 height 12
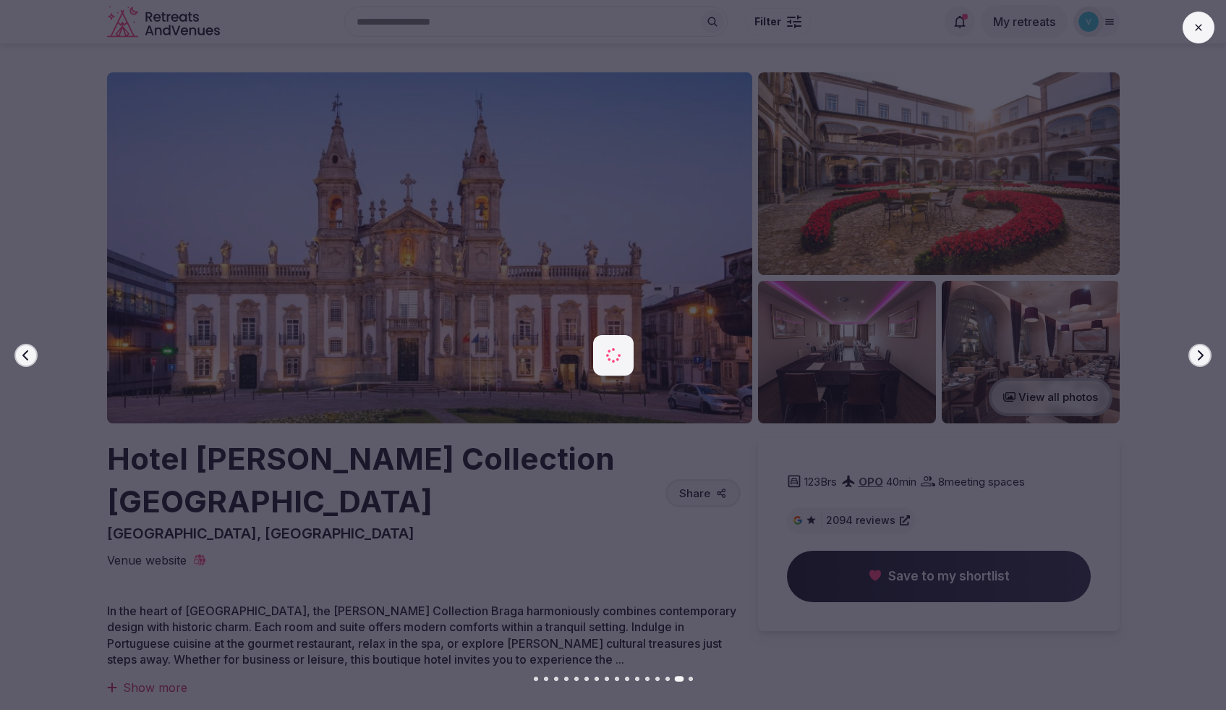
click at [1197, 353] on icon "button" at bounding box center [1201, 355] width 12 height 12
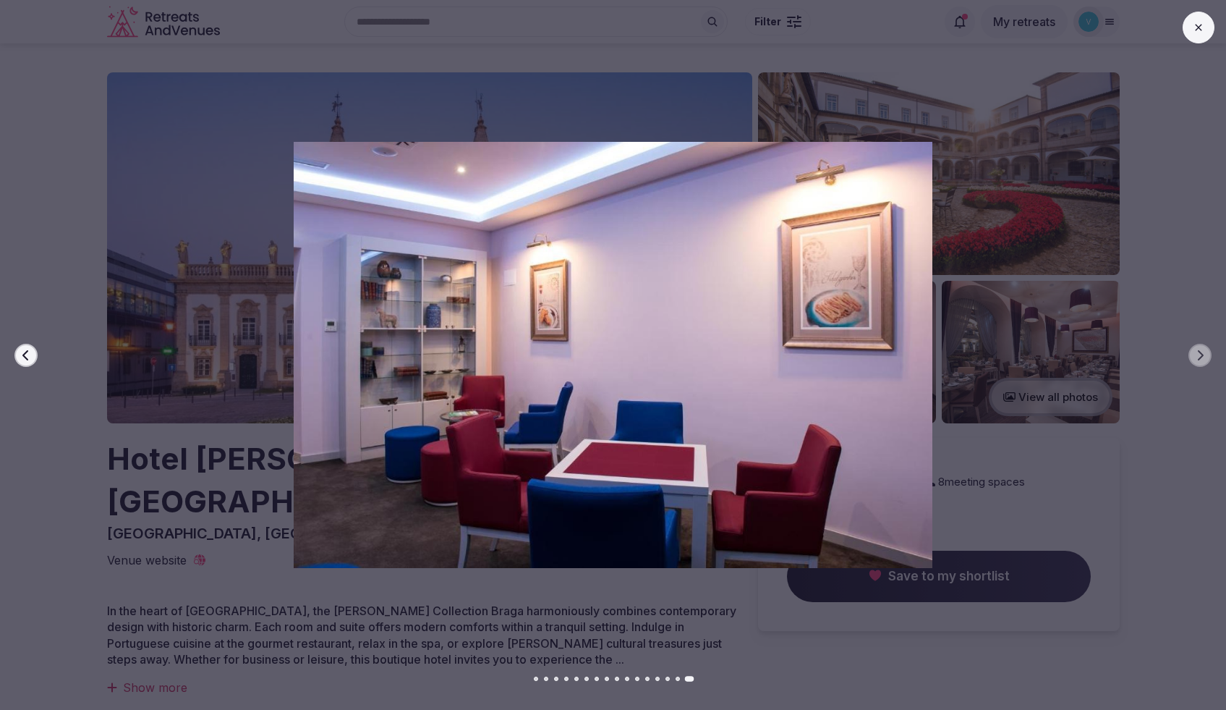
click at [1189, 31] on button at bounding box center [1199, 28] width 32 height 32
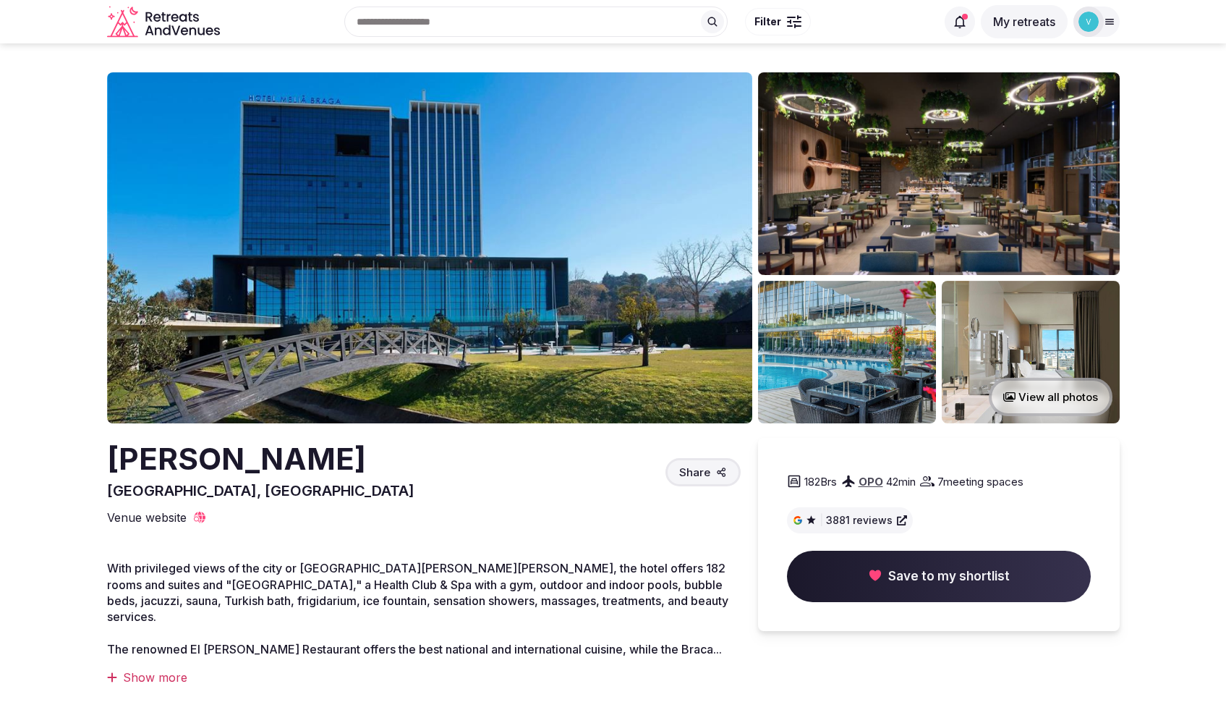
click at [1018, 394] on button "View all photos" at bounding box center [1051, 397] width 124 height 38
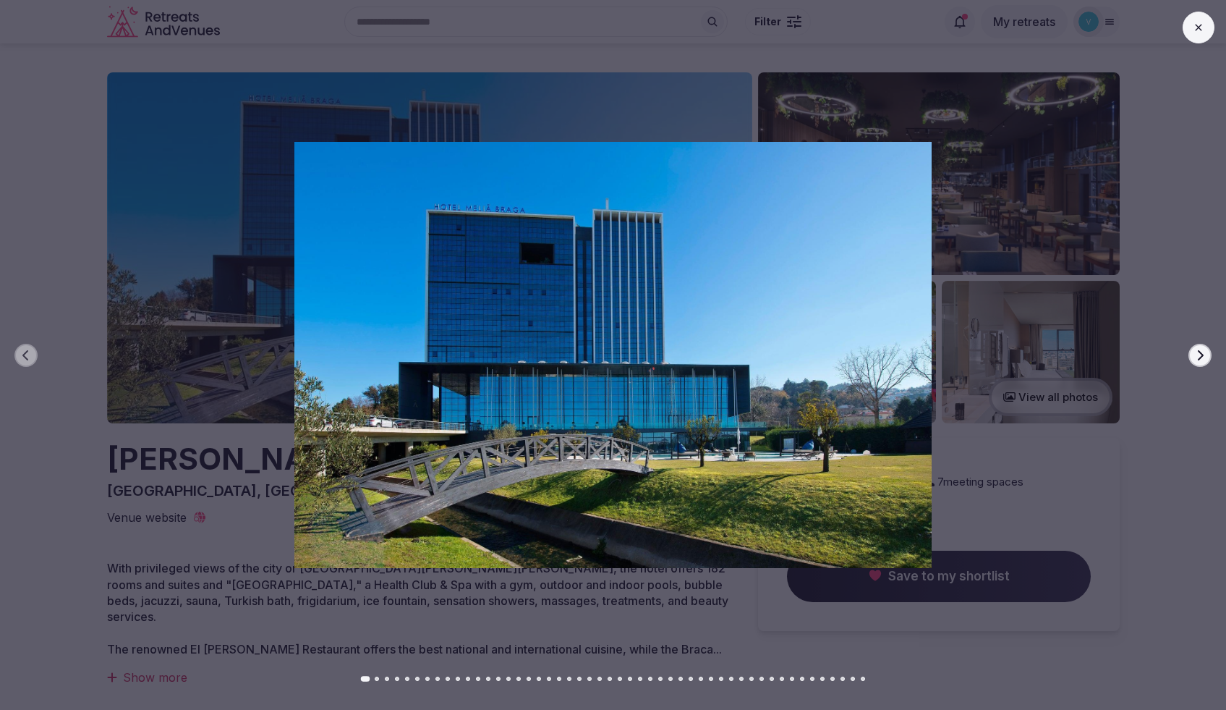
click at [1200, 352] on icon "button" at bounding box center [1201, 354] width 6 height 10
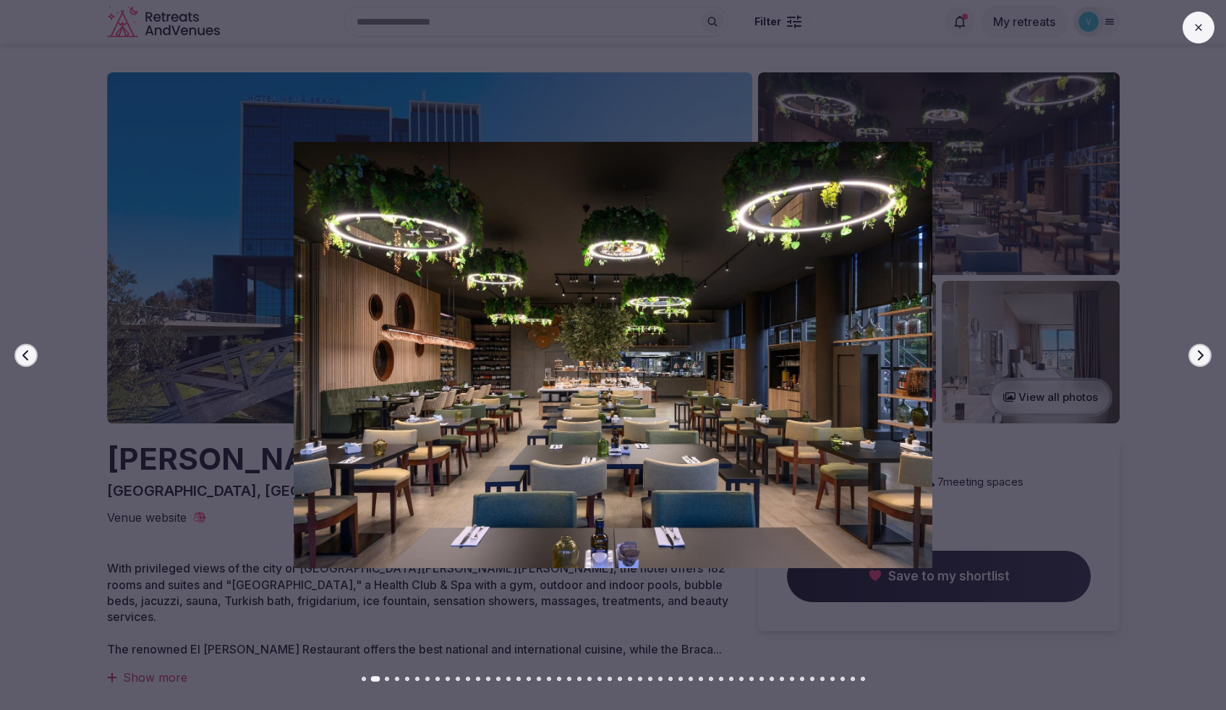
click at [1203, 355] on icon "button" at bounding box center [1201, 354] width 6 height 10
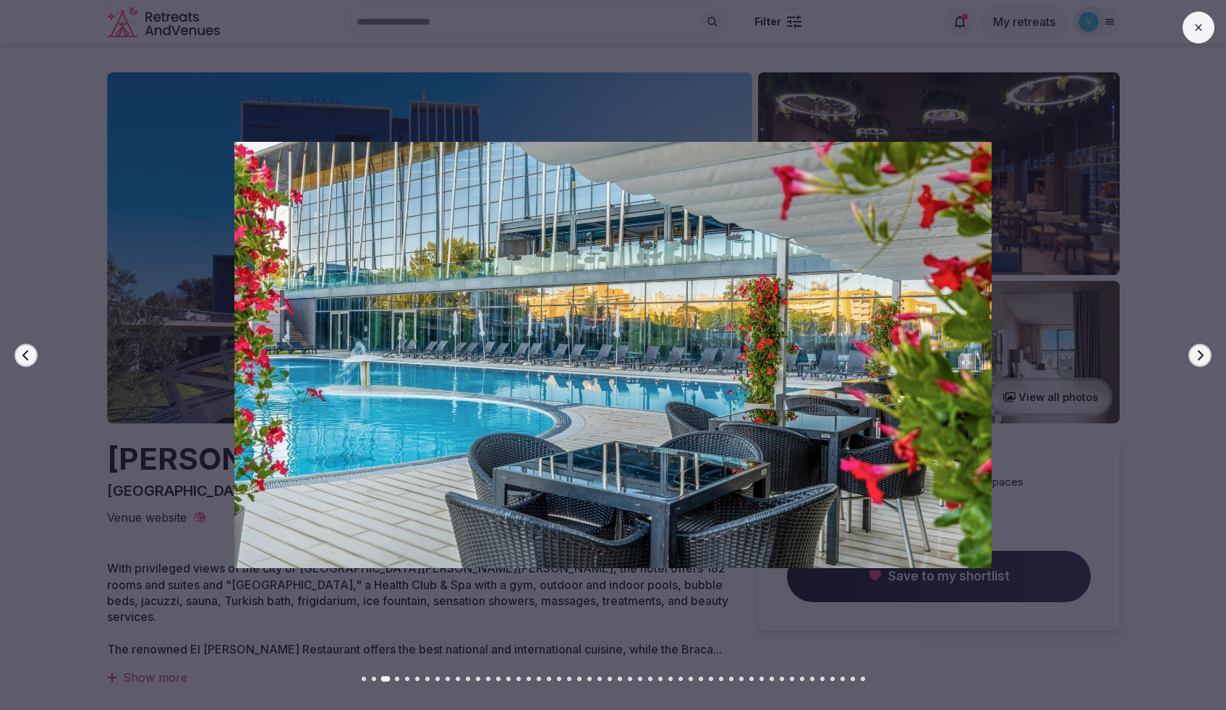
click at [1203, 355] on icon "button" at bounding box center [1201, 355] width 12 height 12
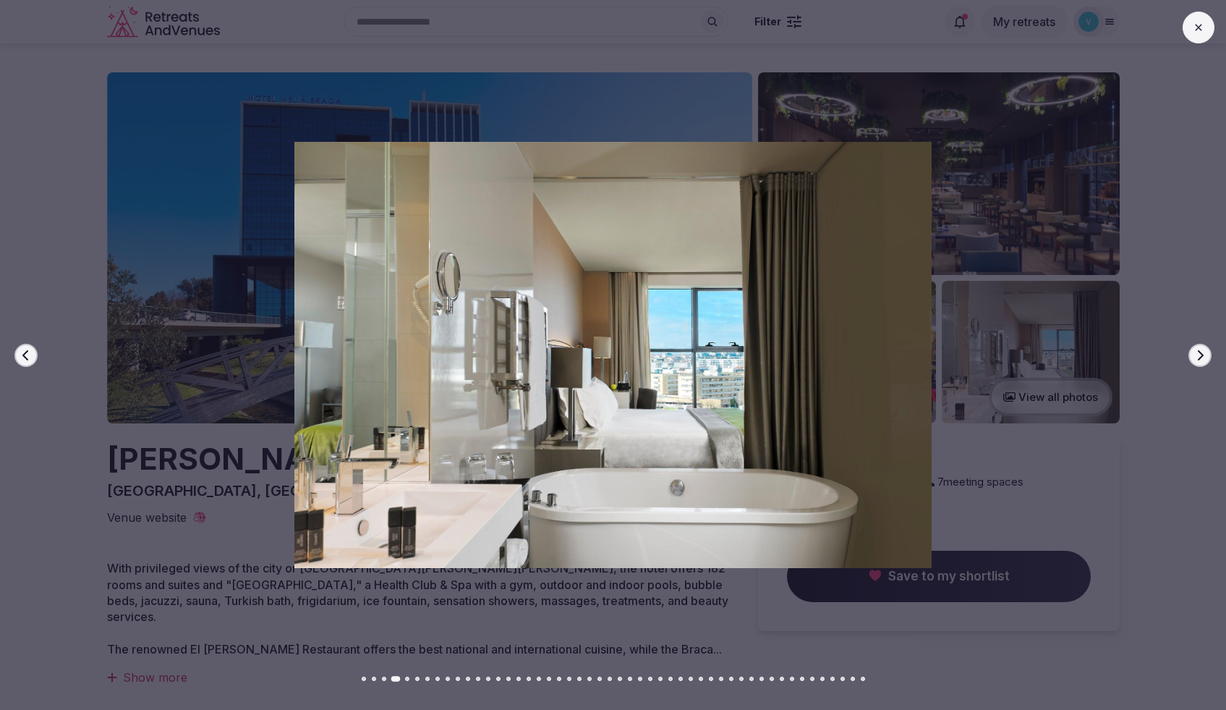
click at [1203, 359] on icon "button" at bounding box center [1201, 355] width 12 height 12
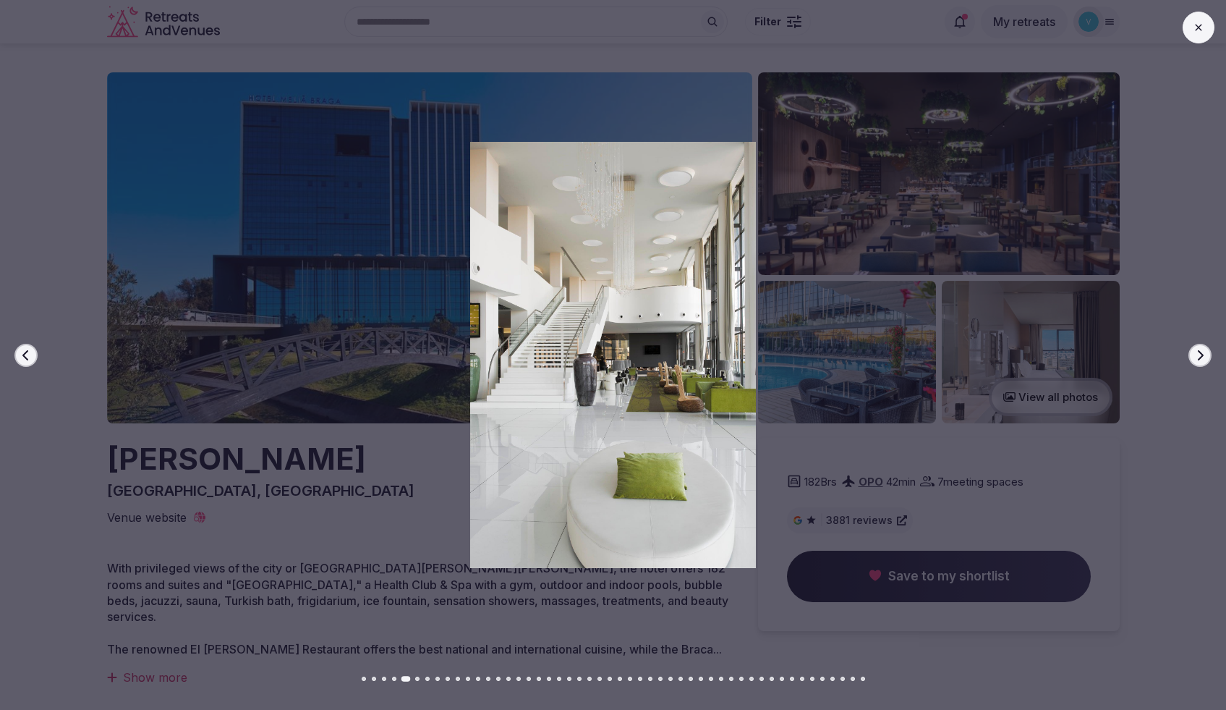
click at [1203, 359] on icon "button" at bounding box center [1201, 355] width 12 height 12
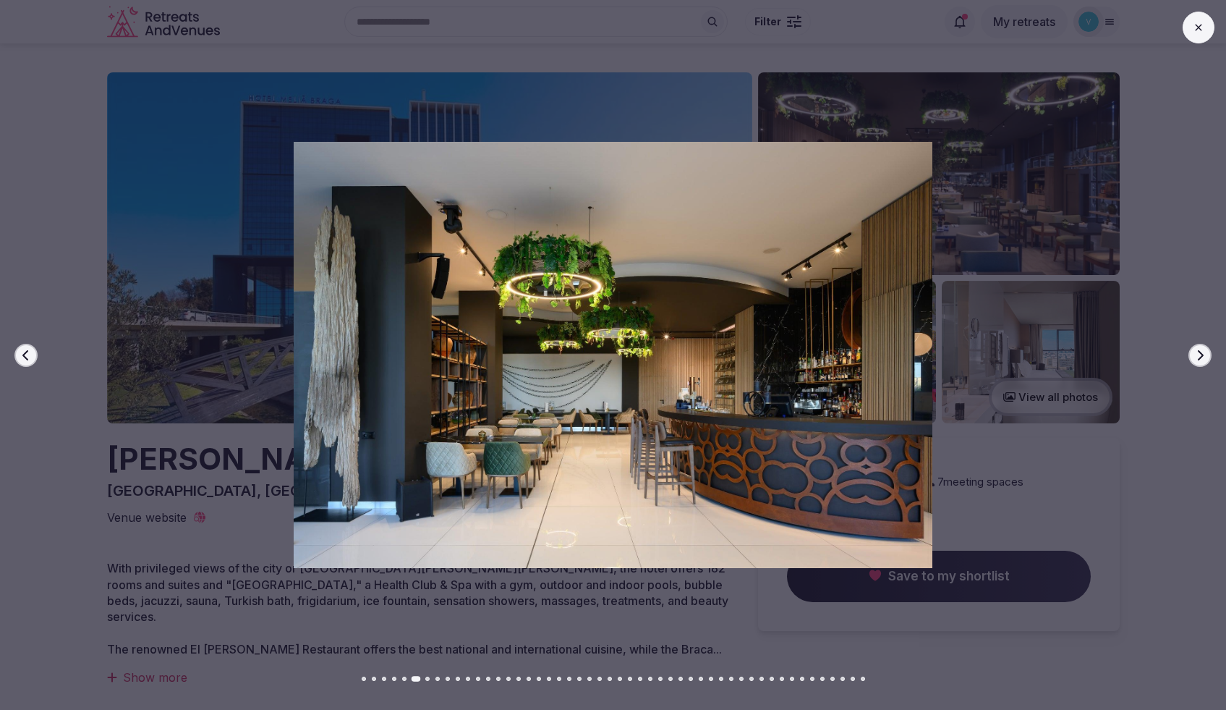
click at [1203, 359] on icon "button" at bounding box center [1201, 355] width 12 height 12
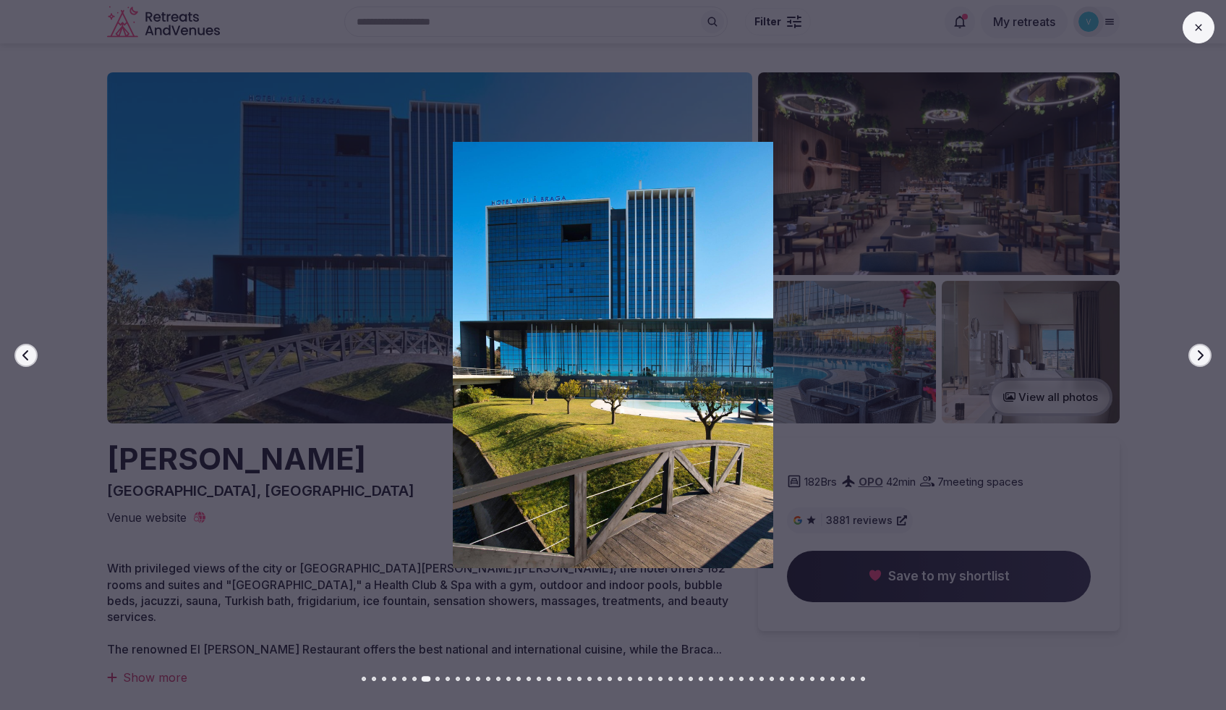
click at [1203, 359] on icon "button" at bounding box center [1201, 355] width 12 height 12
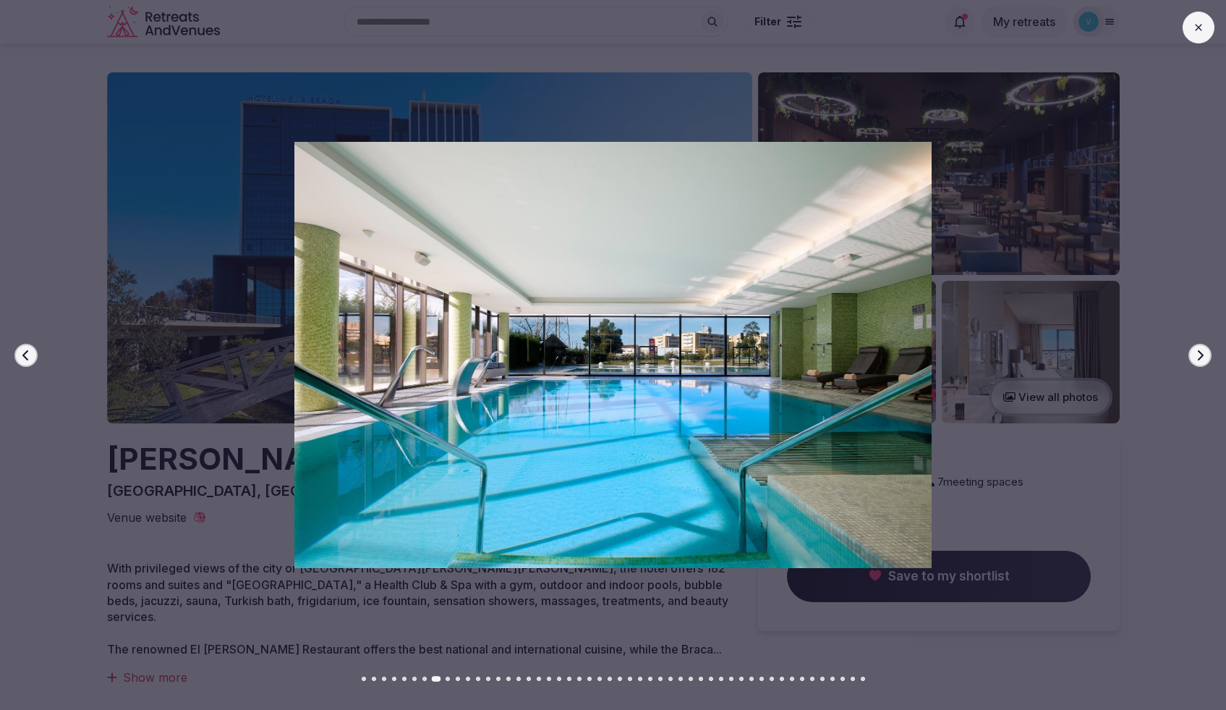
click at [1203, 359] on icon "button" at bounding box center [1201, 355] width 12 height 12
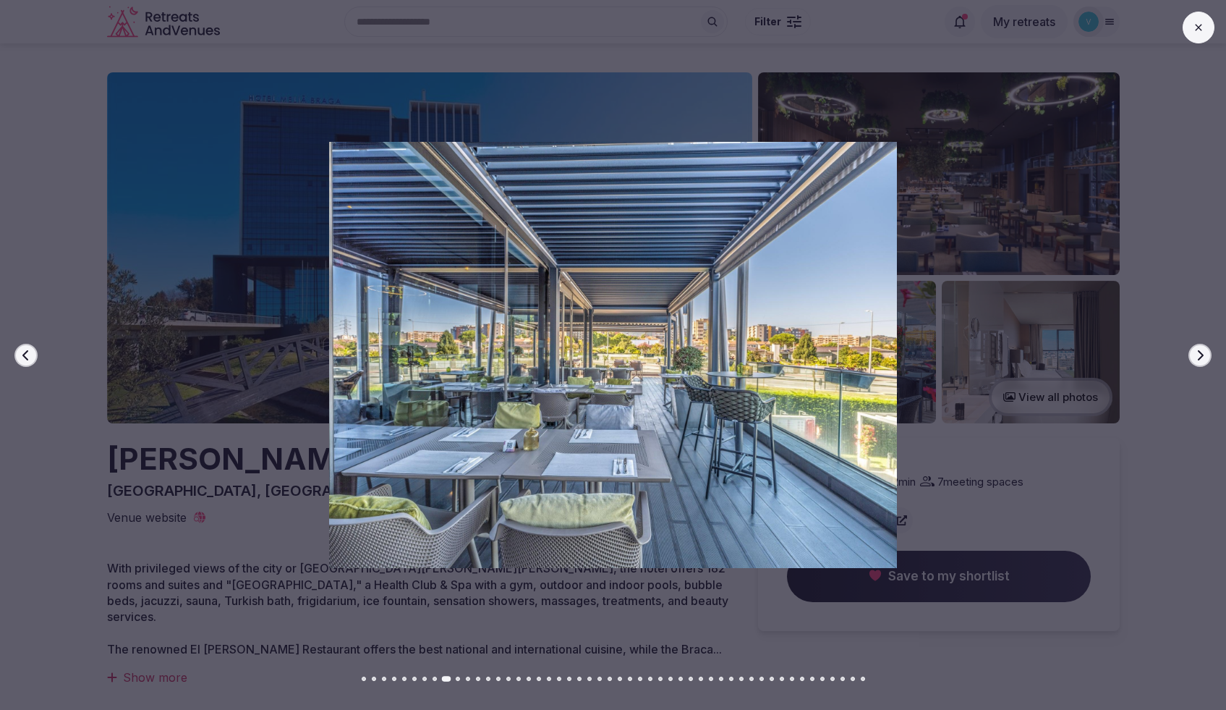
click at [1203, 359] on icon "button" at bounding box center [1201, 355] width 12 height 12
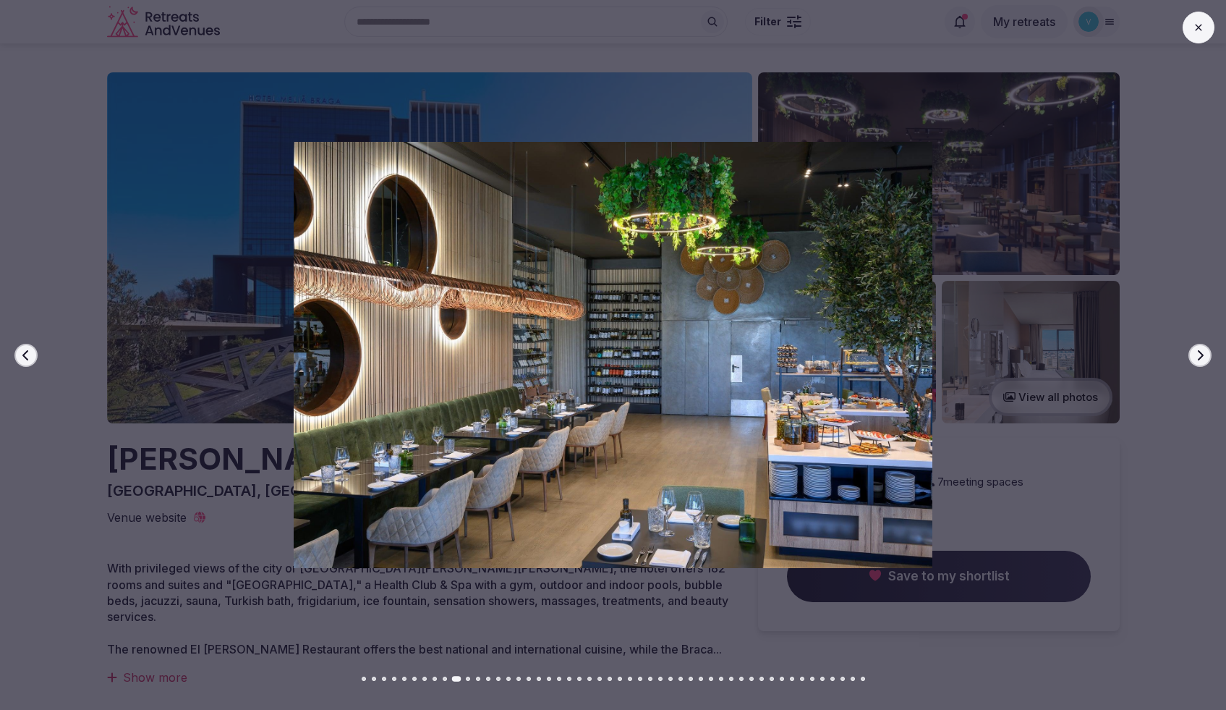
click at [1203, 359] on icon "button" at bounding box center [1201, 355] width 12 height 12
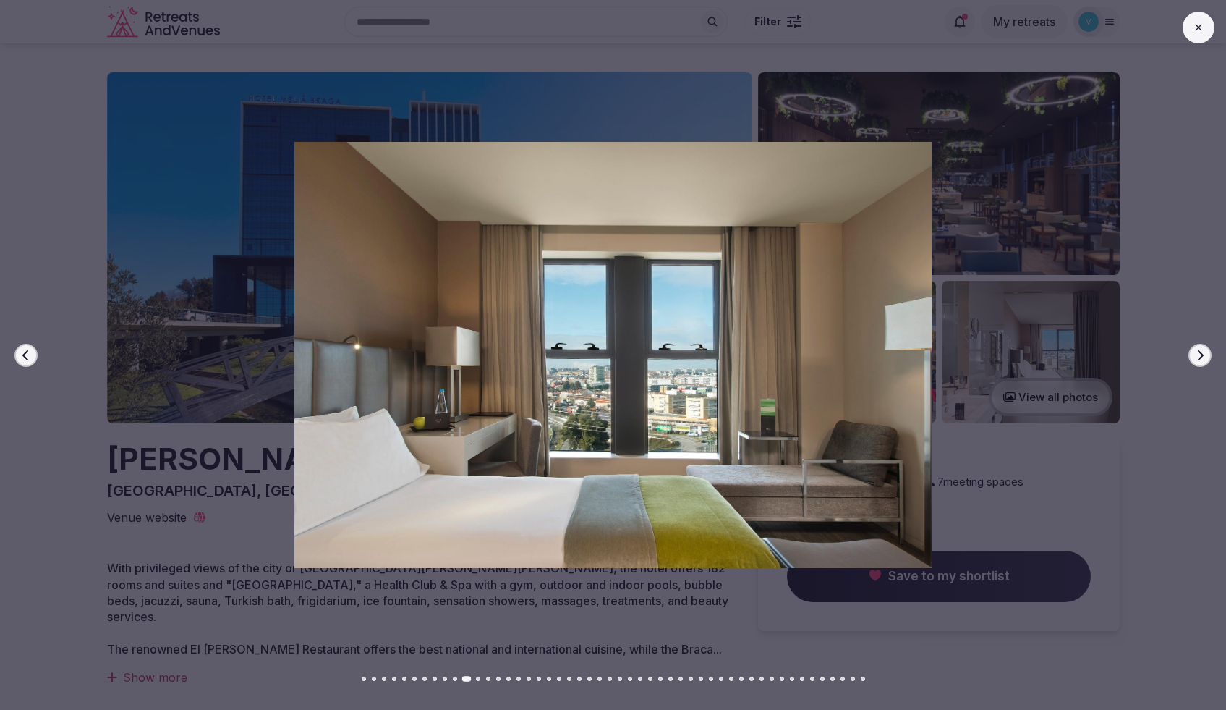
click at [1203, 359] on icon "button" at bounding box center [1201, 355] width 12 height 12
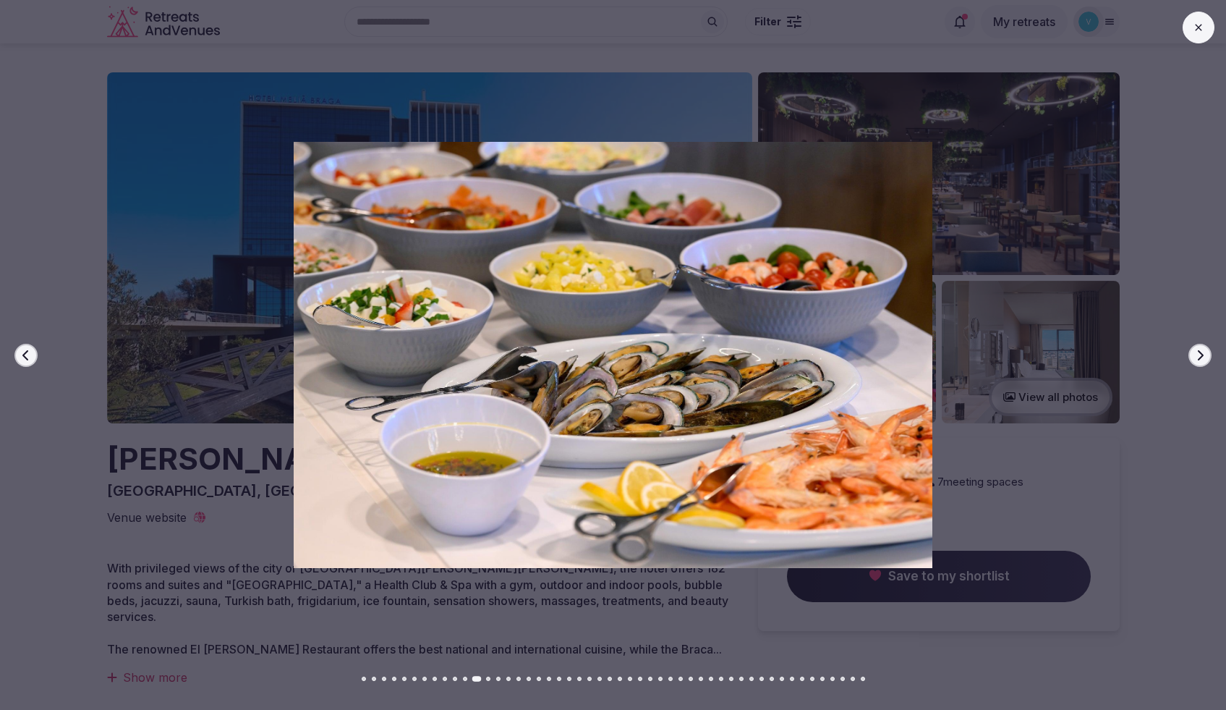
click at [1203, 359] on icon "button" at bounding box center [1201, 355] width 12 height 12
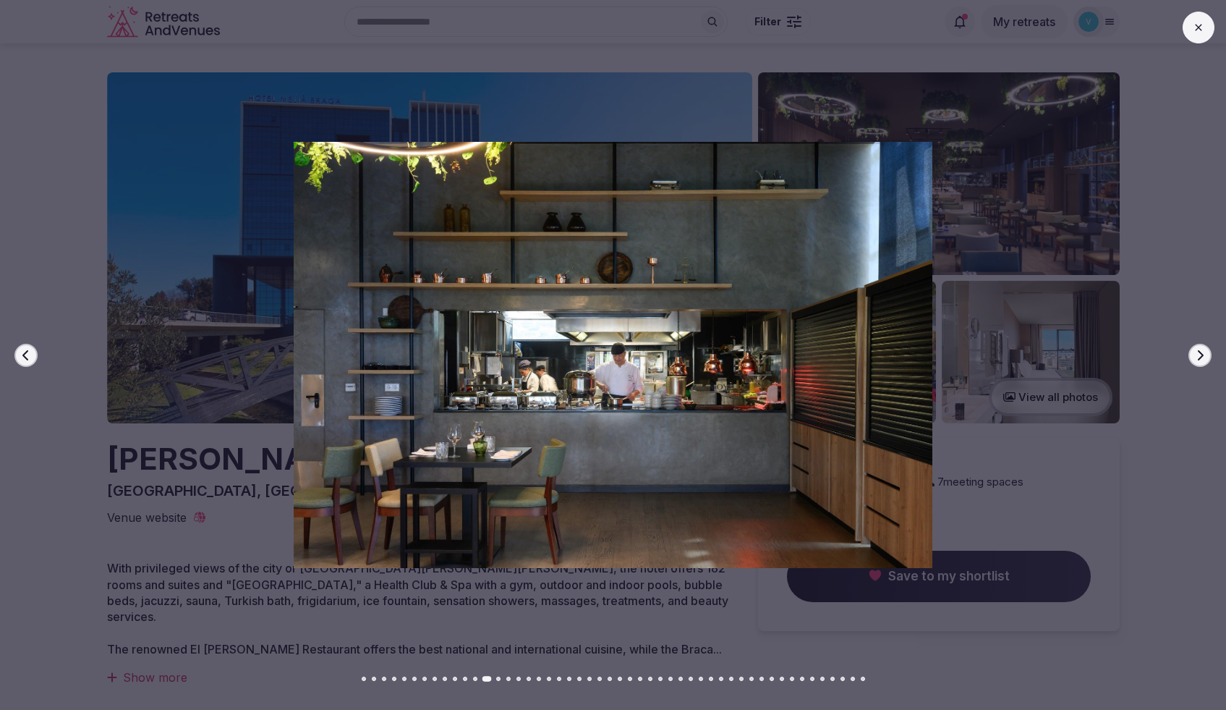
click at [1203, 359] on icon "button" at bounding box center [1201, 355] width 12 height 12
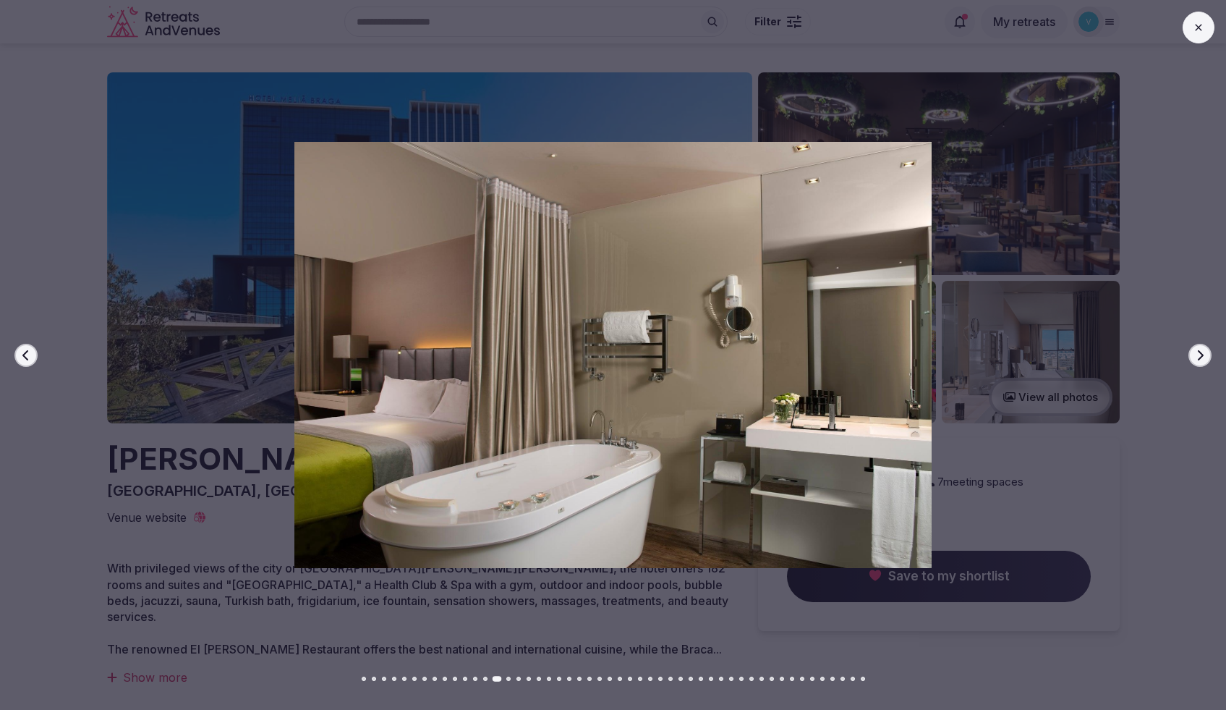
click at [1203, 359] on icon "button" at bounding box center [1201, 355] width 12 height 12
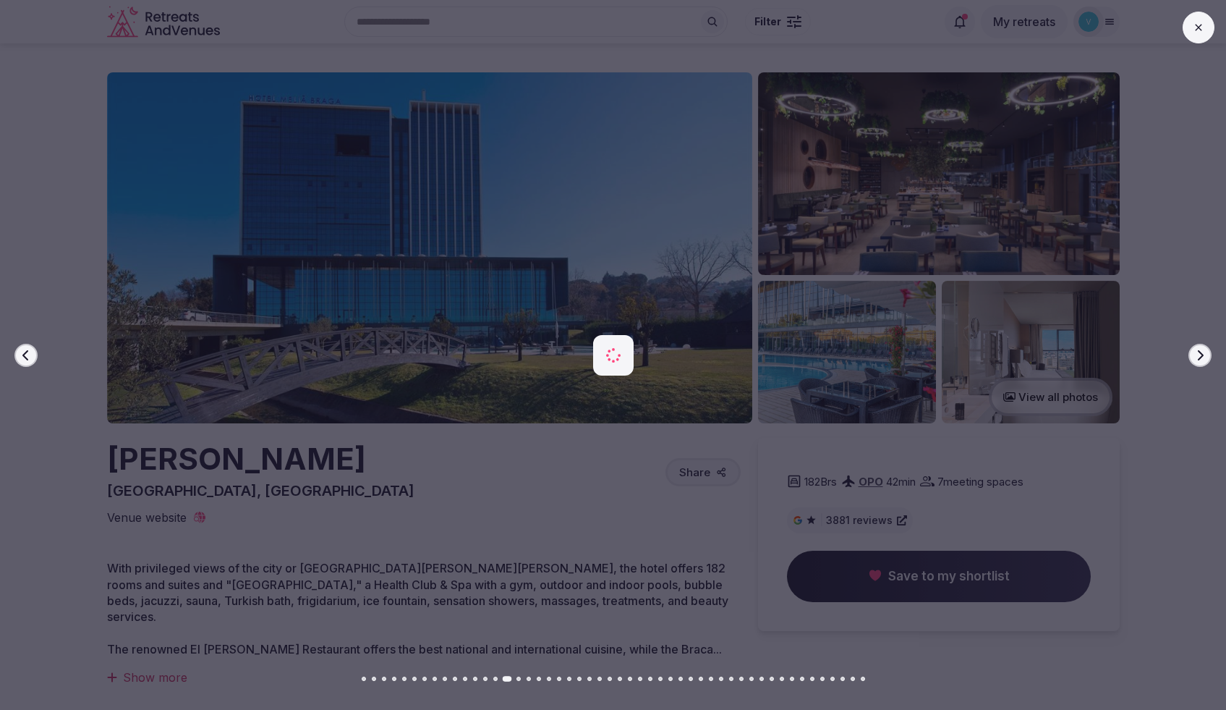
click at [1203, 359] on icon "button" at bounding box center [1201, 355] width 12 height 12
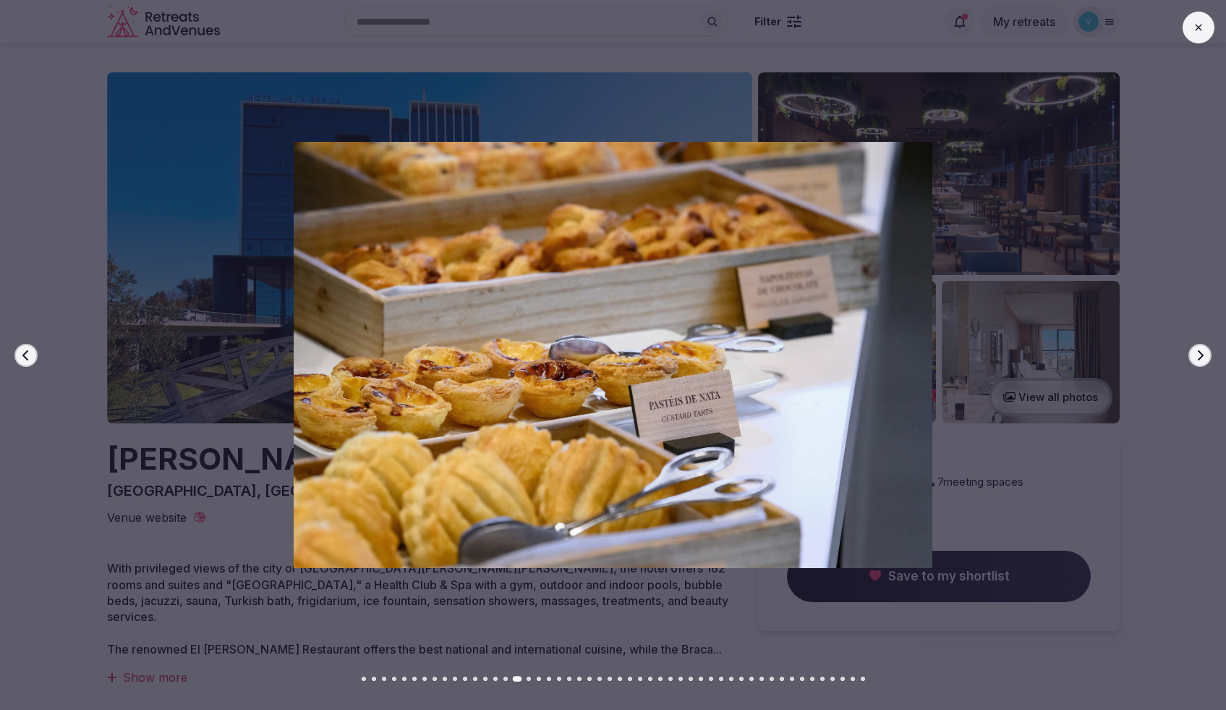
click at [1203, 359] on icon "button" at bounding box center [1201, 355] width 12 height 12
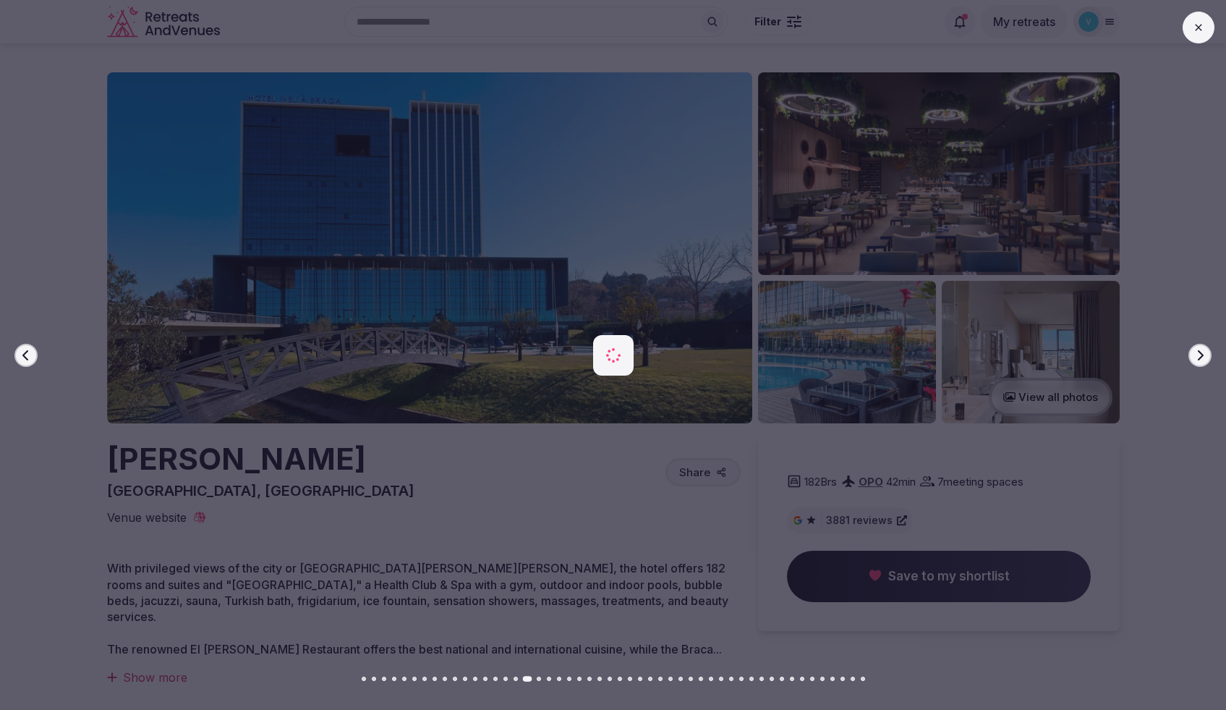
click at [1203, 359] on icon "button" at bounding box center [1201, 355] width 12 height 12
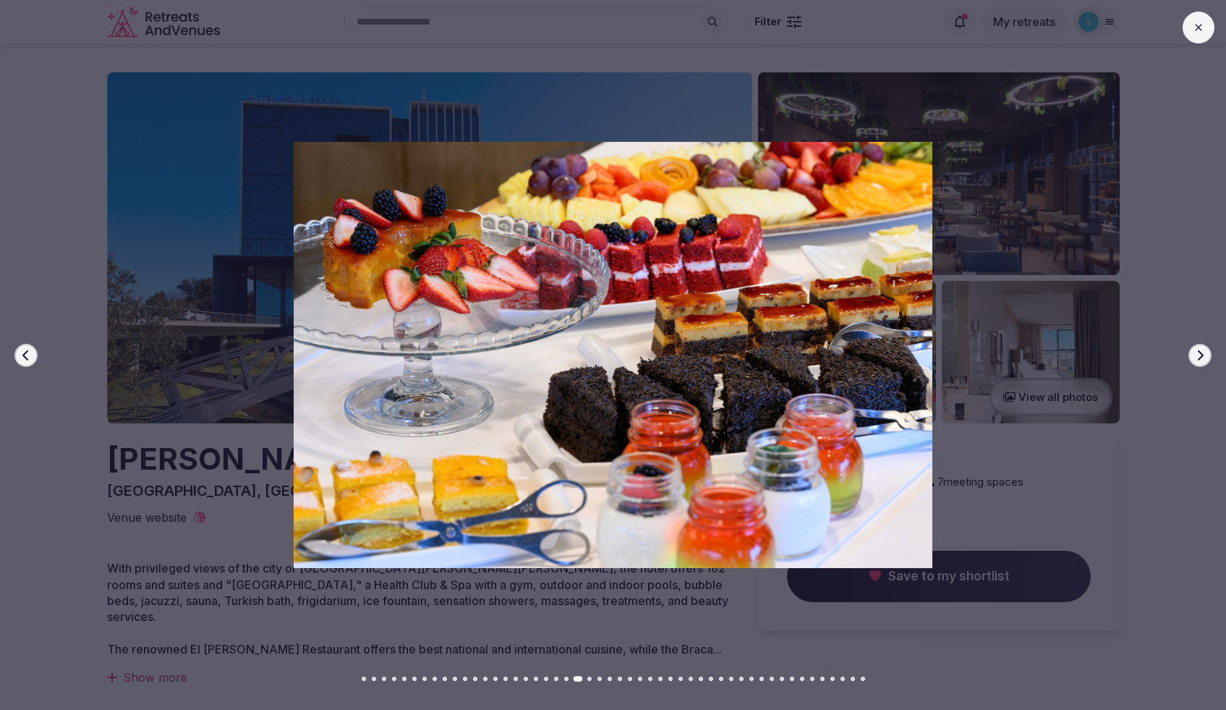
click at [1205, 21] on button at bounding box center [1199, 28] width 32 height 32
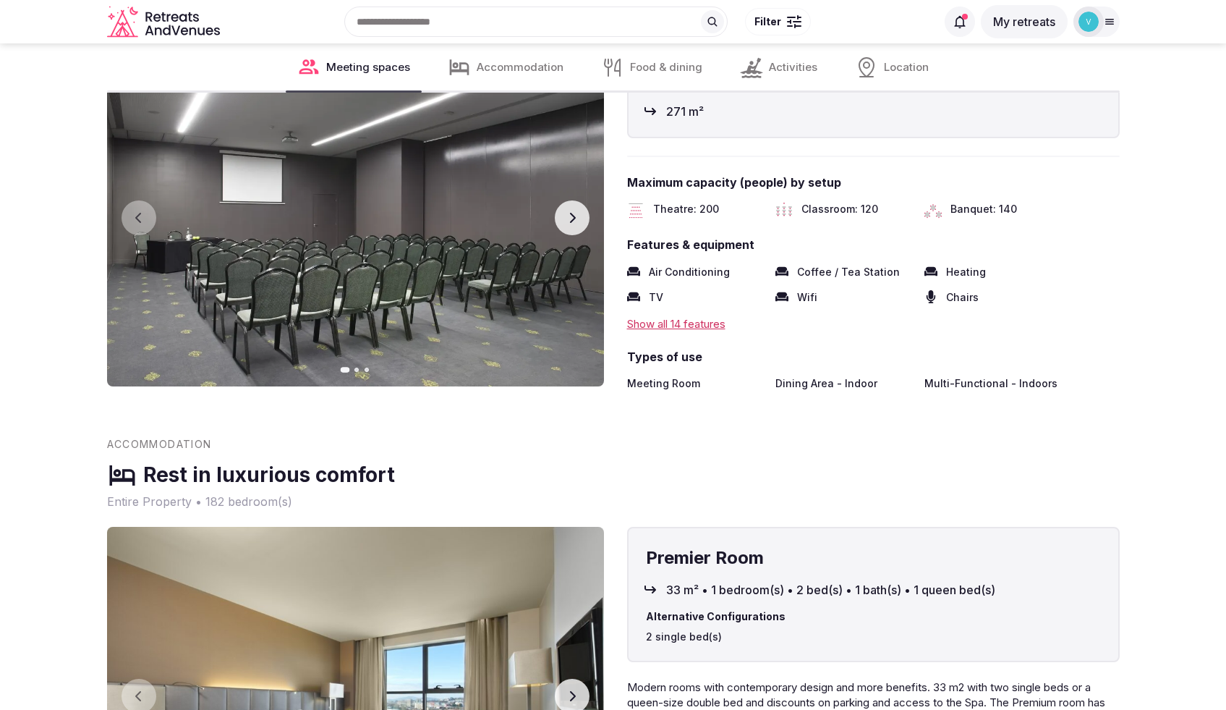
scroll to position [1429, 0]
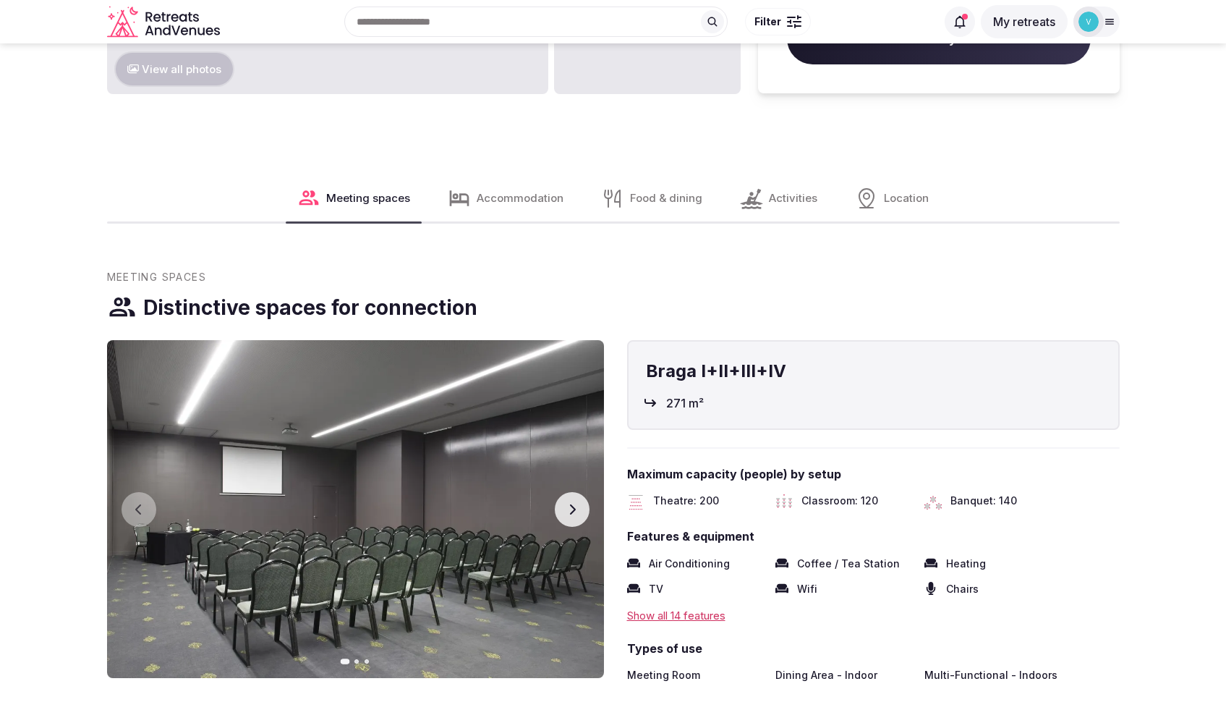
click at [893, 189] on div "Location" at bounding box center [892, 198] width 97 height 46
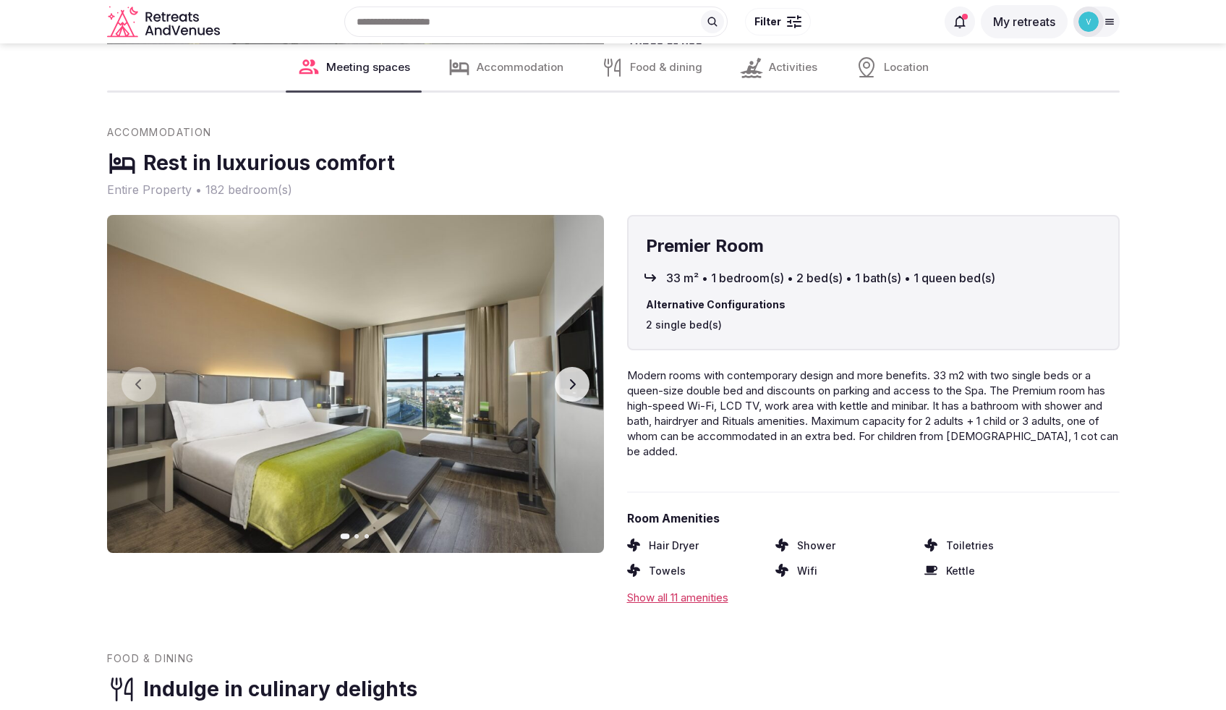
scroll to position [1598, 0]
